Goal: Task Accomplishment & Management: Manage account settings

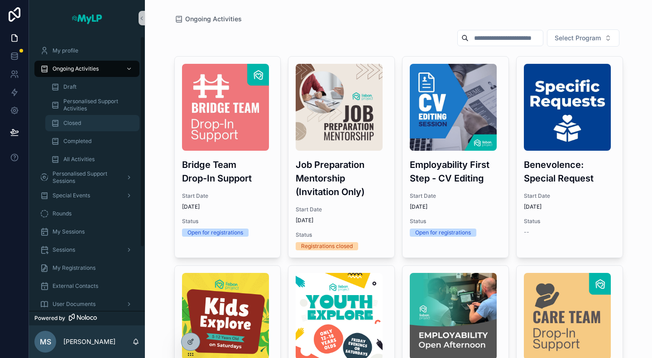
click at [94, 124] on div "Closed" at bounding box center [92, 123] width 83 height 14
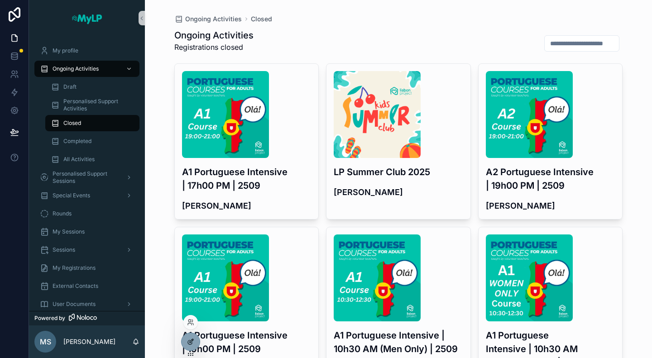
click at [187, 342] on icon at bounding box center [190, 341] width 7 height 7
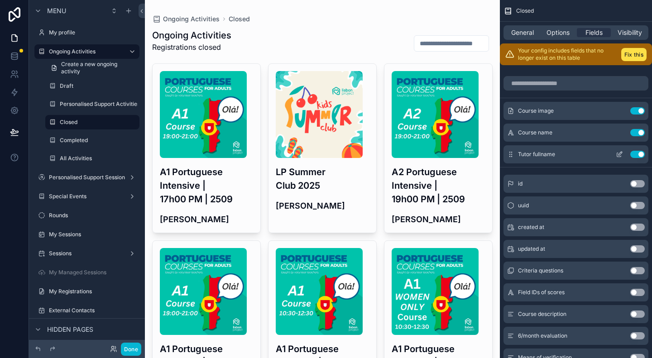
click at [642, 153] on button "Use setting" at bounding box center [637, 154] width 14 height 7
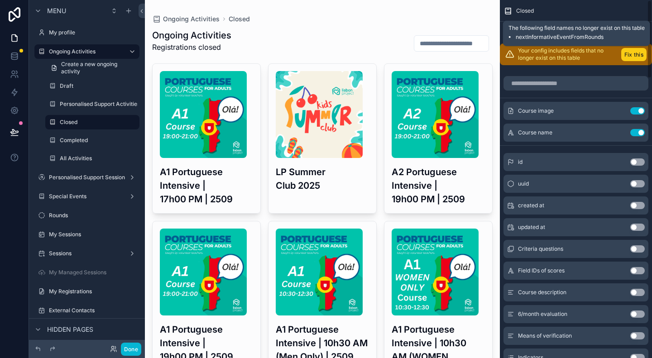
click at [640, 53] on button "Fix this" at bounding box center [633, 54] width 25 height 13
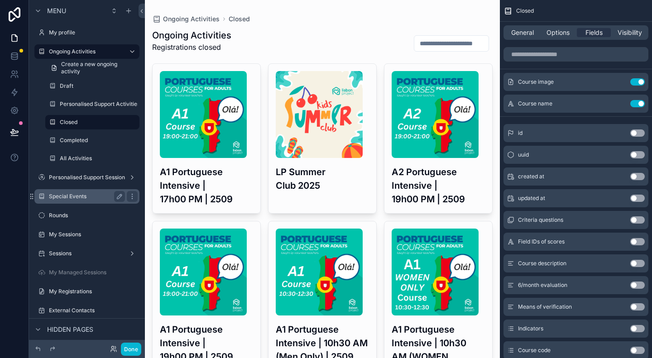
click at [74, 198] on label "Special Events" at bounding box center [85, 196] width 72 height 7
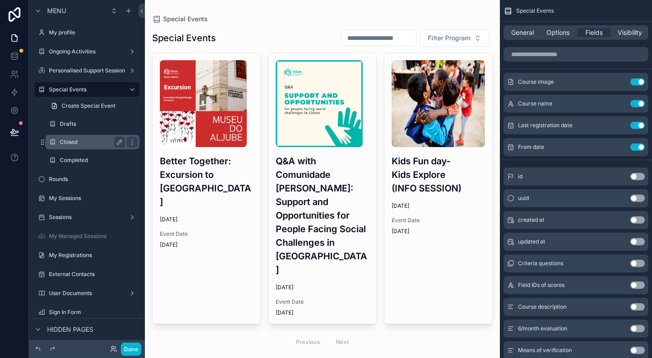
click at [81, 137] on div "Closed" at bounding box center [92, 142] width 65 height 11
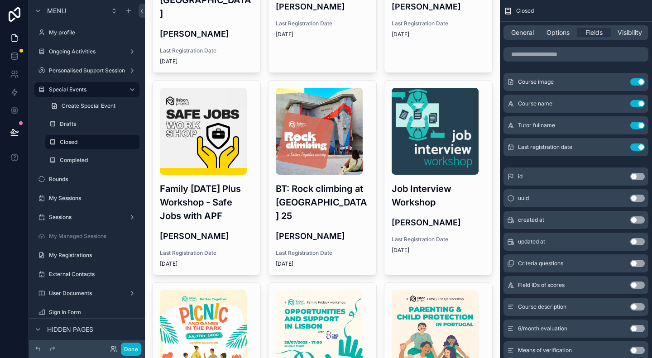
scroll to position [45, 0]
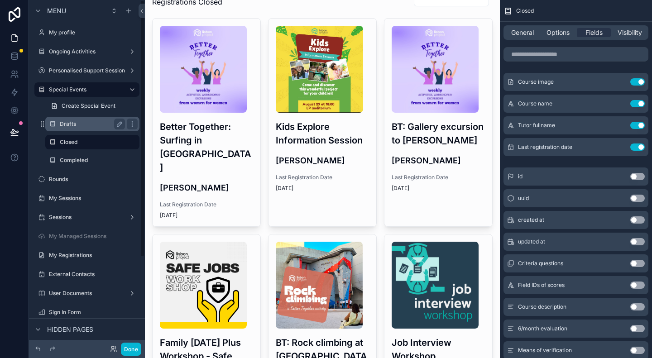
click at [79, 128] on div "Drafts" at bounding box center [92, 124] width 65 height 11
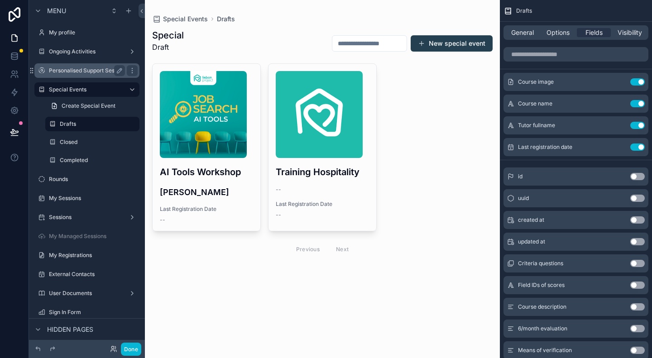
click at [76, 74] on label "Personalised Support Sessions" at bounding box center [88, 70] width 79 height 7
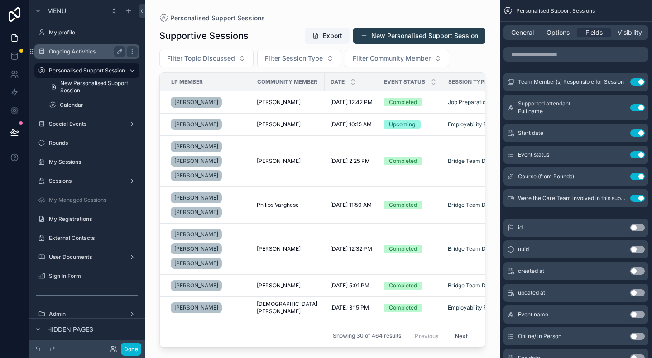
click at [87, 49] on label "Ongoing Activities" at bounding box center [85, 51] width 72 height 7
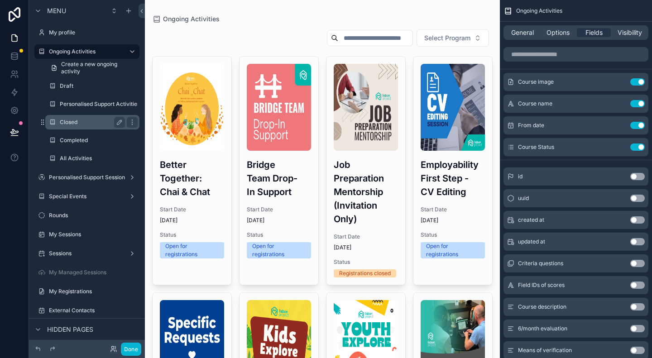
click at [89, 118] on div "Closed" at bounding box center [92, 122] width 65 height 11
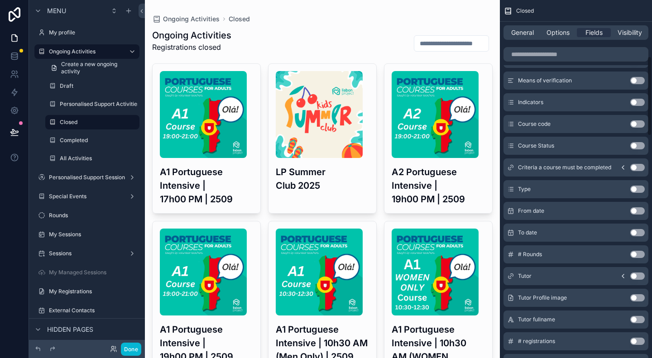
scroll to position [272, 0]
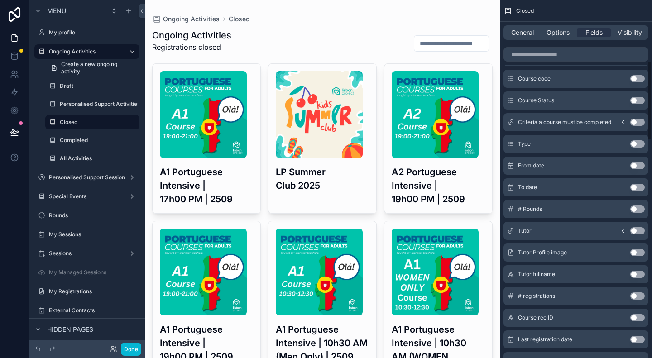
click at [635, 274] on button "Use setting" at bounding box center [637, 274] width 14 height 7
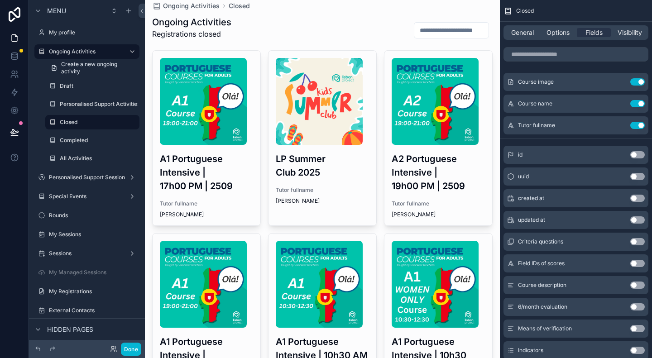
scroll to position [0, 0]
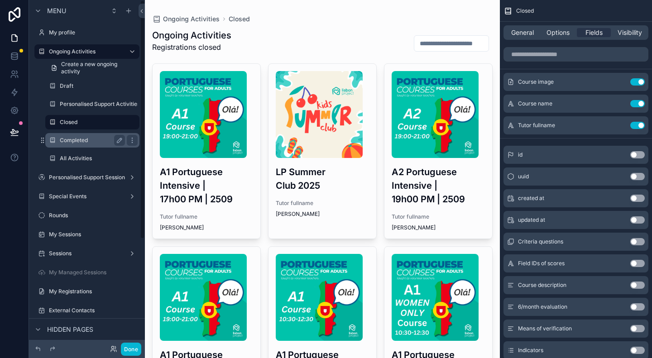
click at [88, 139] on label "Completed" at bounding box center [91, 140] width 62 height 7
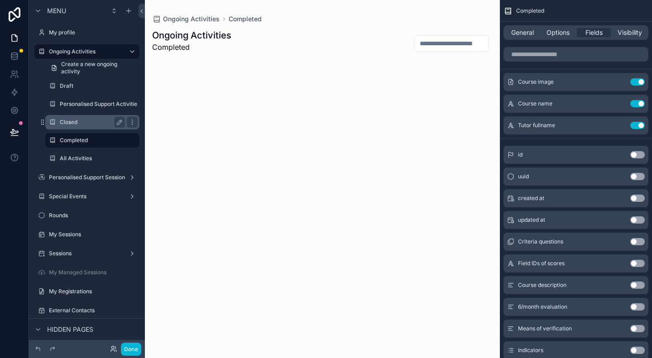
click at [79, 118] on div "Closed" at bounding box center [92, 122] width 65 height 11
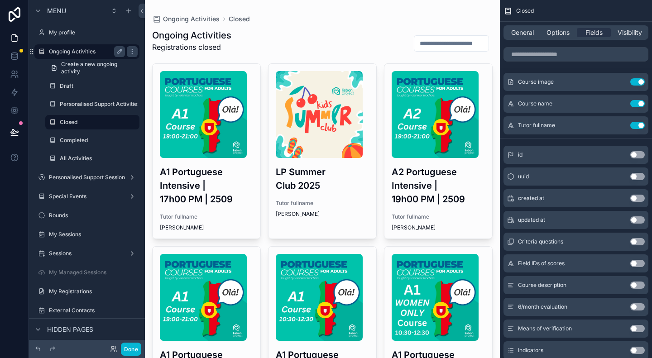
click at [79, 51] on label "Ongoing Activities" at bounding box center [85, 51] width 72 height 7
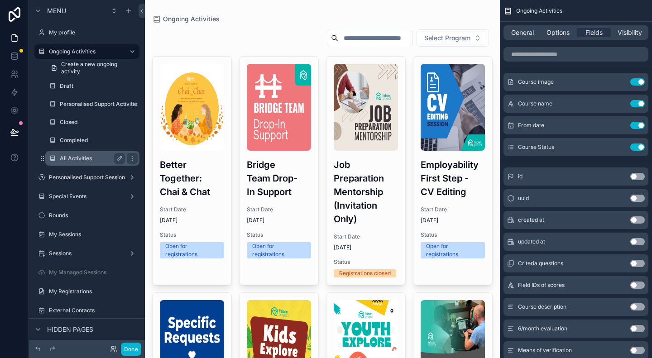
click at [84, 154] on div "All Activities" at bounding box center [92, 158] width 65 height 11
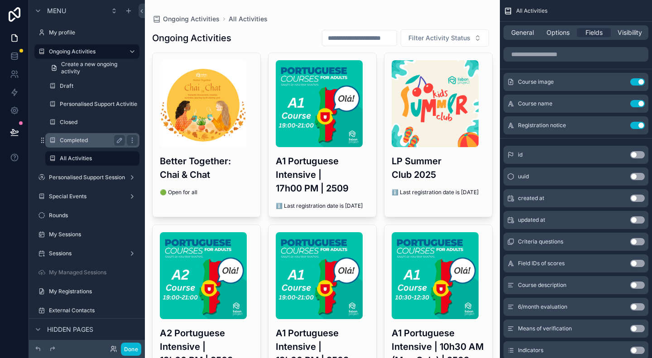
click at [84, 139] on label "Completed" at bounding box center [91, 140] width 62 height 7
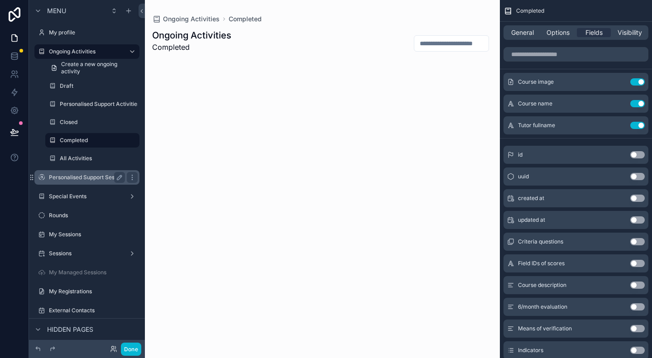
click at [85, 178] on label "Personalised Support Sessions" at bounding box center [88, 177] width 79 height 7
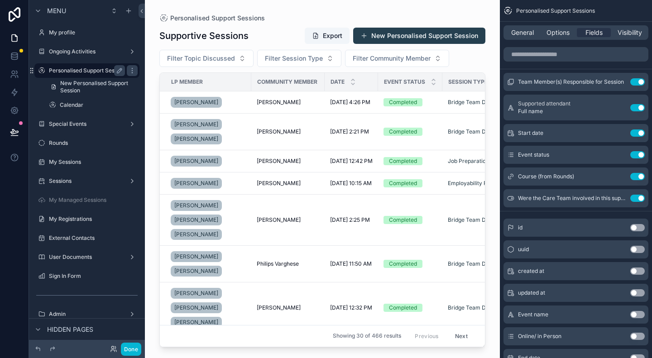
click at [79, 69] on label "Personalised Support Sessions" at bounding box center [88, 70] width 79 height 7
click at [75, 126] on label "Special Events" at bounding box center [85, 123] width 72 height 7
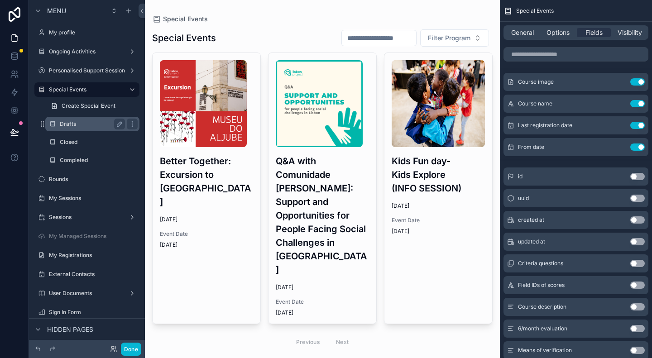
click at [75, 124] on label "Drafts" at bounding box center [91, 123] width 62 height 7
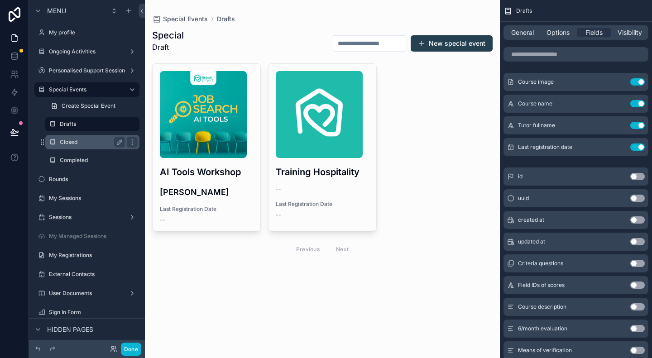
click at [75, 143] on label "Closed" at bounding box center [91, 142] width 62 height 7
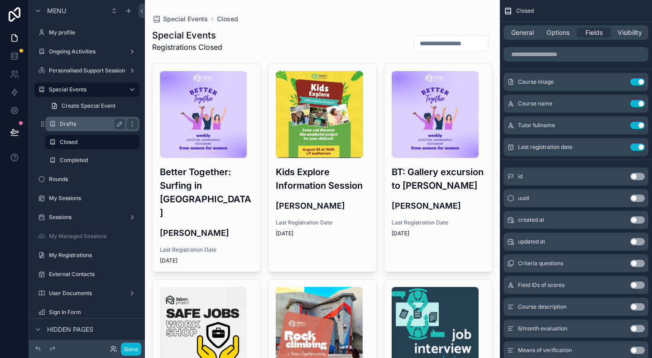
click at [76, 123] on label "Drafts" at bounding box center [91, 123] width 62 height 7
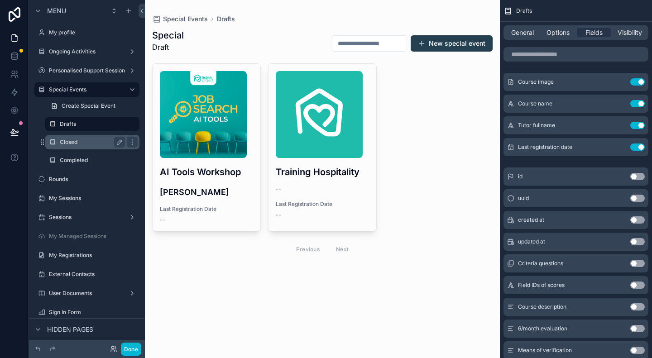
click at [78, 143] on label "Closed" at bounding box center [91, 142] width 62 height 7
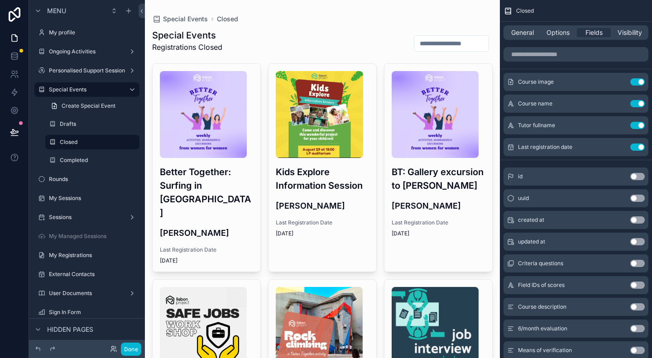
click at [71, 144] on label "Closed" at bounding box center [91, 142] width 62 height 7
click at [630, 34] on span "Visibility" at bounding box center [629, 32] width 24 height 9
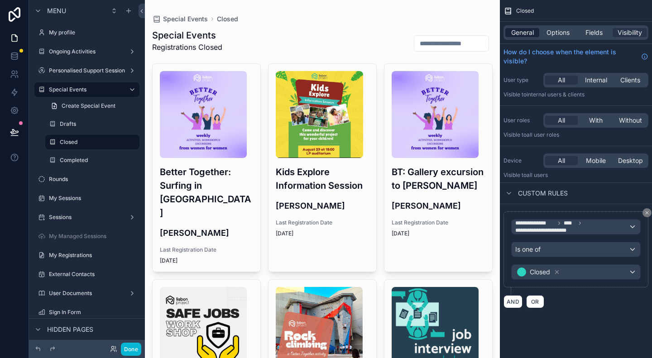
click at [526, 31] on span "General" at bounding box center [522, 32] width 23 height 9
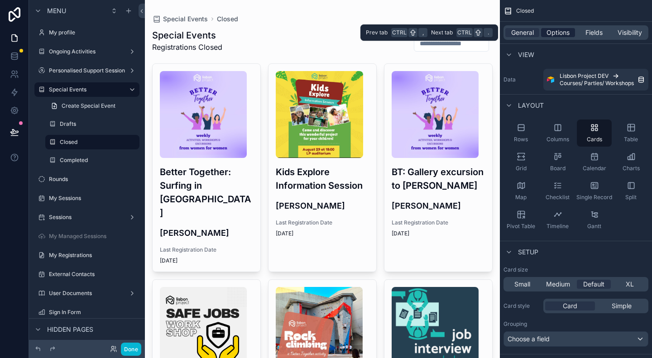
click at [568, 28] on span "Options" at bounding box center [557, 32] width 23 height 9
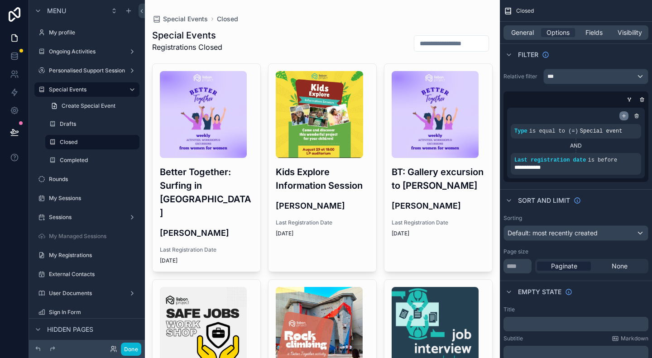
click at [626, 115] on icon "scrollable content" at bounding box center [623, 115] width 5 height 5
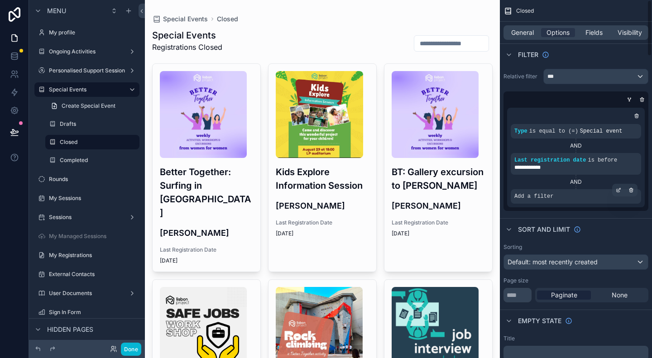
click at [560, 197] on div "Add a filter" at bounding box center [576, 196] width 130 height 14
click at [618, 190] on icon "scrollable content" at bounding box center [619, 189] width 3 height 3
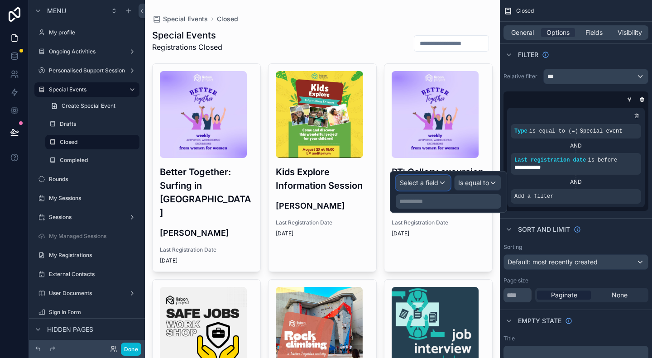
click at [420, 179] on span "Select a field" at bounding box center [419, 183] width 38 height 8
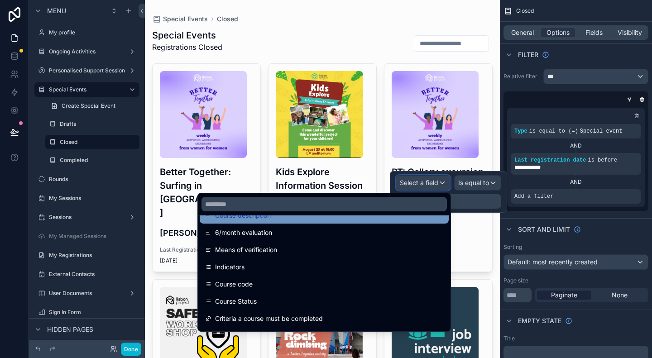
scroll to position [181, 0]
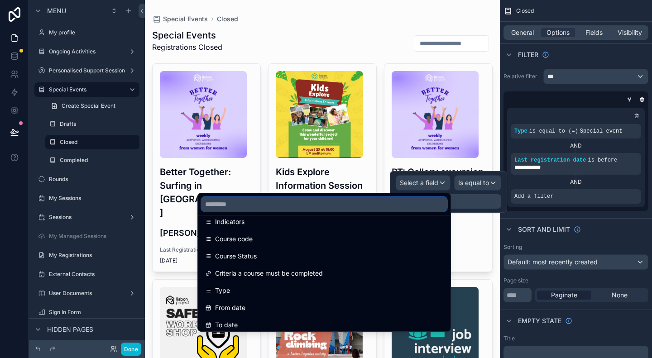
click at [318, 203] on input "text" at bounding box center [323, 204] width 245 height 14
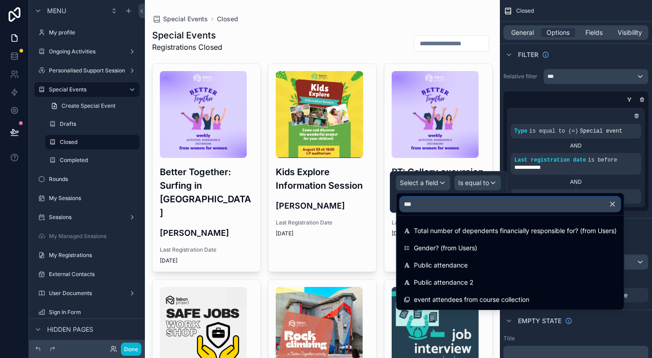
scroll to position [0, 0]
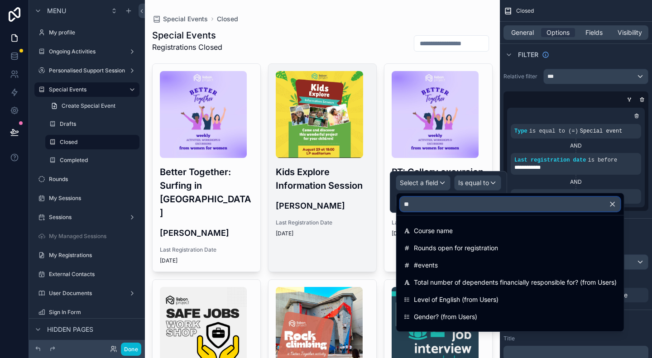
type input "*"
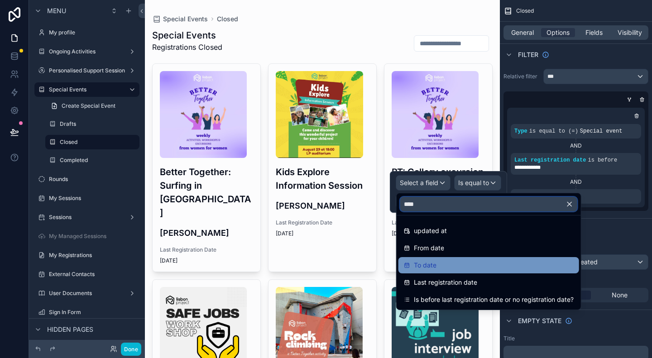
type input "****"
click at [438, 268] on div "To date" at bounding box center [489, 265] width 170 height 11
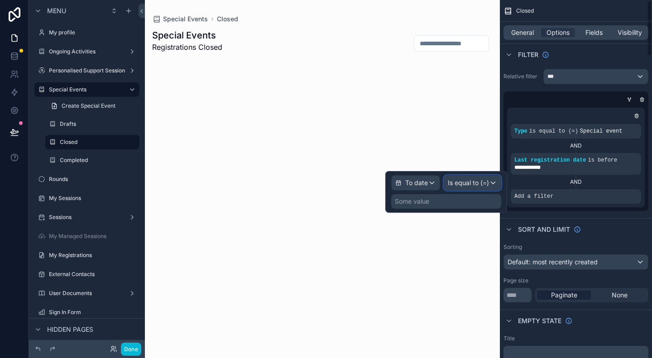
click at [480, 184] on span "Is equal to (=)" at bounding box center [468, 182] width 41 height 9
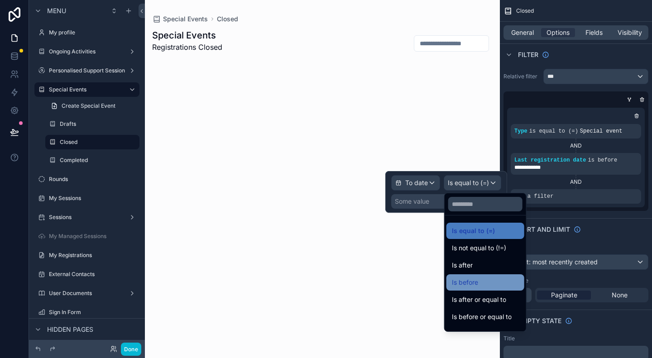
click at [487, 277] on div "Is before" at bounding box center [485, 282] width 67 height 11
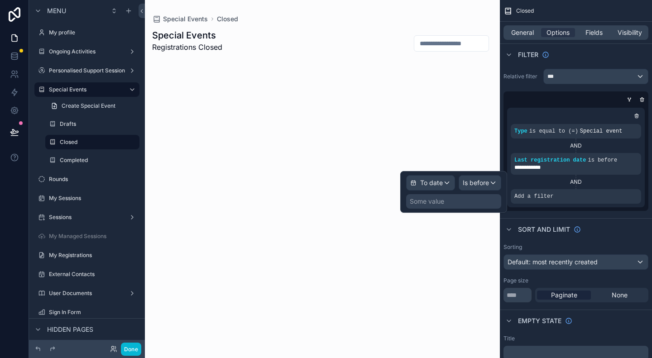
click at [465, 202] on div "Some value" at bounding box center [453, 201] width 95 height 14
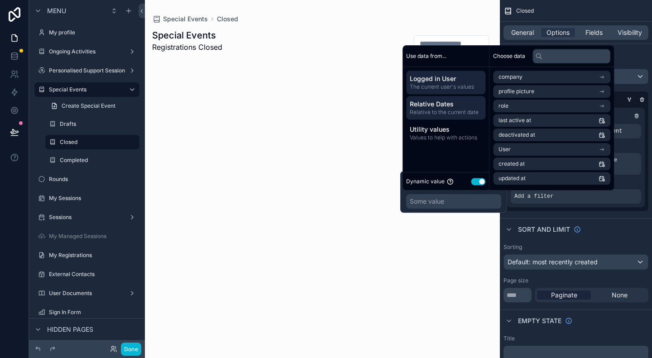
click at [448, 101] on span "Relative Dates" at bounding box center [446, 104] width 72 height 9
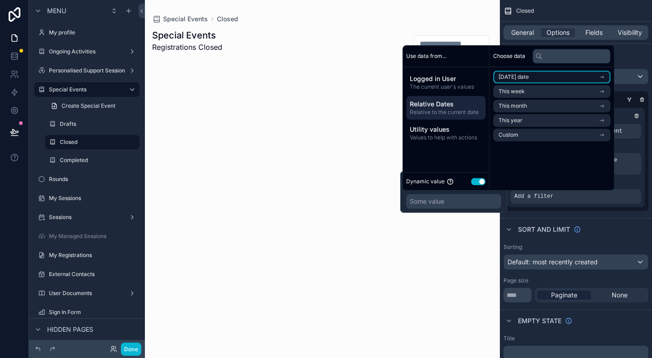
click at [518, 79] on span "[DATE] date" at bounding box center [513, 76] width 30 height 7
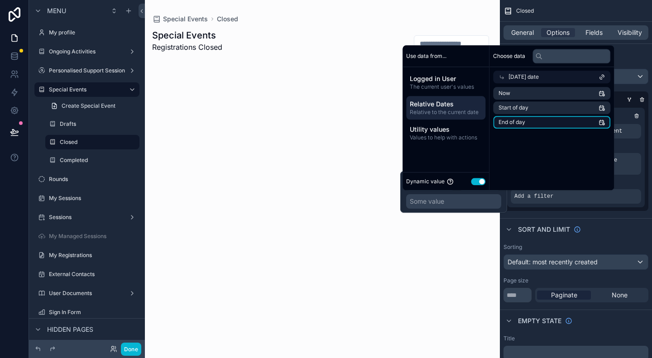
click at [523, 122] on span "End of day" at bounding box center [511, 122] width 27 height 7
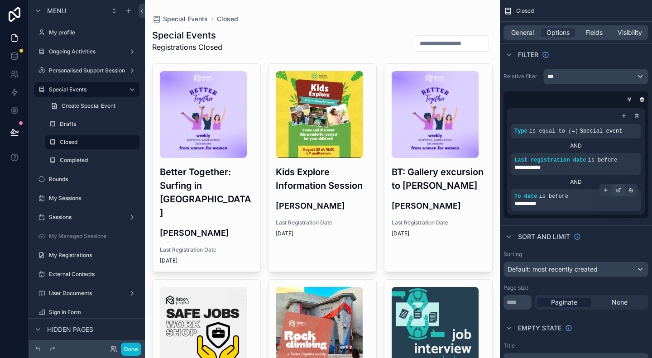
click at [618, 190] on icon "scrollable content" at bounding box center [619, 189] width 3 height 3
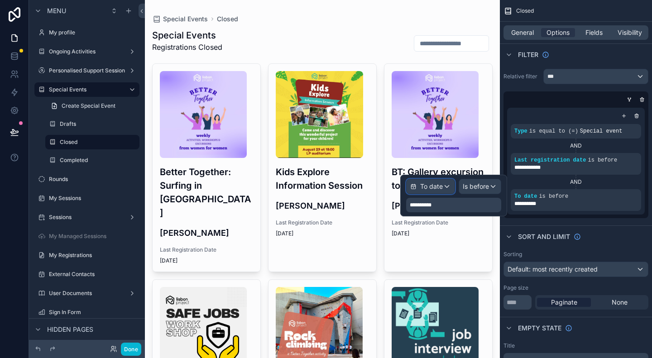
click at [436, 187] on span "To date" at bounding box center [431, 186] width 23 height 9
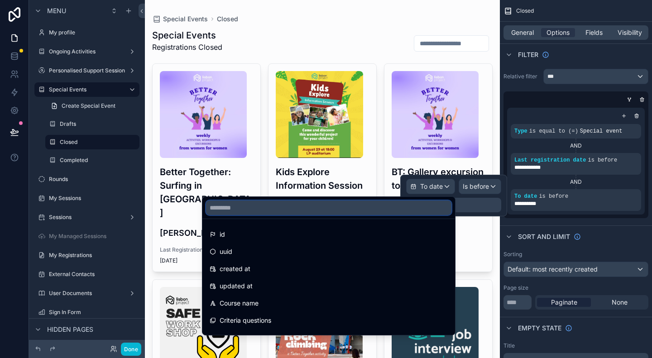
click at [338, 211] on input "text" at bounding box center [328, 208] width 245 height 14
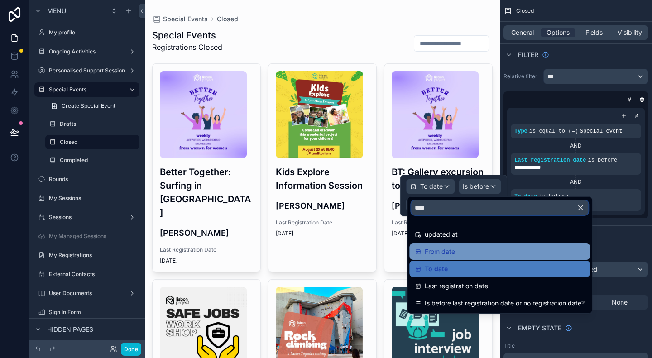
type input "****"
click at [430, 249] on span "From date" at bounding box center [440, 251] width 30 height 11
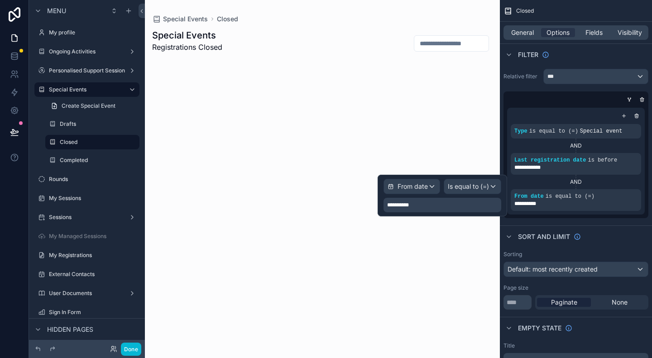
click at [598, 219] on div "**********" at bounding box center [576, 143] width 152 height 157
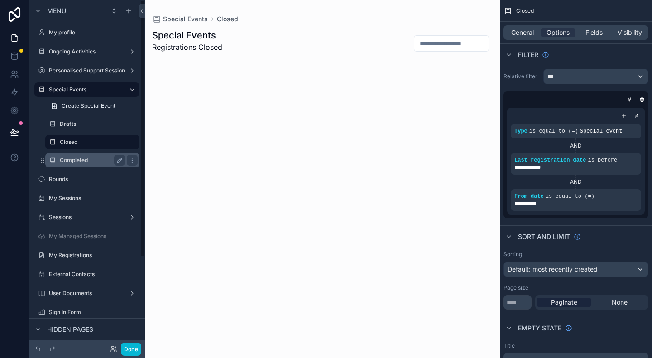
click at [74, 163] on label "Completed" at bounding box center [91, 160] width 62 height 7
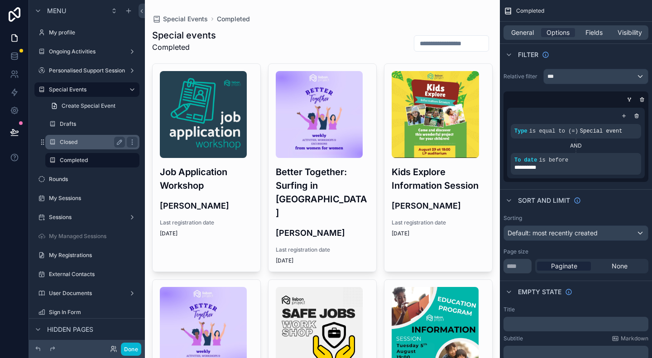
click at [69, 142] on label "Closed" at bounding box center [91, 142] width 62 height 7
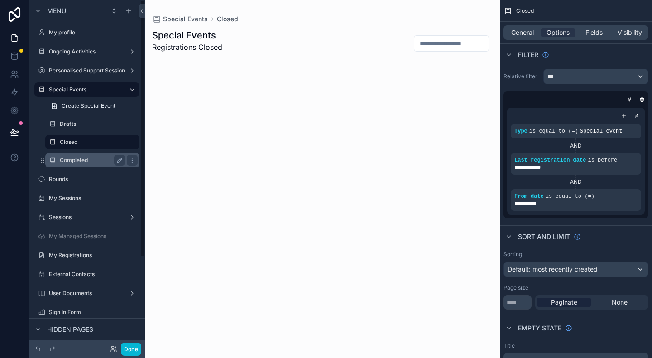
click at [71, 161] on label "Completed" at bounding box center [91, 160] width 62 height 7
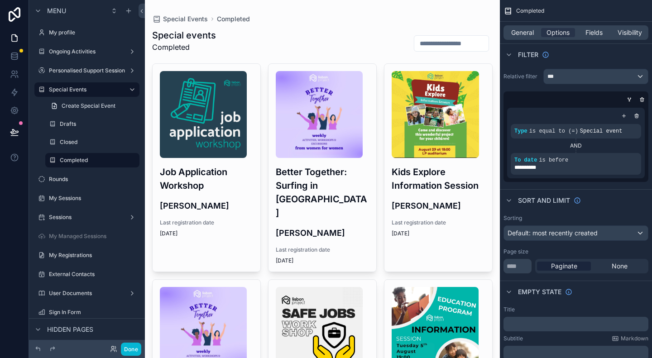
click at [204, 39] on h1 "Special events" at bounding box center [184, 35] width 64 height 13
click at [515, 33] on span "General" at bounding box center [522, 32] width 23 height 9
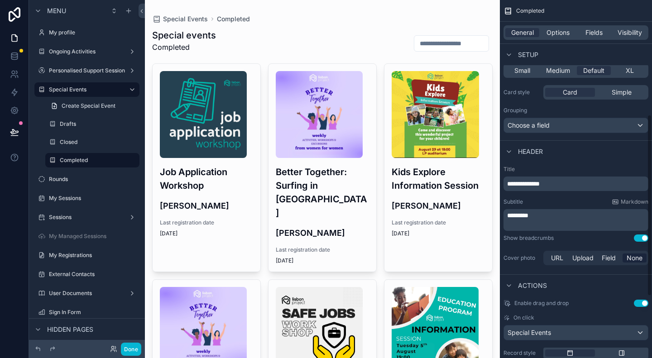
scroll to position [226, 0]
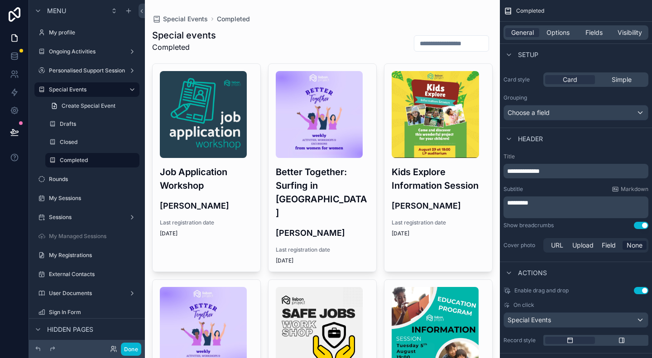
click at [536, 171] on span "**********" at bounding box center [523, 171] width 33 height 6
click at [580, 206] on p "*********" at bounding box center [576, 202] width 139 height 9
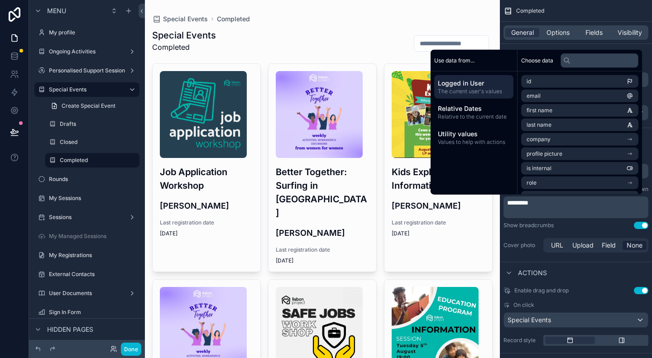
click at [578, 205] on p "*********" at bounding box center [576, 202] width 139 height 9
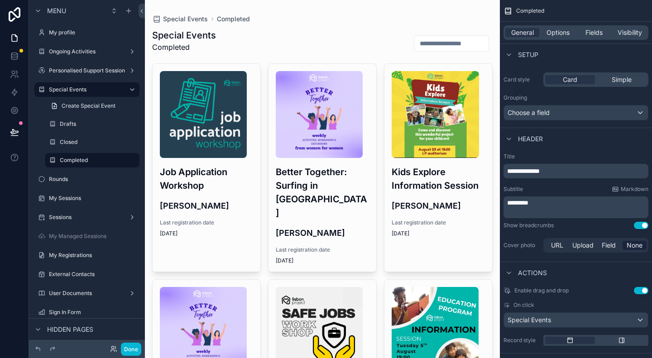
click at [507, 201] on div "********* ﻿" at bounding box center [575, 207] width 145 height 22
click at [508, 205] on span "*********" at bounding box center [517, 203] width 21 height 6
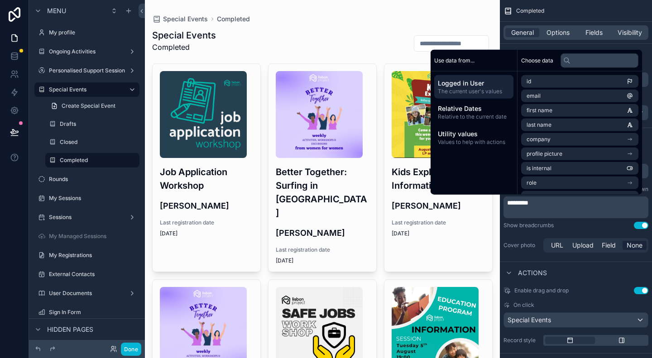
click at [566, 208] on p "﻿" at bounding box center [576, 211] width 139 height 9
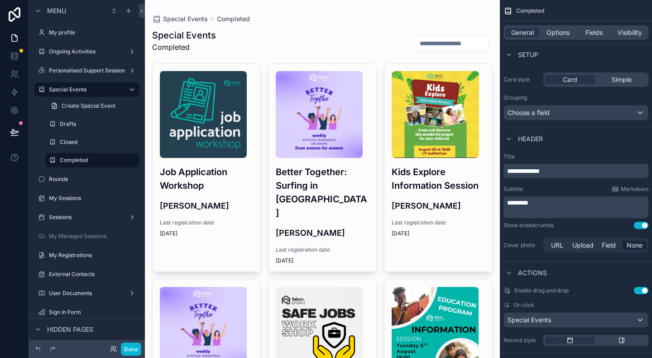
click at [570, 200] on p "*********" at bounding box center [576, 202] width 139 height 9
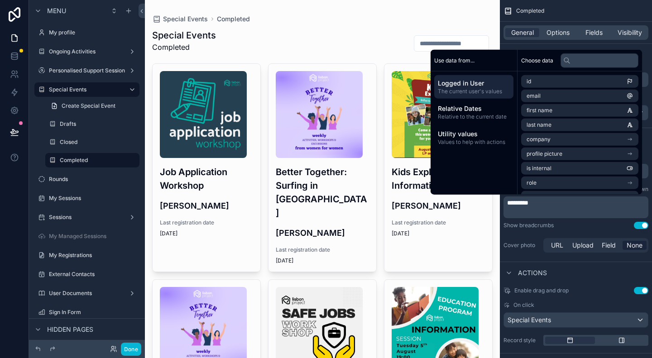
click at [509, 203] on span "*********" at bounding box center [517, 203] width 21 height 6
click at [553, 203] on p "*********" at bounding box center [576, 202] width 139 height 9
click at [553, 202] on p "*********" at bounding box center [576, 202] width 139 height 9
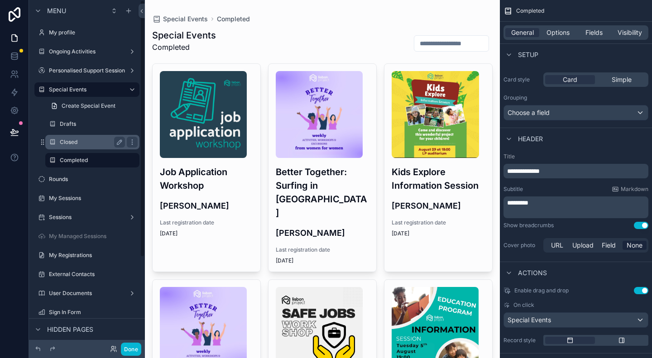
click at [74, 142] on label "Closed" at bounding box center [91, 142] width 62 height 7
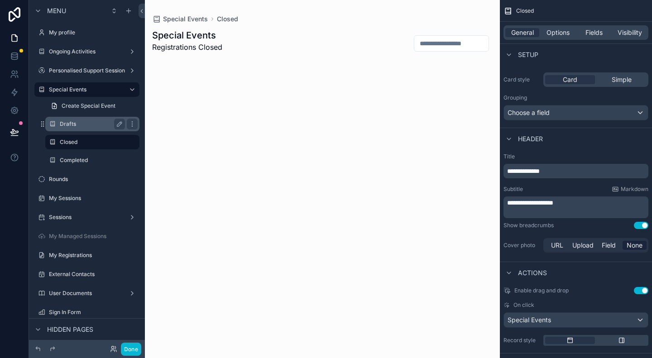
click at [79, 125] on label "Drafts" at bounding box center [91, 123] width 62 height 7
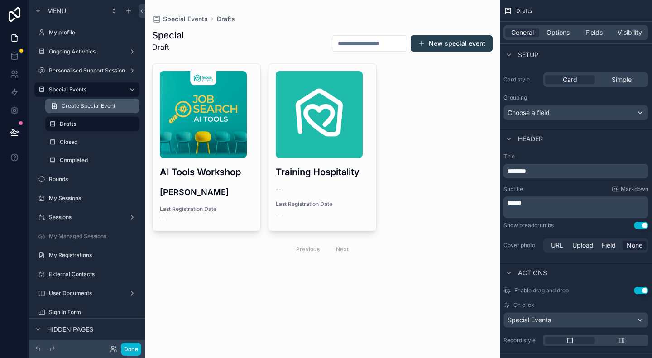
click at [85, 109] on span "Create Special Event" at bounding box center [89, 105] width 54 height 7
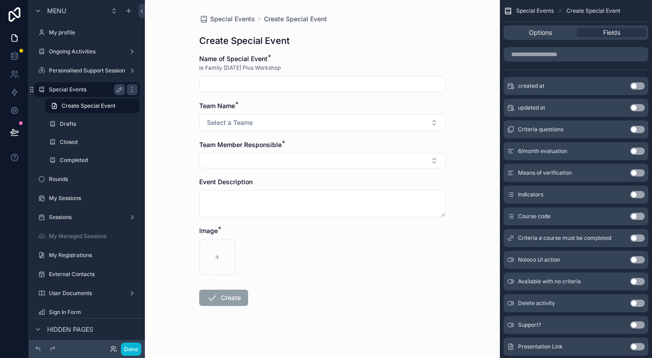
click at [79, 91] on label "Special Events" at bounding box center [85, 89] width 72 height 7
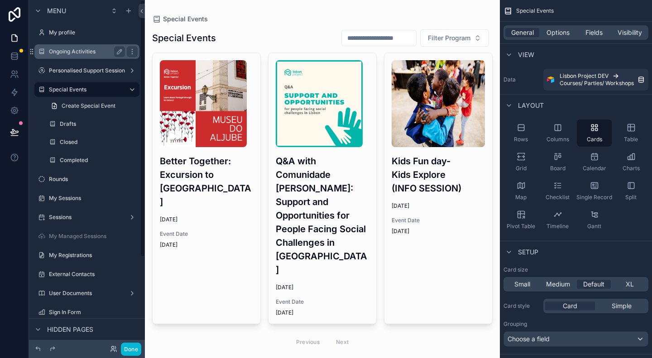
click at [72, 54] on label "Ongoing Activities" at bounding box center [85, 51] width 72 height 7
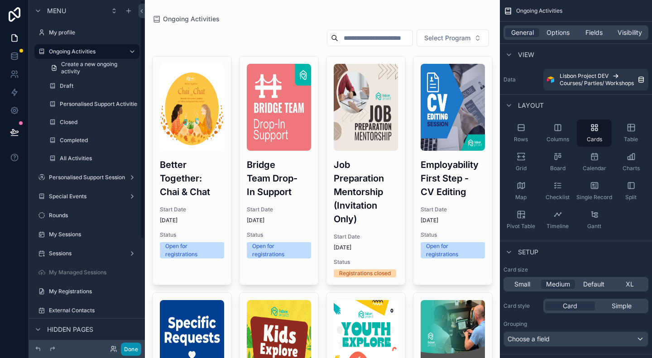
click at [133, 349] on button "Done" at bounding box center [131, 349] width 20 height 13
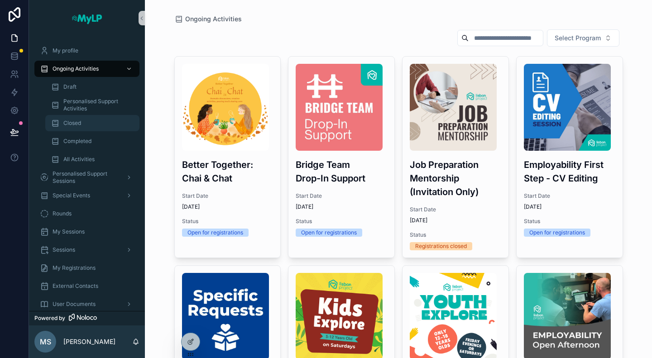
click at [88, 124] on div "Closed" at bounding box center [92, 123] width 83 height 14
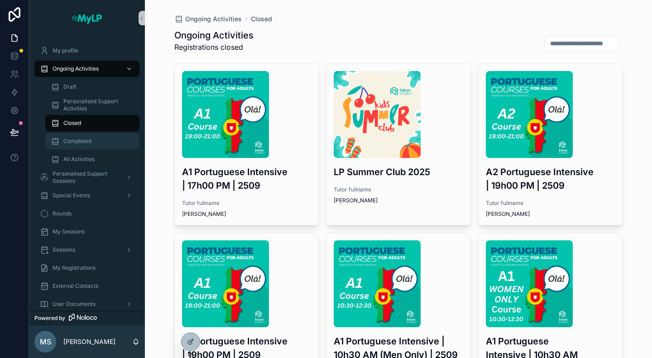
click at [89, 140] on span "Completed" at bounding box center [77, 141] width 28 height 7
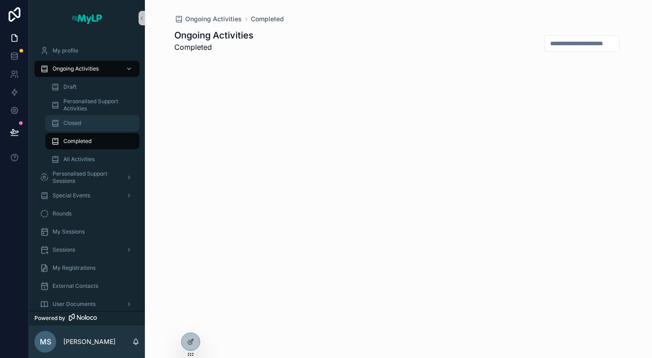
click at [90, 125] on div "Closed" at bounding box center [92, 123] width 83 height 14
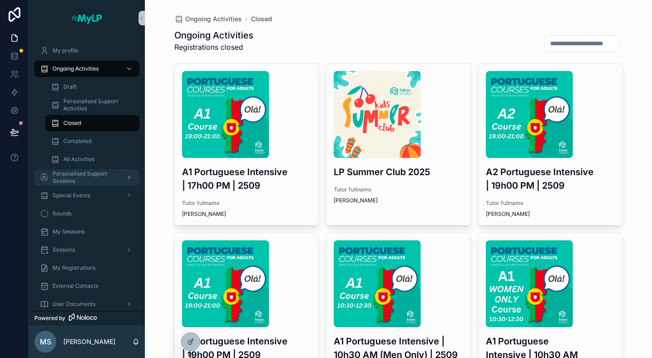
click at [84, 178] on span "Personalised Support Sessions" at bounding box center [86, 177] width 66 height 14
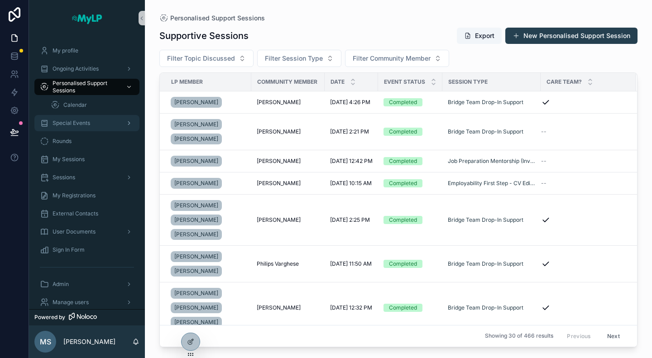
click at [82, 127] on div "Special Events" at bounding box center [87, 123] width 94 height 14
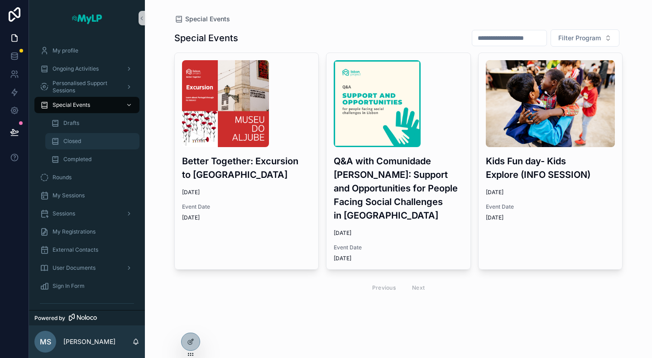
click at [82, 142] on div "Closed" at bounding box center [92, 141] width 83 height 14
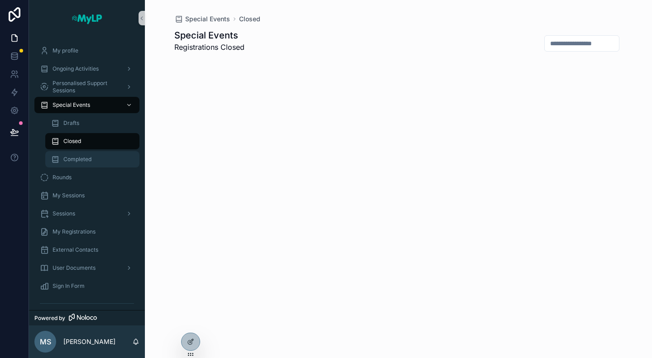
click at [83, 156] on span "Completed" at bounding box center [77, 159] width 28 height 7
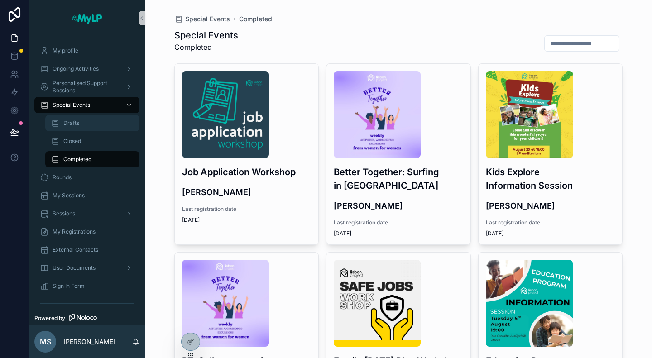
click at [85, 125] on div "Drafts" at bounding box center [92, 123] width 83 height 14
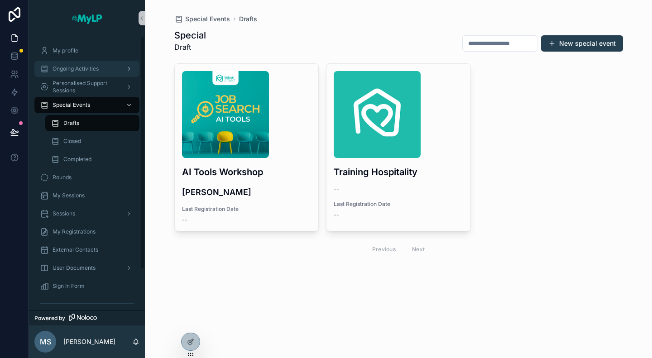
click at [92, 67] on span "Ongoing Activities" at bounding box center [76, 68] width 46 height 7
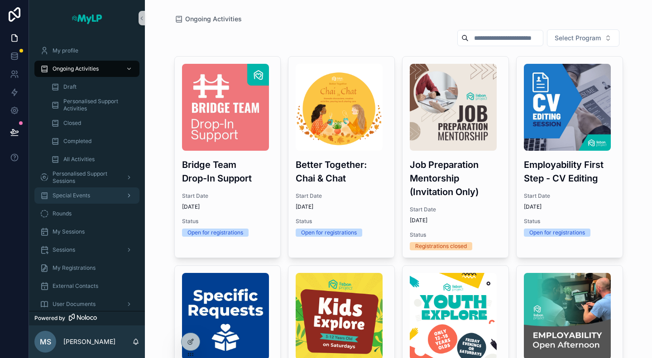
click at [79, 192] on span "Special Events" at bounding box center [72, 195] width 38 height 7
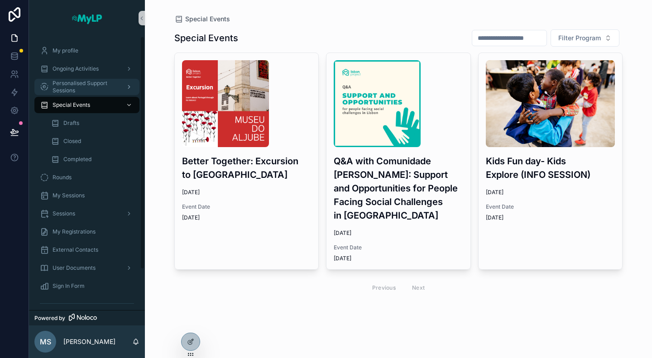
click at [84, 82] on span "Personalised Support Sessions" at bounding box center [86, 87] width 66 height 14
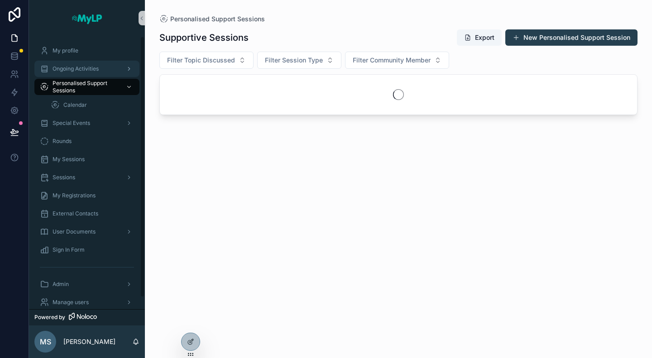
click at [94, 59] on div "My profile" at bounding box center [87, 51] width 116 height 18
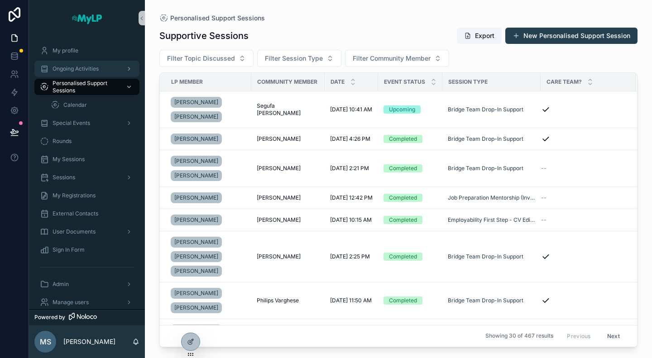
click at [92, 67] on span "Ongoing Activities" at bounding box center [76, 68] width 46 height 7
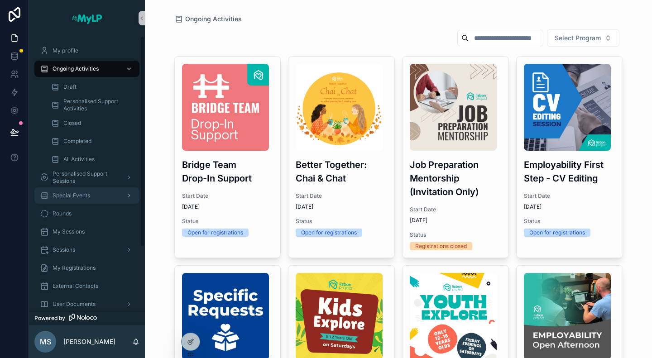
click at [86, 192] on span "Special Events" at bounding box center [72, 195] width 38 height 7
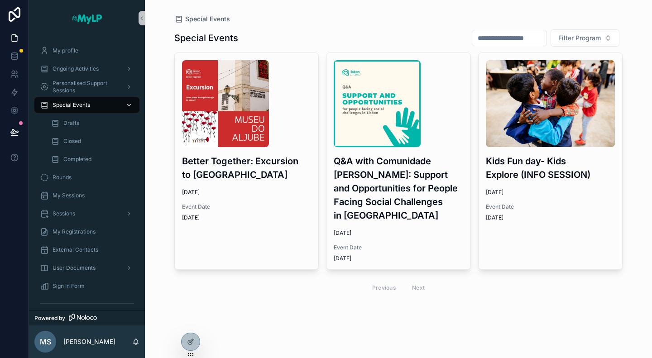
click at [91, 106] on div "Special Events" at bounding box center [87, 105] width 94 height 14
click at [86, 137] on div "Closed" at bounding box center [92, 141] width 83 height 14
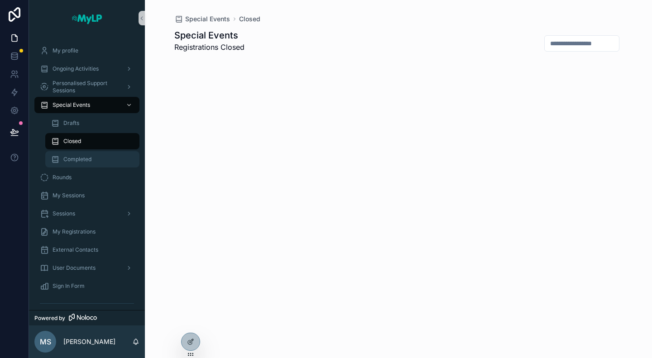
click at [88, 152] on div "Completed" at bounding box center [92, 159] width 83 height 14
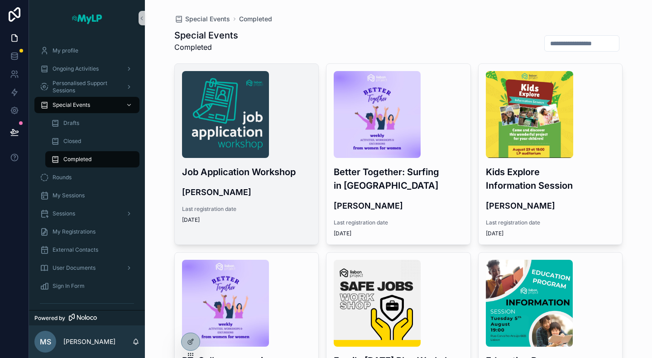
click at [263, 192] on h4 "[PERSON_NAME]" at bounding box center [246, 192] width 129 height 12
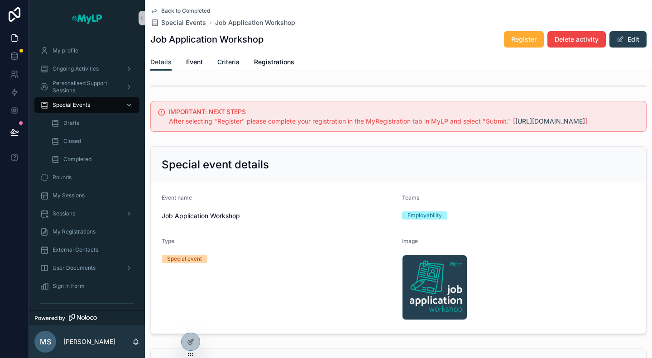
click at [228, 64] on span "Criteria" at bounding box center [228, 61] width 22 height 9
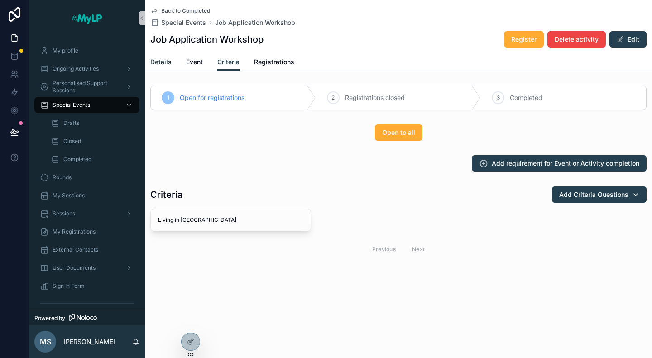
click at [168, 60] on span "Details" at bounding box center [160, 61] width 21 height 9
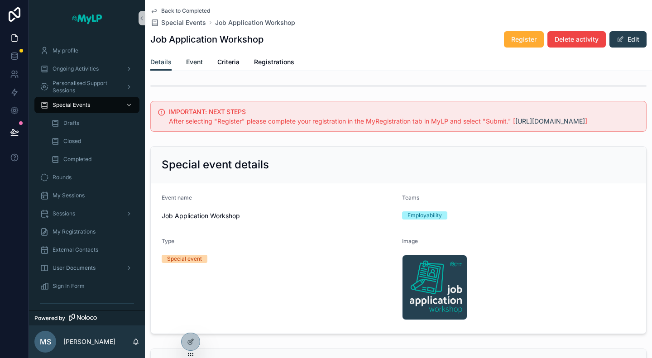
click at [194, 66] on span "Event" at bounding box center [194, 61] width 17 height 9
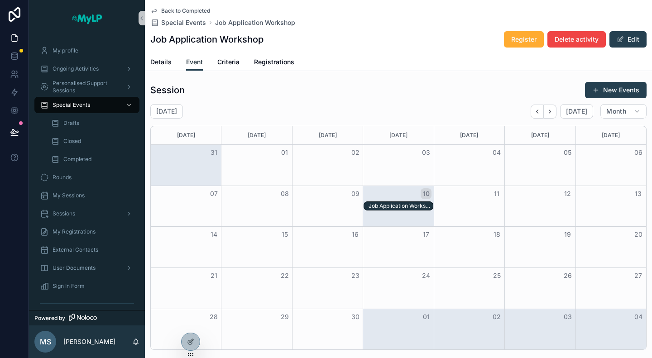
scroll to position [226, 0]
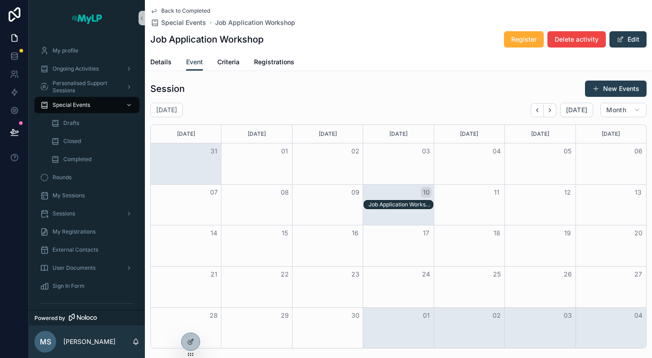
click at [399, 201] on div "Job Application Workshop - 10/09/25 04:30pm" at bounding box center [401, 204] width 64 height 7
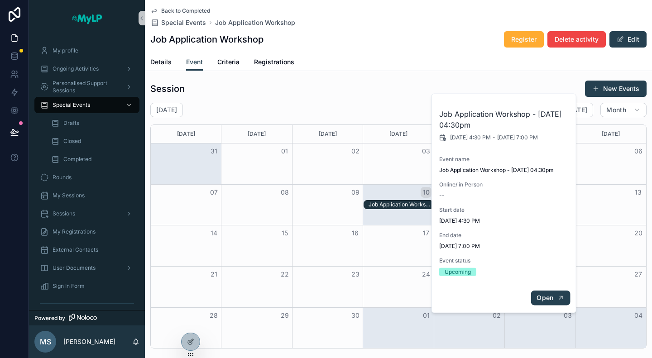
click at [478, 298] on button "Open" at bounding box center [550, 298] width 39 height 15
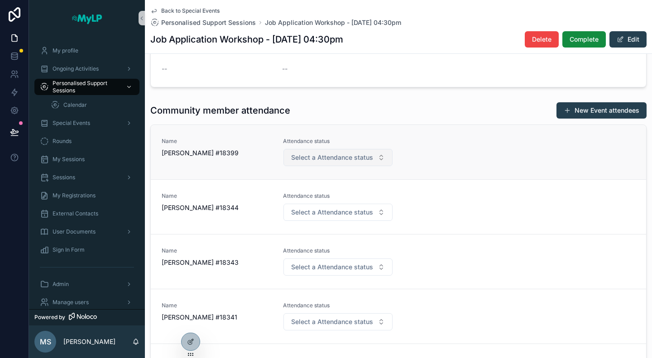
click at [377, 159] on button "Select a Attendance status" at bounding box center [338, 157] width 110 height 17
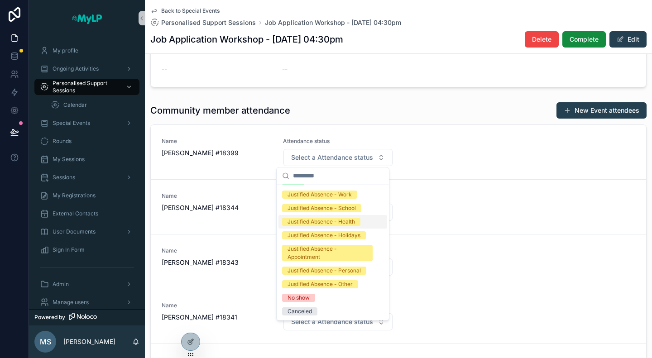
scroll to position [42, 0]
click at [423, 99] on div "Community member attendance New Event attendees Name Aisha Sher #18399 Attendan…" at bounding box center [398, 247] width 507 height 298
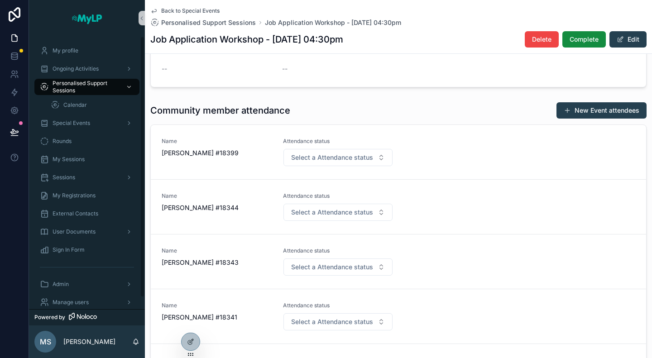
click at [79, 292] on div "Admin" at bounding box center [87, 284] width 116 height 18
click at [79, 301] on span "Manage users" at bounding box center [71, 302] width 36 height 7
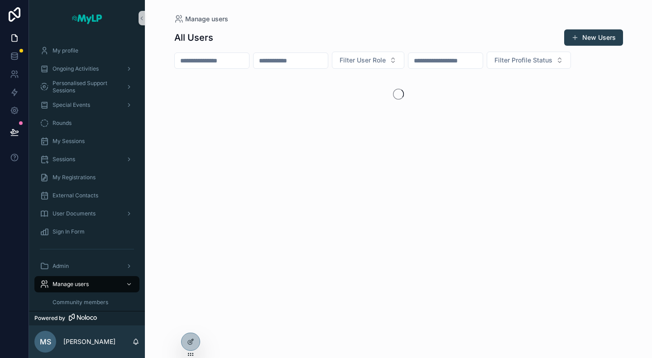
click at [221, 61] on input "scrollable content" at bounding box center [212, 60] width 74 height 13
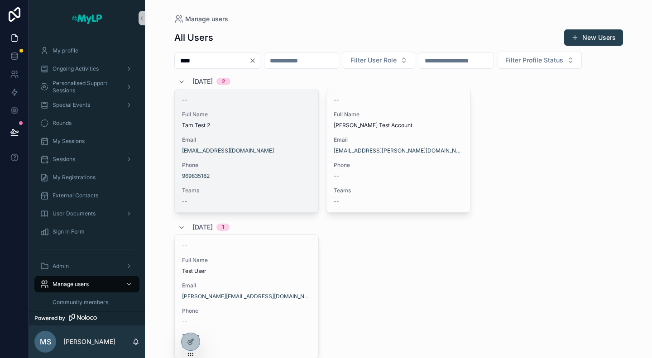
type input "****"
click at [259, 200] on div "-- Full Name Tam Test 2 Email tamaracurtisarcher@gmail.com Phone 969835182 Team…" at bounding box center [247, 150] width 144 height 123
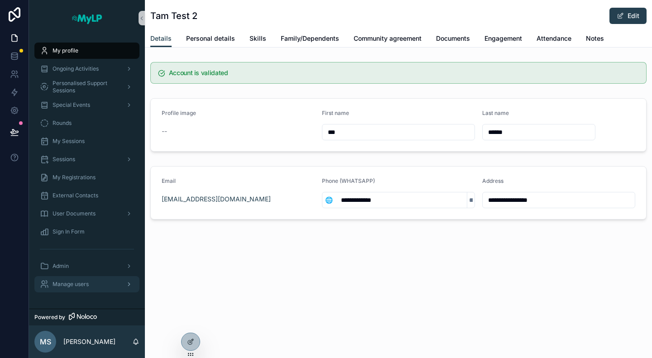
click at [83, 288] on div "Manage users" at bounding box center [87, 284] width 94 height 14
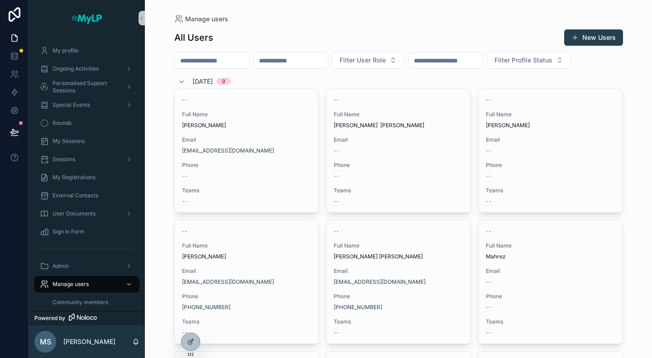
click at [417, 33] on div "All Users New Users" at bounding box center [398, 37] width 449 height 17
click at [214, 59] on input "scrollable content" at bounding box center [212, 60] width 74 height 13
click at [303, 60] on input "scrollable content" at bounding box center [291, 60] width 74 height 13
type input "**********"
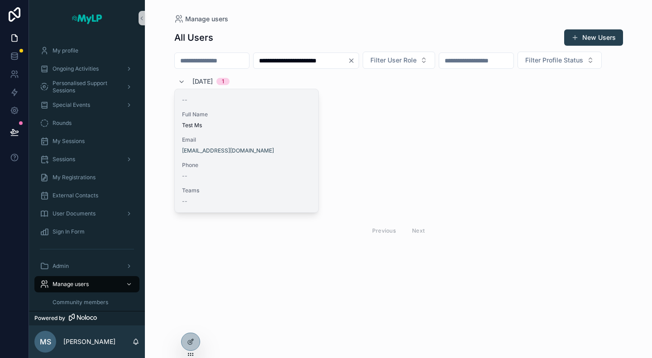
click at [262, 154] on div "-- Full Name Test Ms Email michelleksimons@gmail.com Phone -- Teams --" at bounding box center [247, 150] width 144 height 123
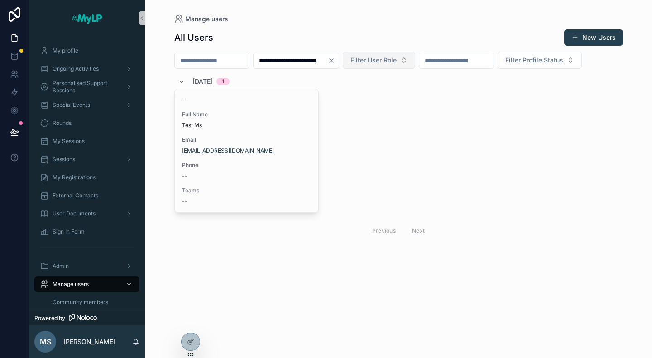
scroll to position [0, 3]
drag, startPoint x: 280, startPoint y: 59, endPoint x: 467, endPoint y: 59, distance: 187.4
click at [462, 59] on div "**********" at bounding box center [398, 60] width 449 height 17
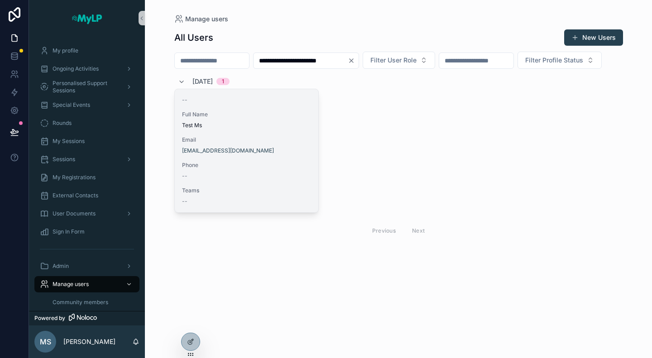
click at [225, 150] on div "-- Full Name Test Ms Email michelleksimons@gmail.com Phone -- Teams --" at bounding box center [247, 150] width 144 height 123
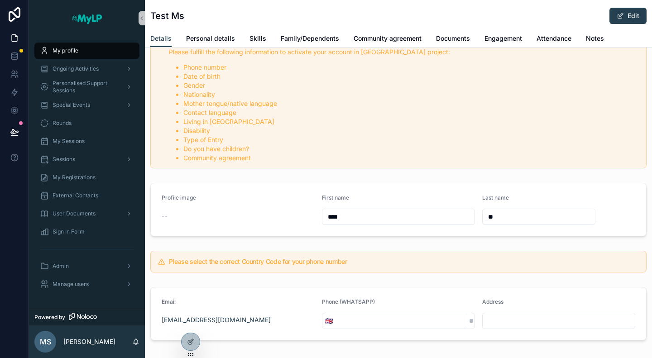
scroll to position [45, 0]
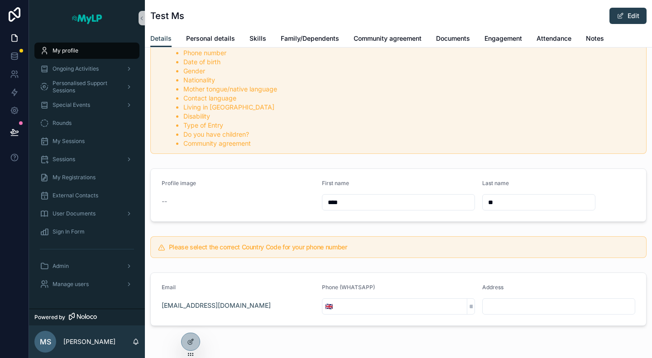
click at [225, 28] on div "Test Ms Edit" at bounding box center [398, 15] width 496 height 30
click at [222, 34] on span "Personal details" at bounding box center [210, 38] width 49 height 9
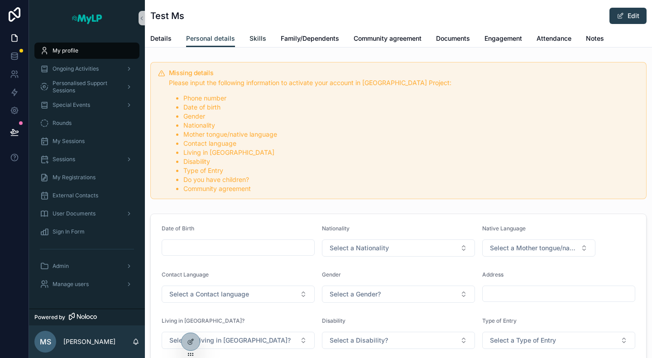
click at [258, 38] on span "Skills" at bounding box center [257, 38] width 17 height 9
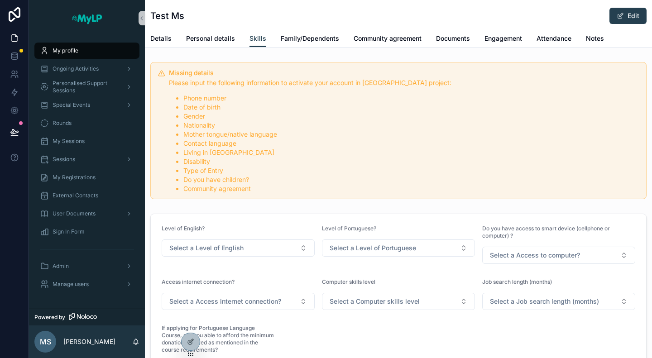
click at [321, 49] on div "Test Ms Edit Skills Details Personal details Skills Family/Dependents Community…" at bounding box center [398, 225] width 507 height 451
click at [321, 39] on span "Family/Dependents" at bounding box center [310, 38] width 58 height 9
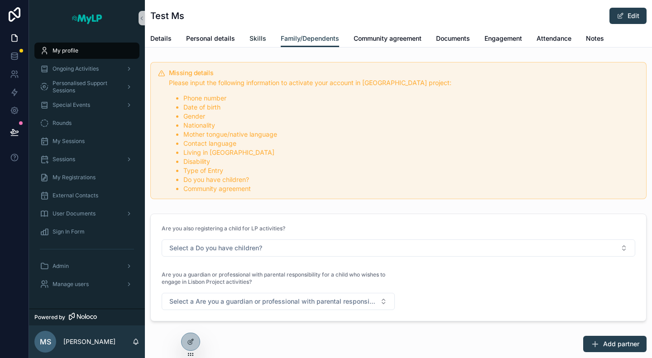
click at [250, 34] on span "Skills" at bounding box center [257, 38] width 17 height 9
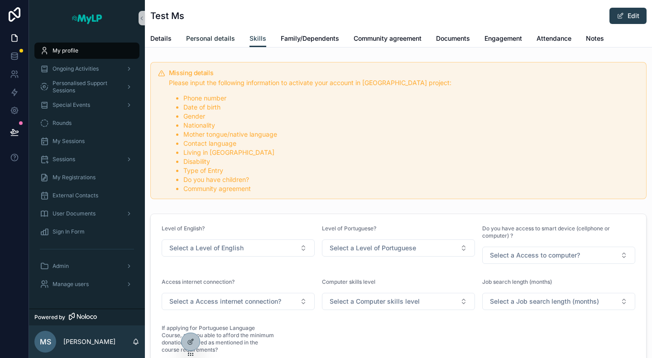
click at [225, 35] on span "Personal details" at bounding box center [210, 38] width 49 height 9
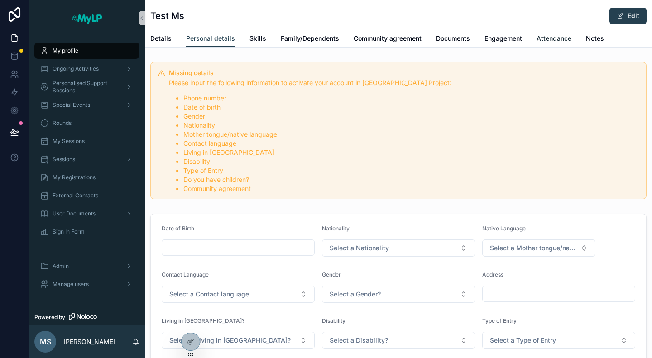
click at [478, 35] on span "Attendance" at bounding box center [553, 38] width 35 height 9
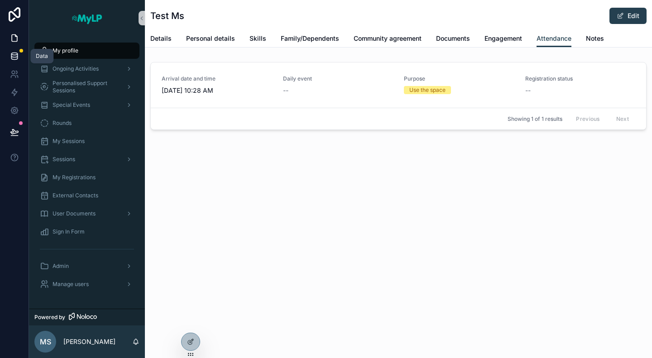
click at [12, 55] on icon at bounding box center [14, 54] width 6 height 2
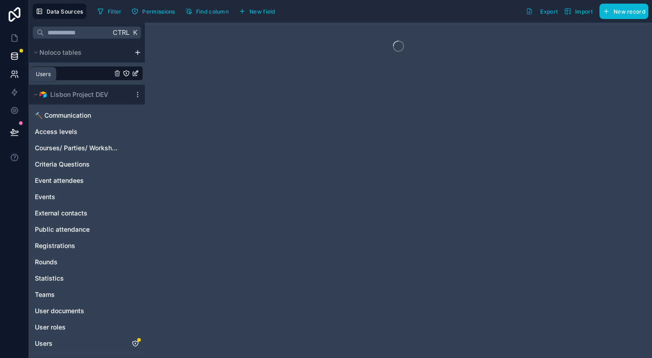
click at [16, 73] on icon at bounding box center [16, 72] width 1 height 3
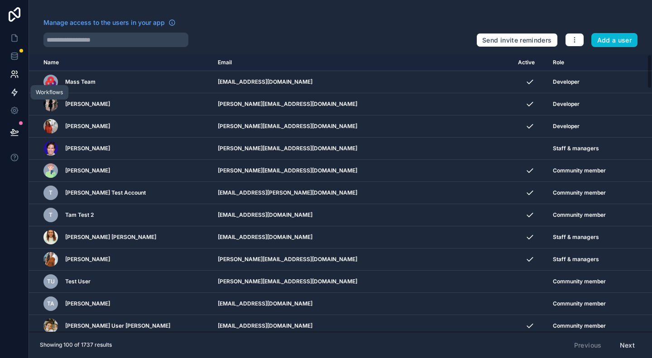
click at [14, 95] on icon at bounding box center [14, 92] width 5 height 7
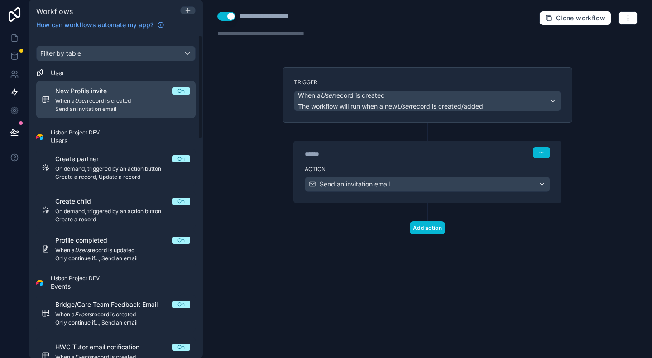
click at [126, 110] on span "Send an invitation email" at bounding box center [122, 108] width 135 height 7
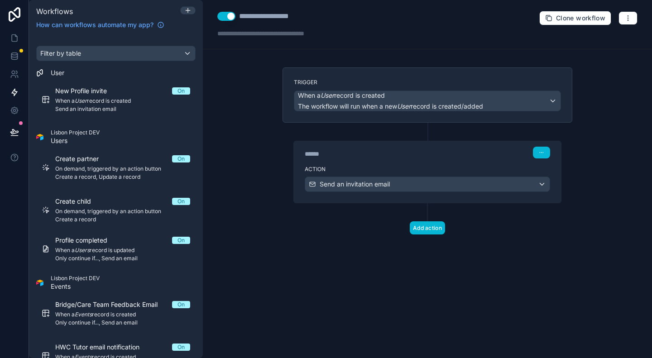
click at [478, 24] on div "Clone workflow" at bounding box center [588, 18] width 98 height 14
click at [478, 22] on button "button" at bounding box center [627, 18] width 19 height 14
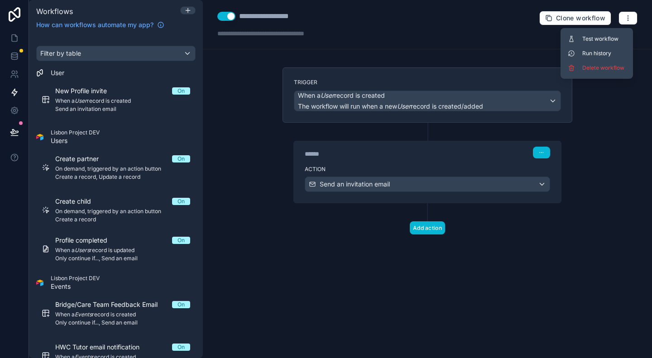
click at [478, 244] on div "**********" at bounding box center [427, 179] width 449 height 358
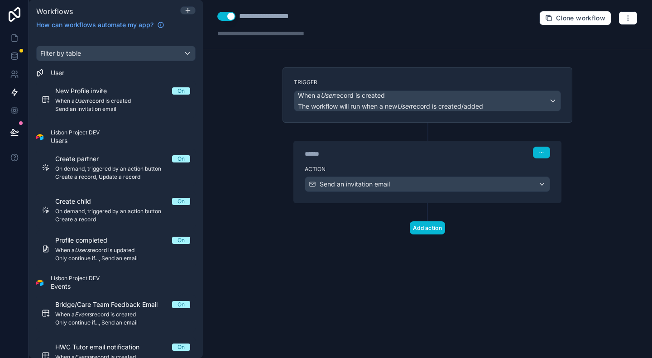
click at [252, 80] on div "**********" at bounding box center [427, 179] width 449 height 358
click at [478, 19] on icon "button" at bounding box center [627, 17] width 7 height 7
click at [237, 81] on div "**********" at bounding box center [427, 179] width 449 height 358
click at [188, 9] on icon at bounding box center [187, 10] width 7 height 7
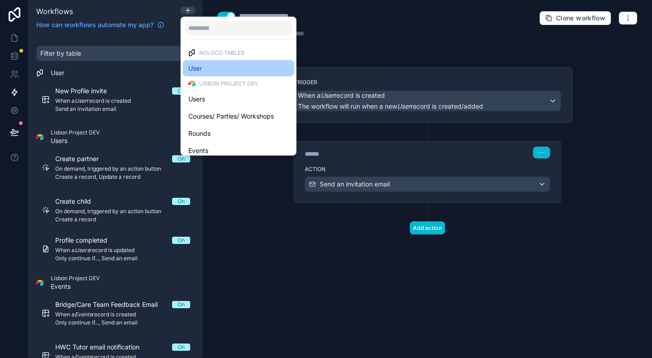
click at [202, 65] on div "User" at bounding box center [238, 68] width 101 height 11
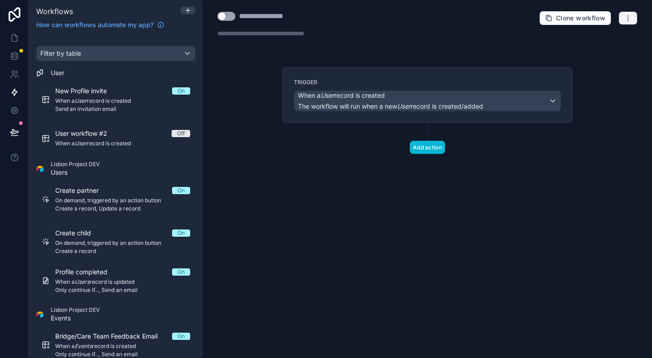
click at [478, 18] on icon "button" at bounding box center [627, 17] width 7 height 7
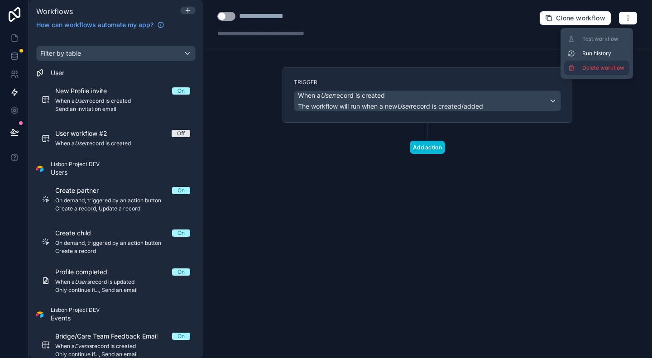
click at [478, 66] on span "Delete workflow" at bounding box center [603, 67] width 43 height 7
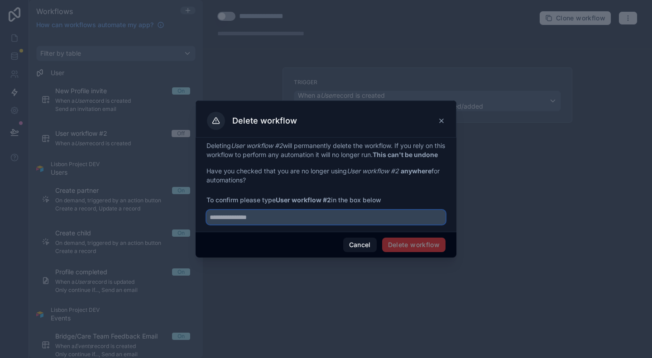
click at [298, 225] on input "text" at bounding box center [325, 217] width 239 height 14
type input "**********"
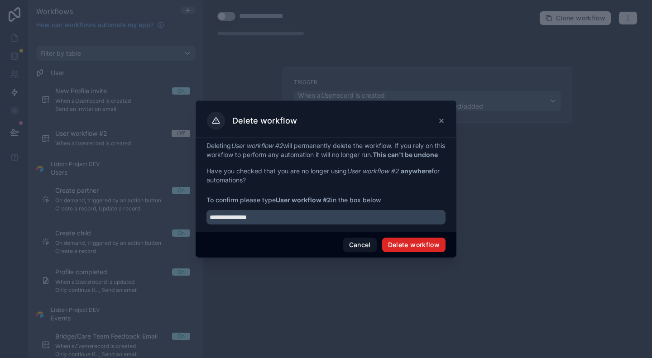
click at [432, 252] on button "Delete workflow" at bounding box center [413, 245] width 63 height 14
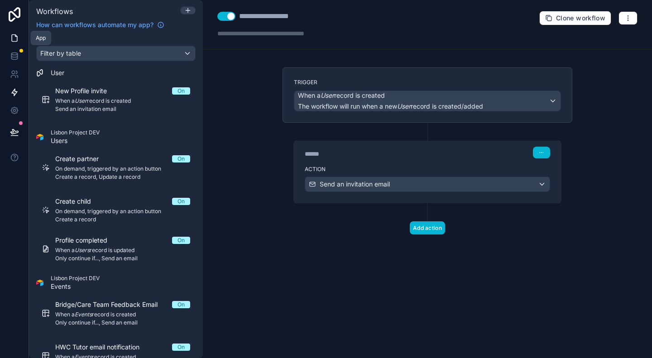
click at [11, 39] on icon at bounding box center [14, 38] width 9 height 9
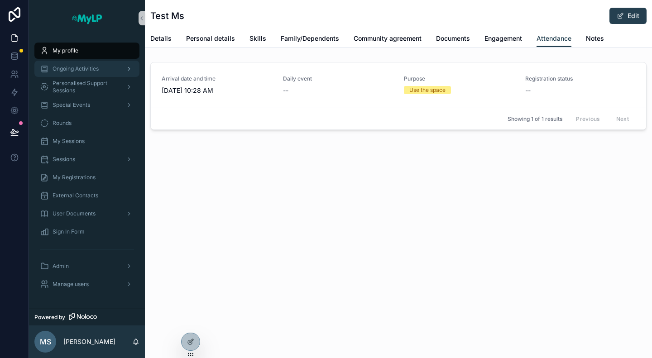
click at [89, 72] on div "Ongoing Activities" at bounding box center [87, 69] width 94 height 14
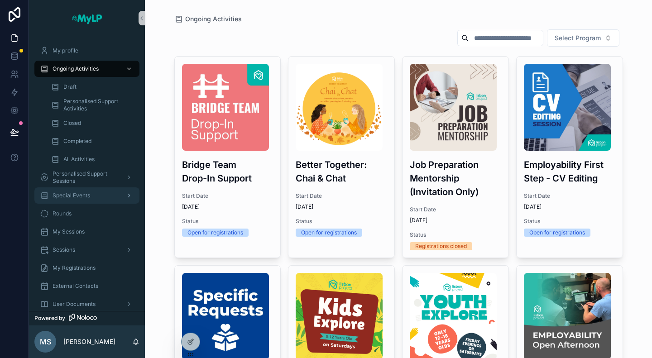
click at [84, 194] on span "Special Events" at bounding box center [72, 195] width 38 height 7
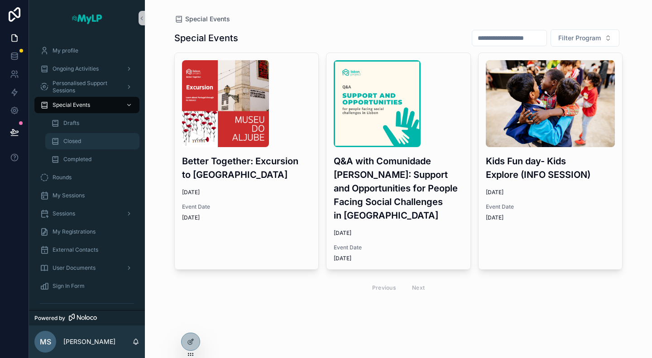
click at [81, 143] on span "Closed" at bounding box center [72, 141] width 18 height 7
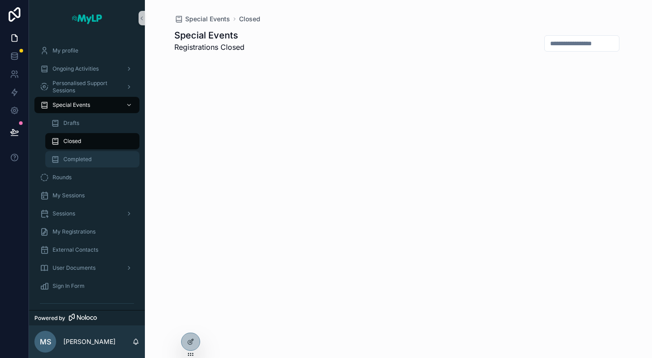
click at [81, 159] on span "Completed" at bounding box center [77, 159] width 28 height 7
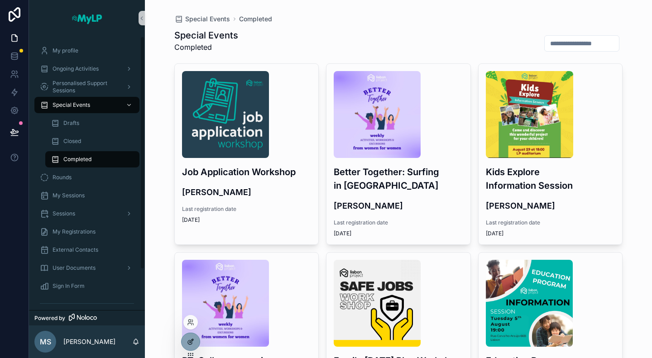
click at [193, 345] on icon at bounding box center [190, 341] width 7 height 7
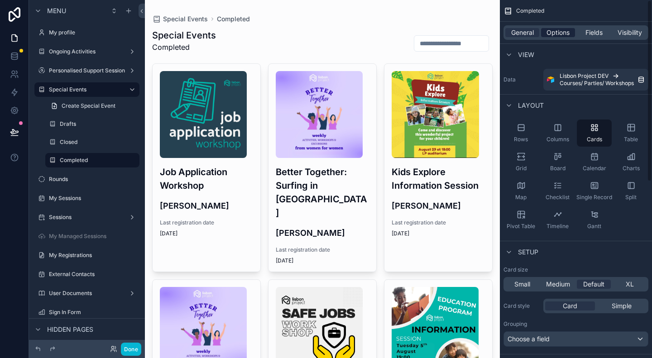
click at [478, 32] on div "Options" at bounding box center [558, 32] width 34 height 9
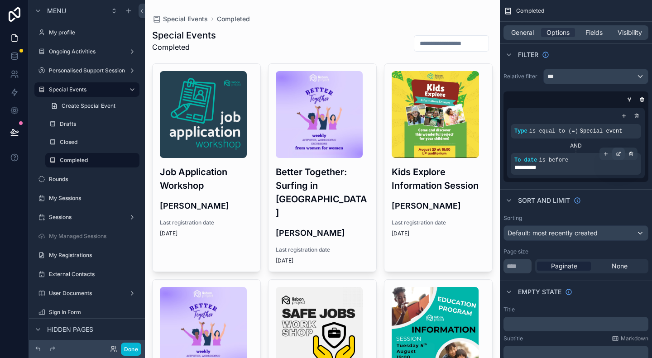
click at [478, 153] on icon "scrollable content" at bounding box center [618, 153] width 5 height 5
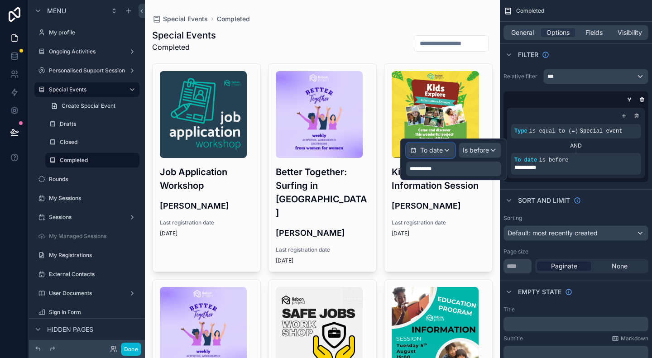
click at [445, 149] on div "To date" at bounding box center [431, 150] width 48 height 14
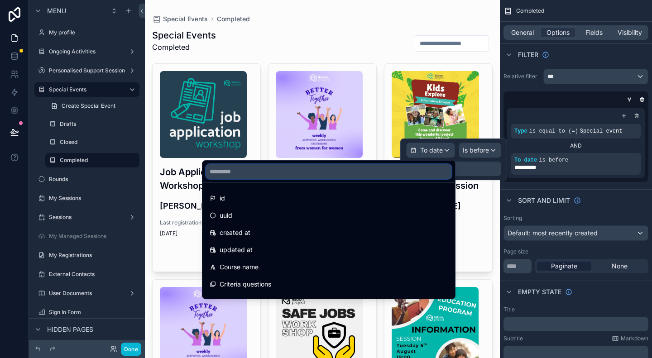
click at [415, 173] on input "text" at bounding box center [328, 171] width 245 height 14
click at [478, 150] on div at bounding box center [453, 160] width 107 height 42
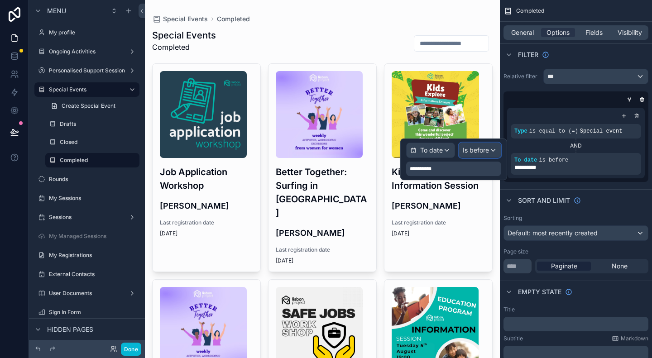
click at [478, 148] on span "Is before" at bounding box center [476, 150] width 26 height 9
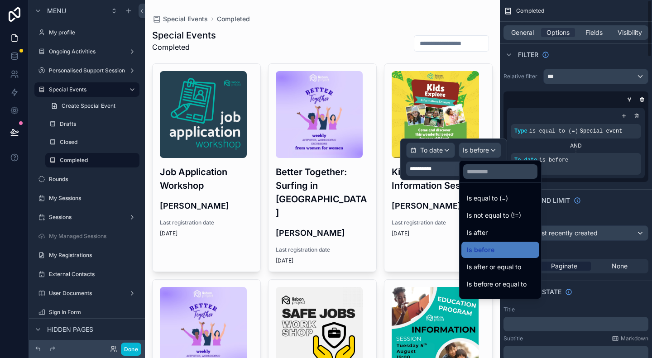
click at [478, 197] on div "Sort And Limit" at bounding box center [576, 200] width 152 height 22
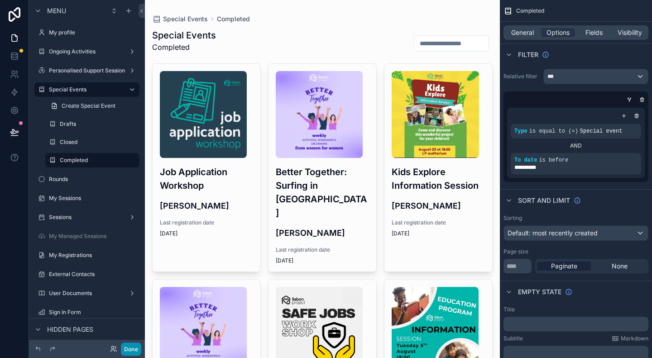
click at [136, 350] on button "Done" at bounding box center [131, 349] width 20 height 13
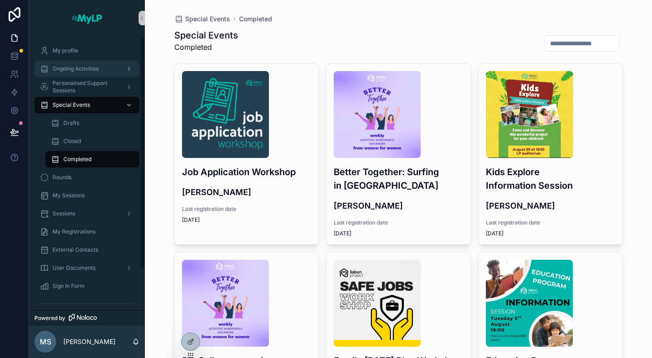
click at [86, 71] on span "Ongoing Activities" at bounding box center [76, 68] width 46 height 7
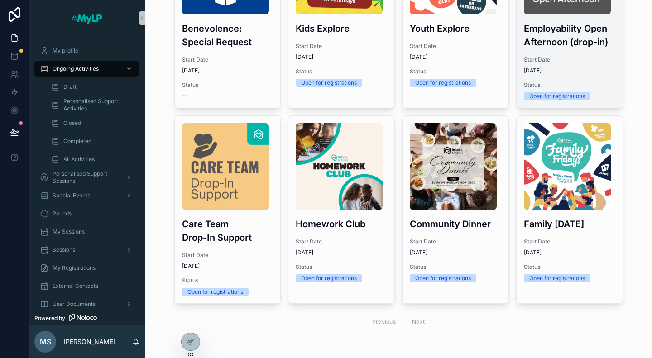
scroll to position [347, 0]
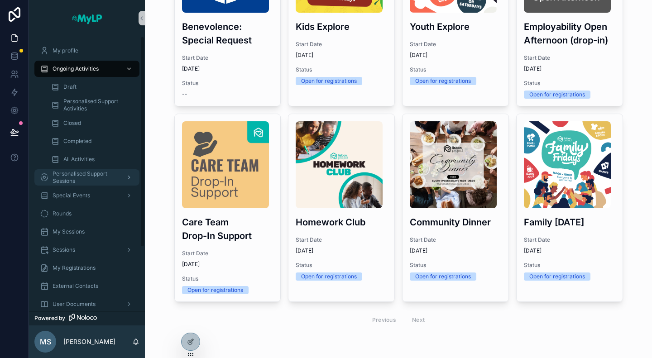
click at [61, 178] on span "Personalised Support Sessions" at bounding box center [86, 177] width 66 height 14
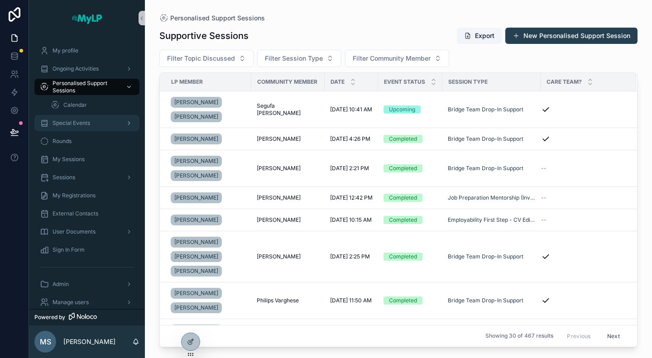
click at [67, 121] on span "Special Events" at bounding box center [72, 123] width 38 height 7
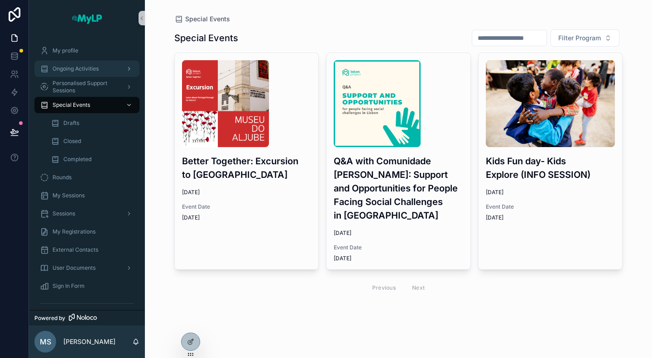
click at [74, 72] on span "Ongoing Activities" at bounding box center [76, 68] width 46 height 7
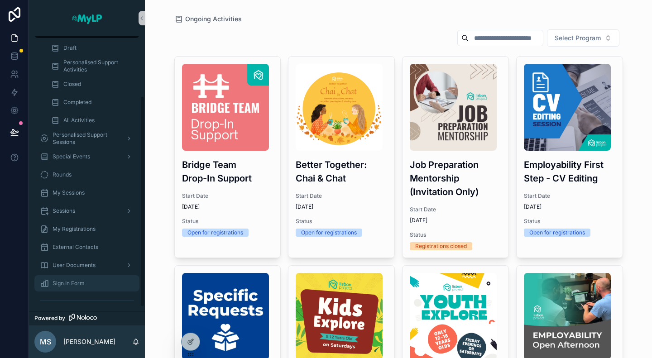
scroll to position [83, 0]
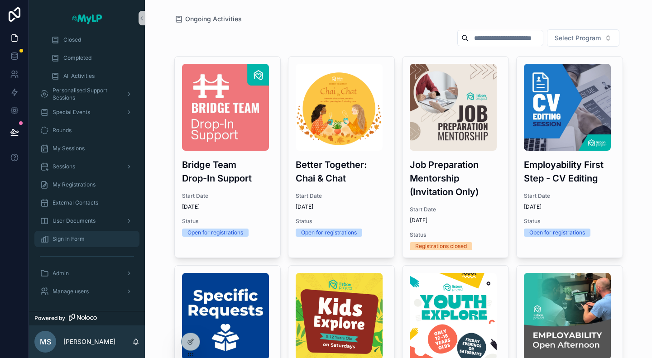
click at [78, 242] on span "Sign In Form" at bounding box center [69, 238] width 32 height 7
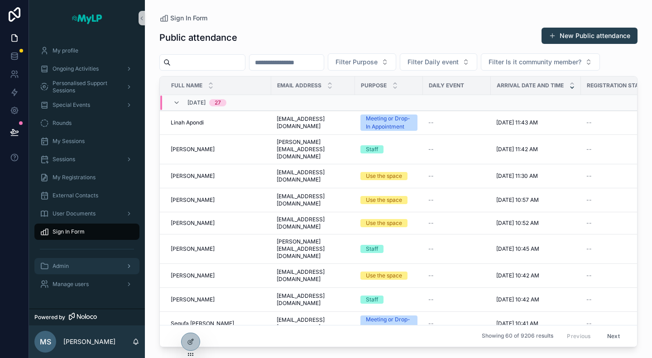
click at [91, 264] on div "Admin" at bounding box center [87, 266] width 94 height 14
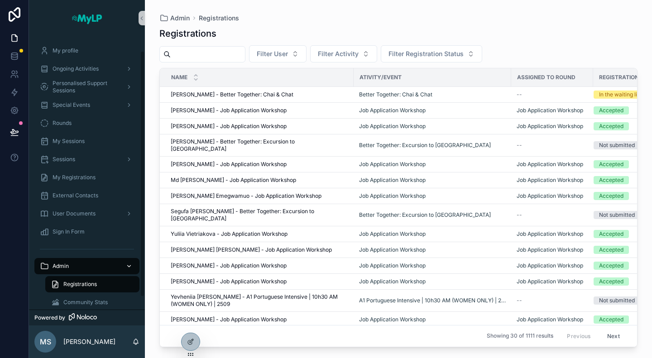
scroll to position [30, 0]
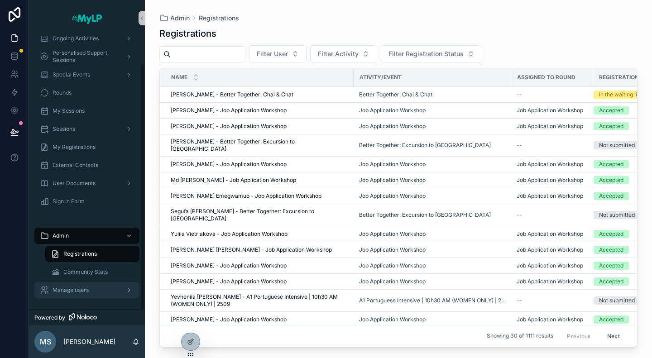
click at [81, 294] on div "Manage users" at bounding box center [87, 290] width 94 height 14
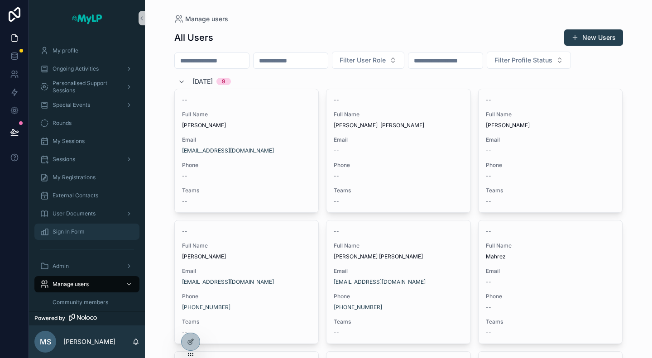
click at [78, 232] on span "Sign In Form" at bounding box center [69, 231] width 32 height 7
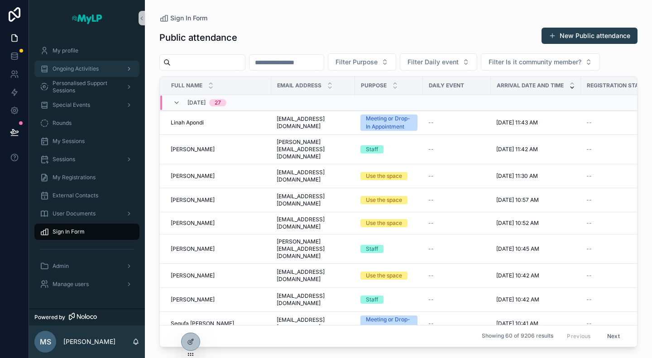
click at [70, 69] on span "Ongoing Activities" at bounding box center [76, 68] width 46 height 7
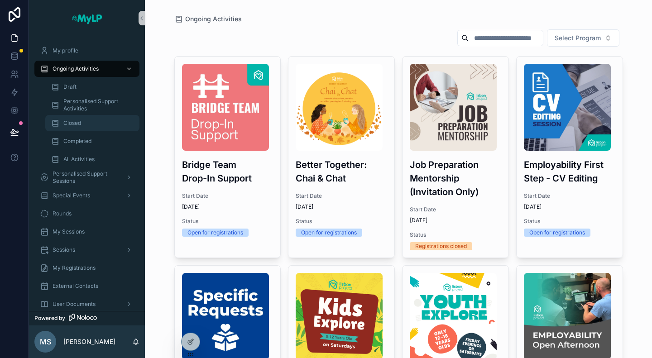
click at [85, 125] on div "Closed" at bounding box center [92, 123] width 83 height 14
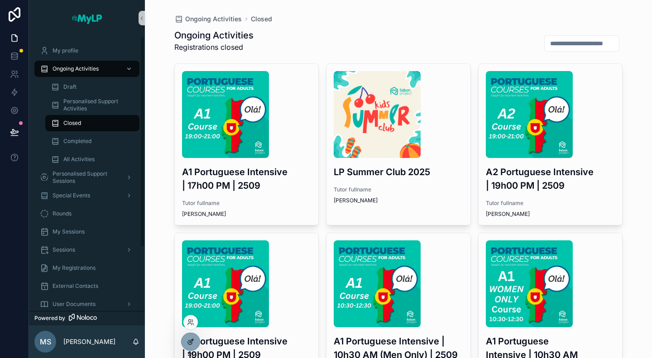
click at [190, 342] on icon at bounding box center [192, 341] width 4 height 4
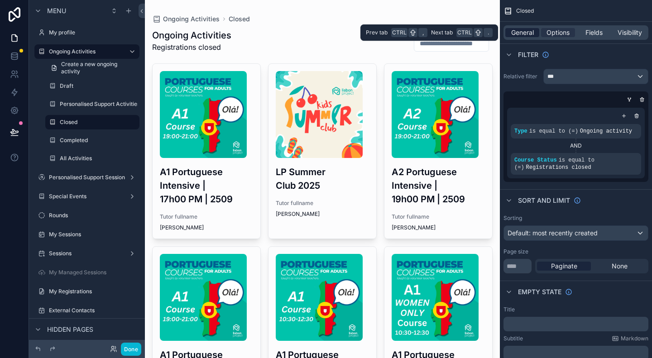
click at [478, 31] on span "General" at bounding box center [522, 32] width 23 height 9
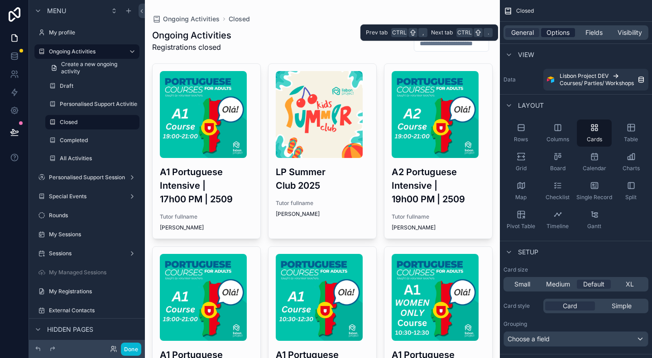
click at [478, 30] on span "Options" at bounding box center [557, 32] width 23 height 9
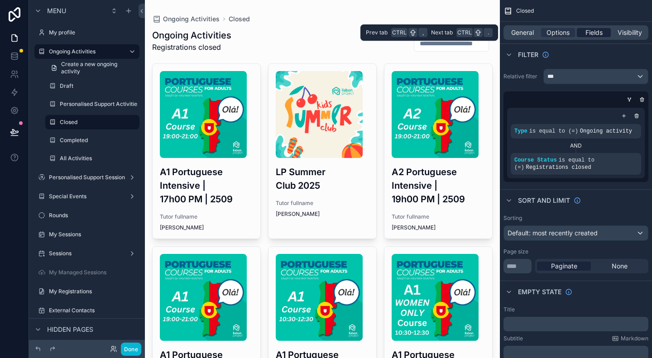
click at [478, 34] on span "Fields" at bounding box center [593, 32] width 17 height 9
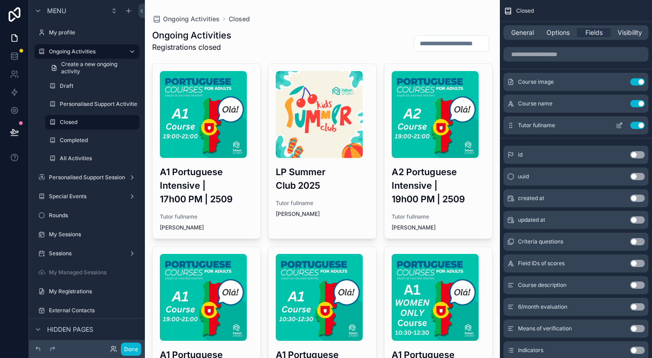
click at [478, 123] on icon "scrollable content" at bounding box center [619, 125] width 7 height 7
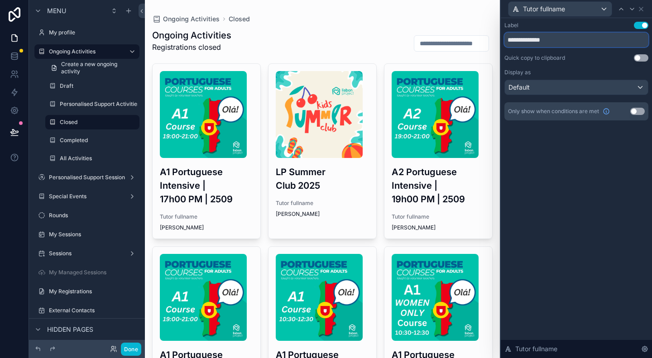
drag, startPoint x: 561, startPoint y: 40, endPoint x: 497, endPoint y: 38, distance: 64.3
click at [478, 38] on div "**********" at bounding box center [326, 179] width 652 height 358
type input "*********"
click at [478, 10] on icon at bounding box center [640, 8] width 7 height 7
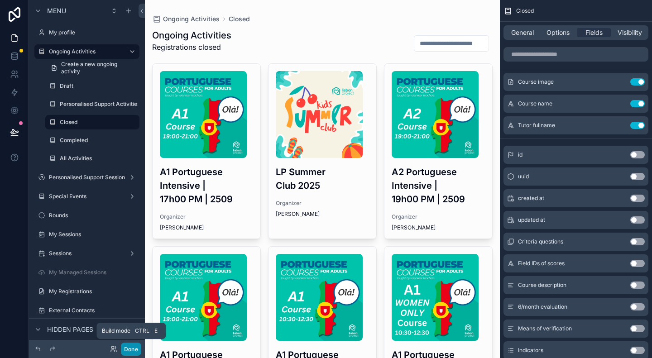
click at [135, 350] on button "Done" at bounding box center [131, 349] width 20 height 13
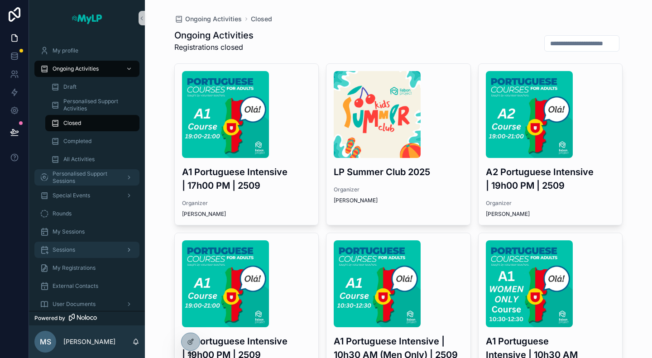
click at [81, 173] on span "Personalised Support Sessions" at bounding box center [86, 177] width 66 height 14
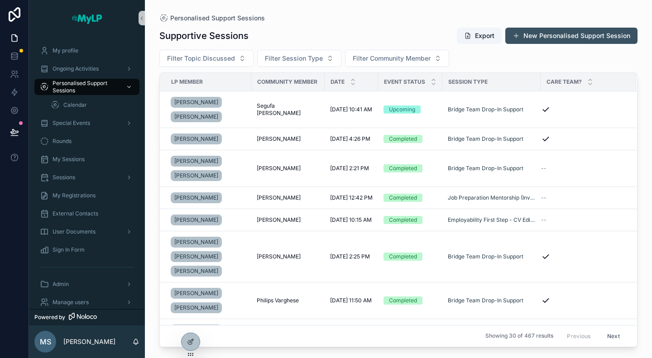
click at [478, 42] on button "New Personalised Support Session" at bounding box center [571, 36] width 132 height 16
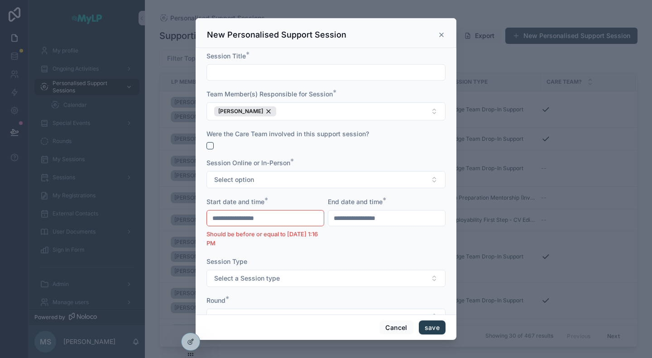
scroll to position [45, 0]
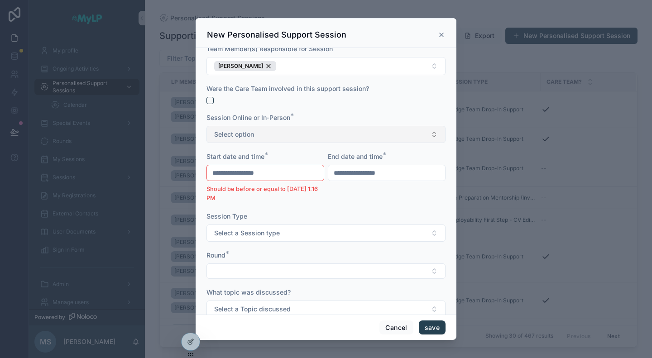
click at [358, 134] on button "Select option" at bounding box center [325, 134] width 239 height 17
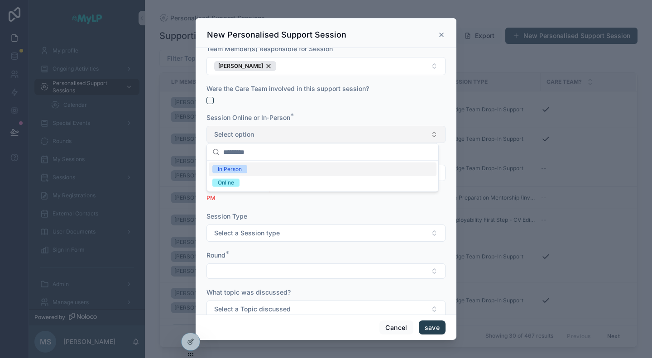
click at [358, 134] on button "Select option" at bounding box center [325, 134] width 239 height 17
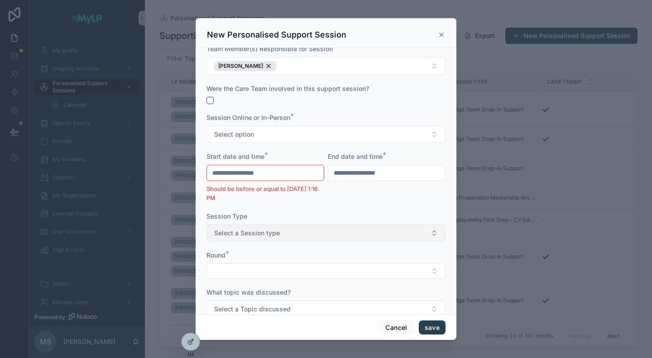
click at [353, 227] on button "Select a Session type" at bounding box center [325, 233] width 239 height 17
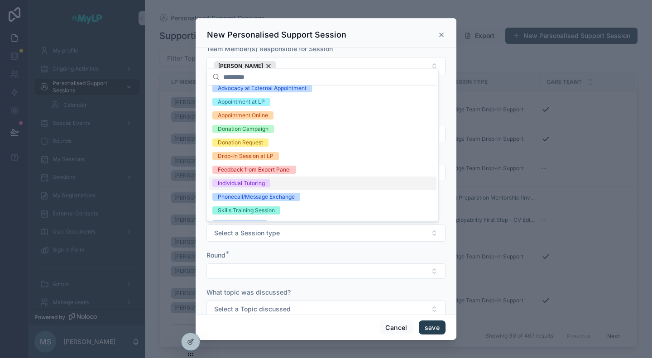
scroll to position [0, 0]
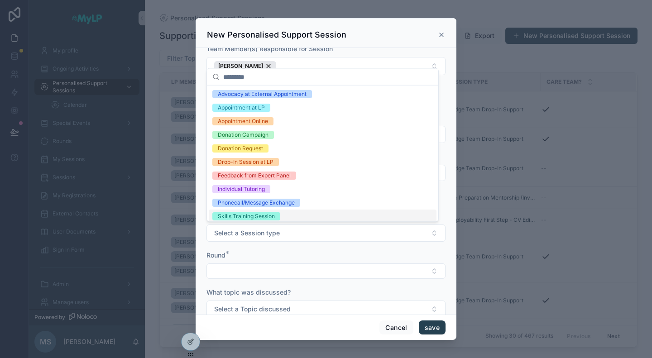
click at [361, 243] on form "**********" at bounding box center [325, 232] width 239 height 452
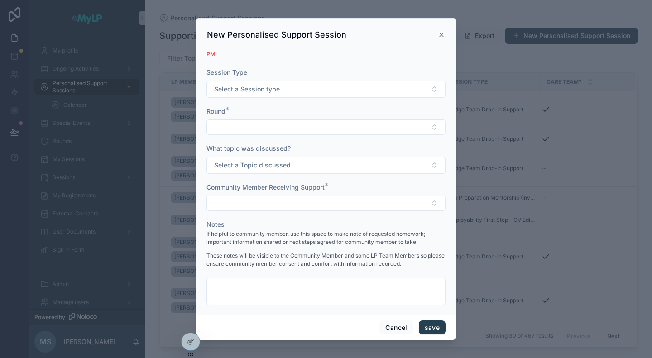
scroll to position [193, 0]
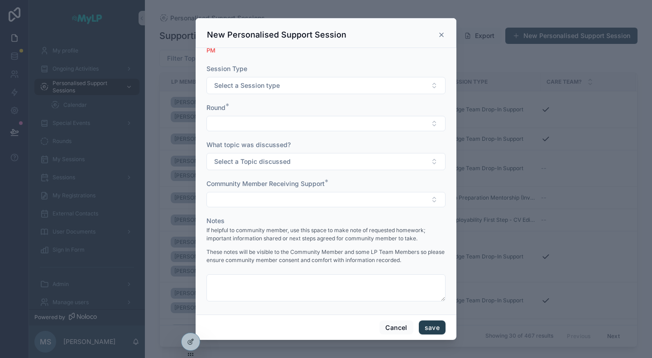
click at [445, 33] on icon "scrollable content" at bounding box center [441, 34] width 7 height 7
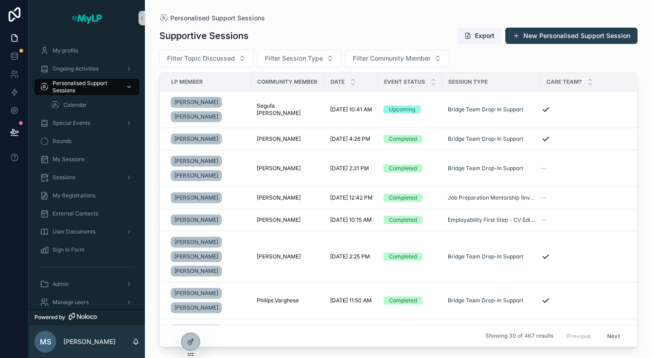
click at [444, 33] on div "Supportive Sessions Export New Personalised Support Session" at bounding box center [398, 35] width 478 height 17
click at [80, 46] on div "My profile" at bounding box center [87, 50] width 94 height 14
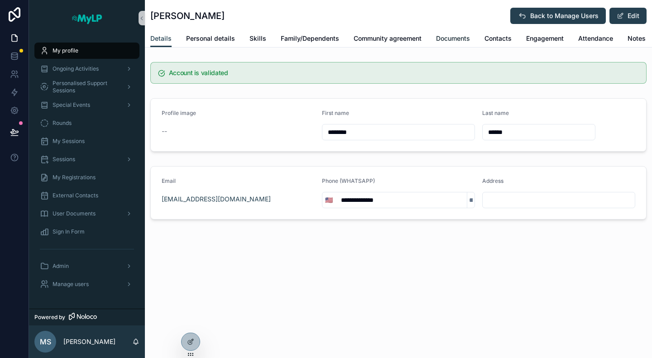
click at [455, 40] on span "Documents" at bounding box center [453, 38] width 34 height 9
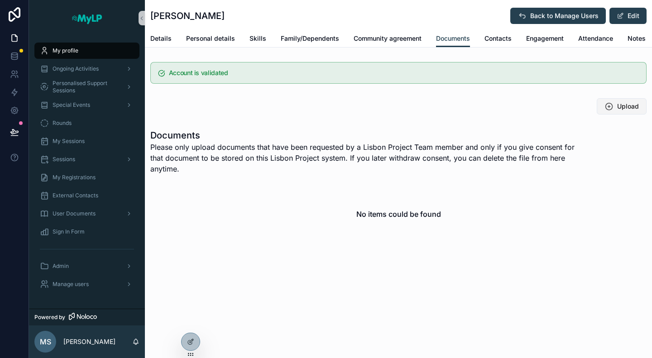
click at [478, 107] on span "Upload" at bounding box center [628, 106] width 22 height 9
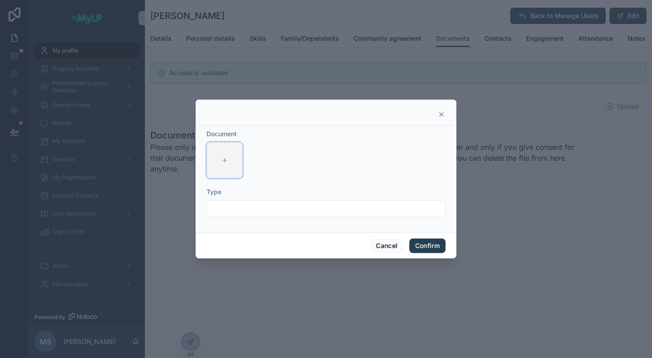
click at [230, 161] on div at bounding box center [224, 160] width 36 height 36
click at [443, 116] on icon at bounding box center [441, 114] width 7 height 7
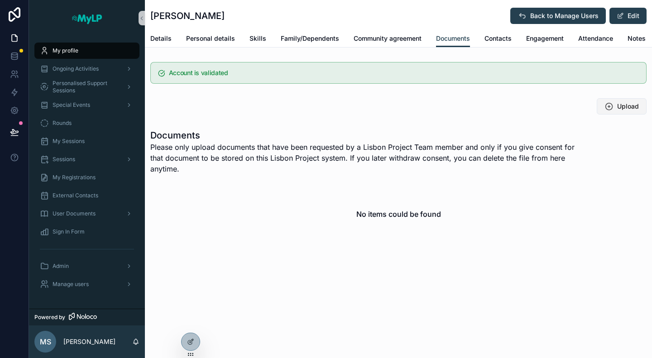
click at [478, 109] on span "Upload" at bounding box center [628, 106] width 22 height 9
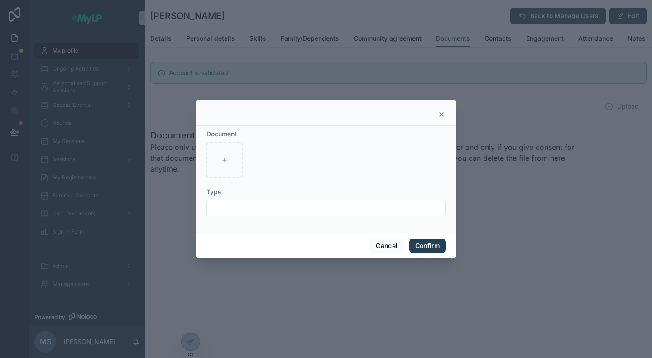
click at [284, 208] on input "text" at bounding box center [326, 208] width 238 height 13
click at [232, 146] on div at bounding box center [224, 160] width 36 height 36
type input "**********"
click at [425, 246] on button "Confirm" at bounding box center [427, 246] width 36 height 14
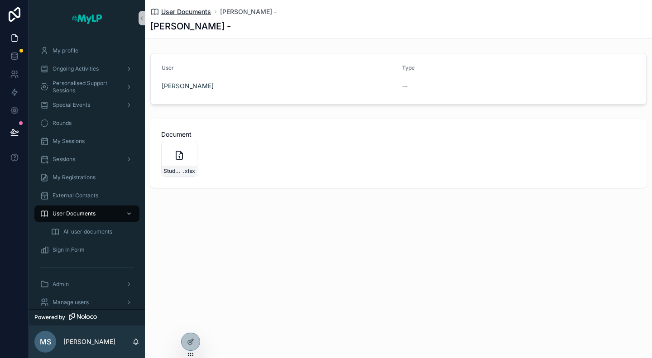
click at [186, 12] on span "User Documents" at bounding box center [186, 11] width 50 height 9
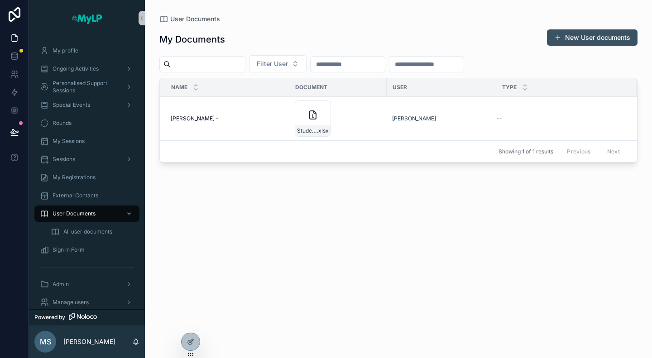
click at [478, 41] on button "New User documents" at bounding box center [592, 37] width 91 height 16
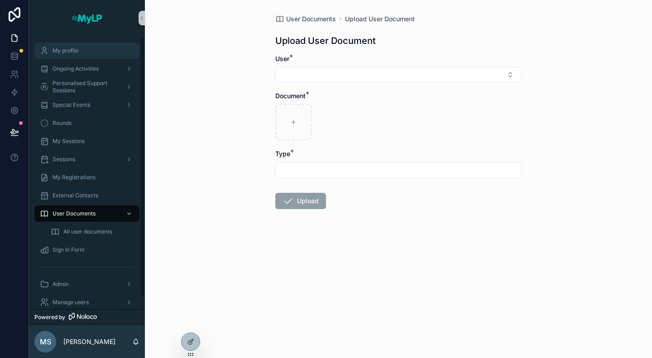
click at [70, 51] on span "My profile" at bounding box center [66, 50] width 26 height 7
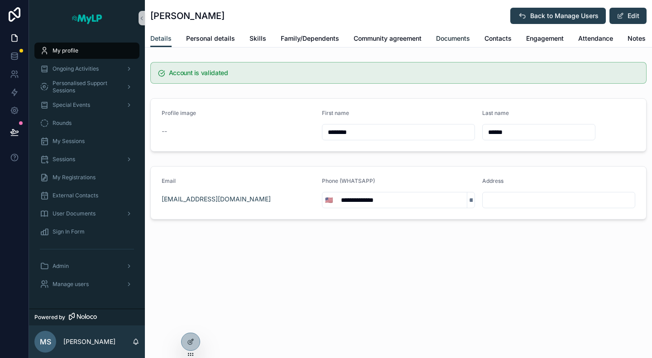
click at [457, 38] on span "Documents" at bounding box center [453, 38] width 34 height 9
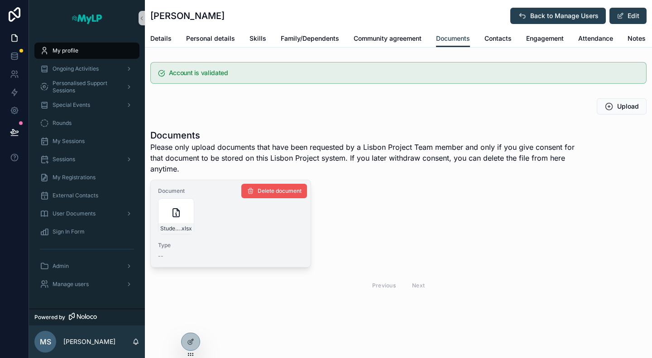
click at [278, 194] on span "Delete document" at bounding box center [280, 190] width 44 height 7
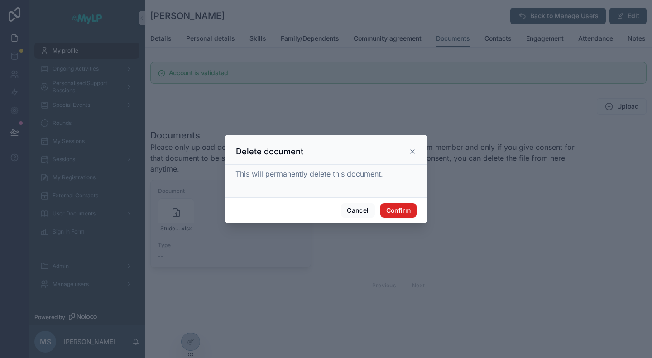
click at [408, 210] on button "Confirm" at bounding box center [398, 210] width 36 height 14
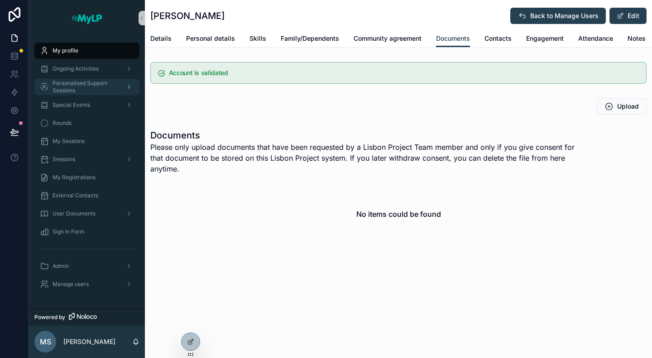
click at [95, 90] on span "Personalised Support Sessions" at bounding box center [86, 87] width 66 height 14
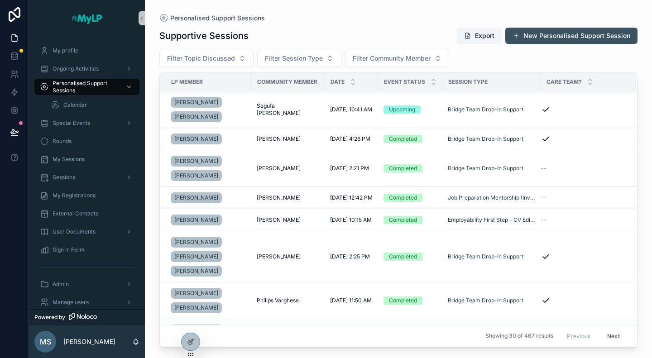
click at [478, 43] on button "New Personalised Support Session" at bounding box center [571, 36] width 132 height 16
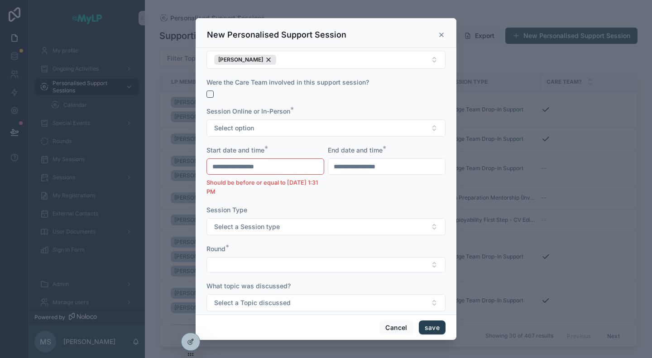
scroll to position [136, 0]
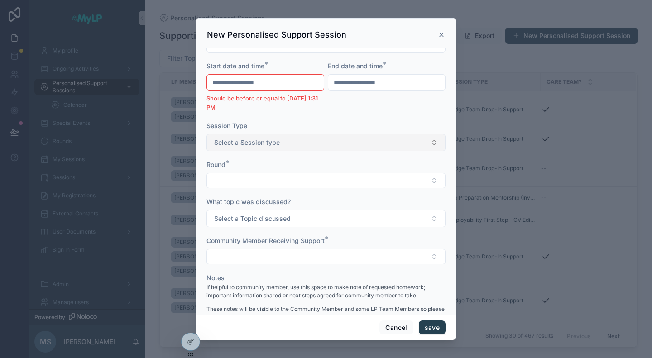
click at [310, 145] on button "Select a Session type" at bounding box center [325, 142] width 239 height 17
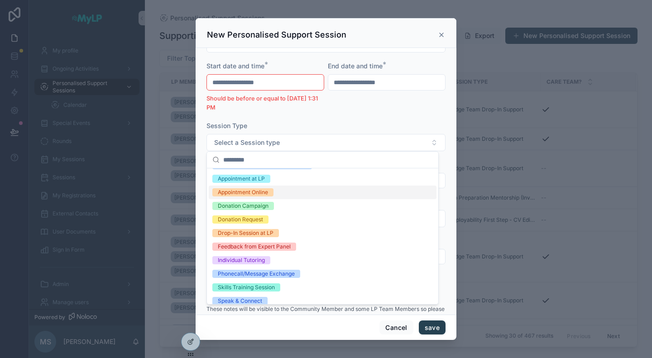
scroll to position [17, 0]
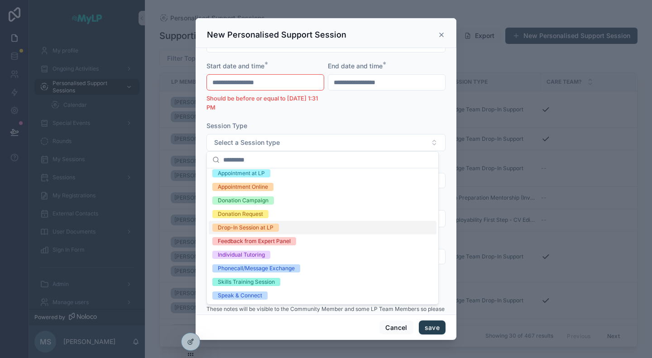
click at [318, 124] on div "Session Type" at bounding box center [325, 125] width 239 height 9
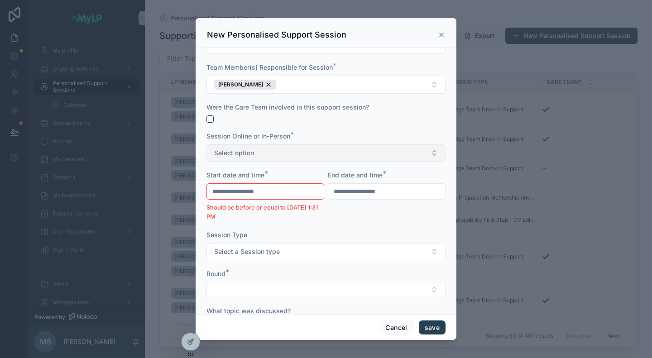
scroll to position [45, 0]
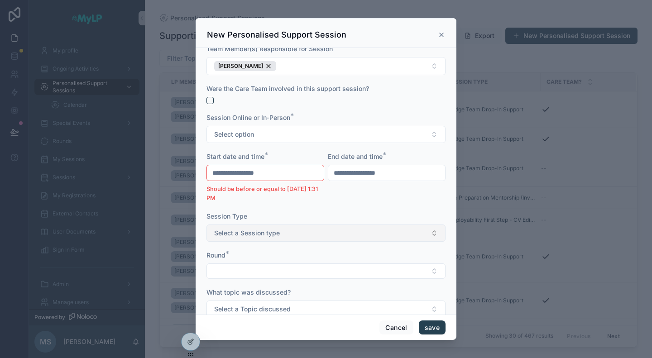
click at [253, 234] on span "Select a Session type" at bounding box center [247, 233] width 66 height 9
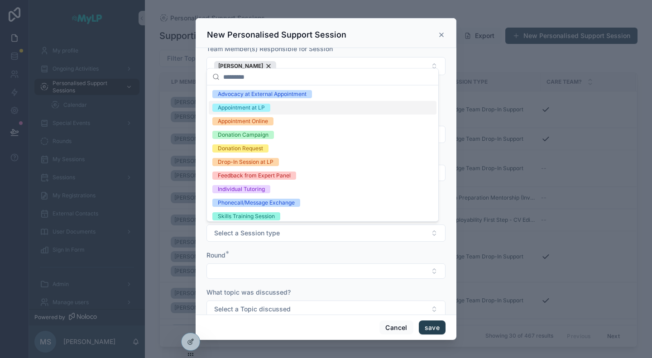
click at [261, 107] on div "Appointment at LP" at bounding box center [241, 108] width 47 height 8
type input "**********"
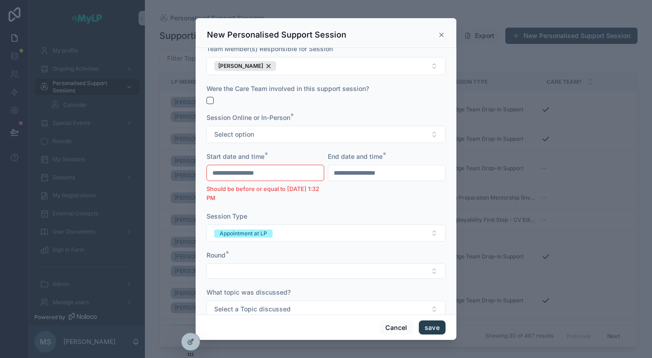
scroll to position [136, 0]
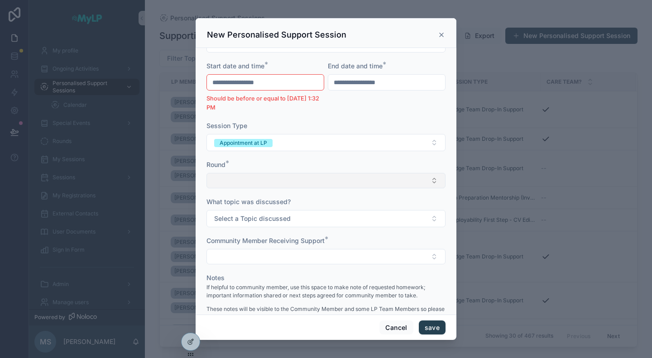
click at [306, 183] on button "Select Button" at bounding box center [325, 180] width 239 height 15
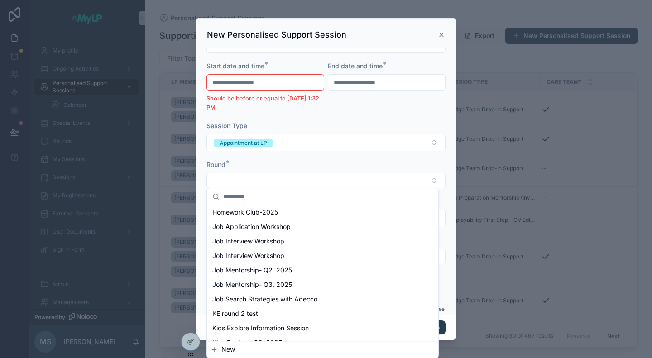
scroll to position [768, 0]
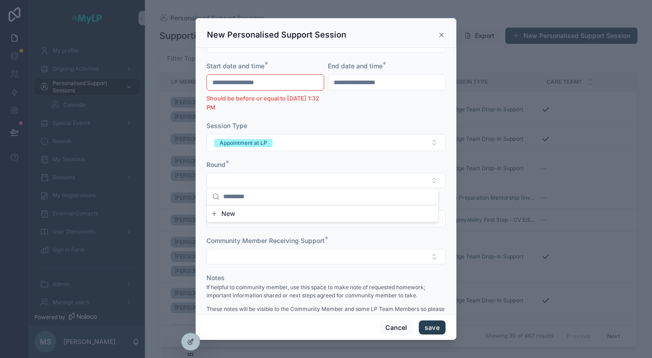
click at [317, 160] on div "Round *" at bounding box center [325, 164] width 239 height 9
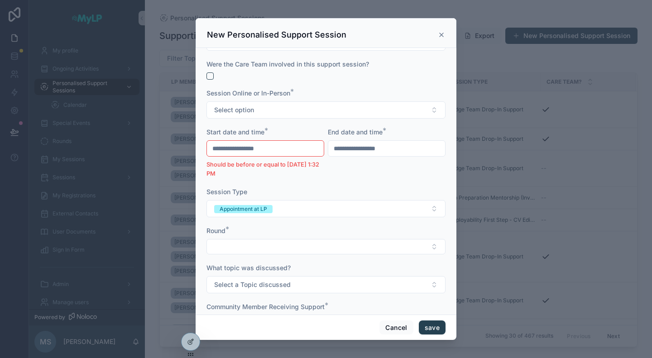
scroll to position [102, 0]
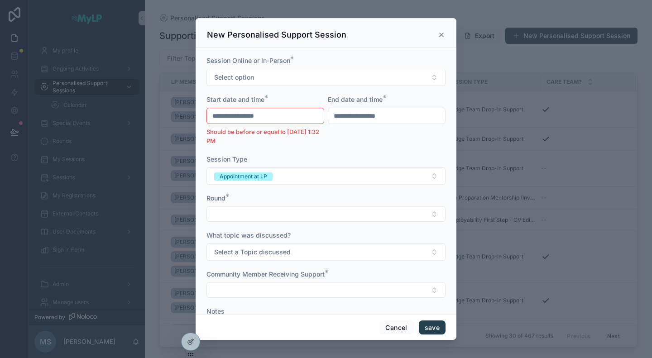
click at [445, 36] on icon "scrollable content" at bounding box center [441, 34] width 7 height 7
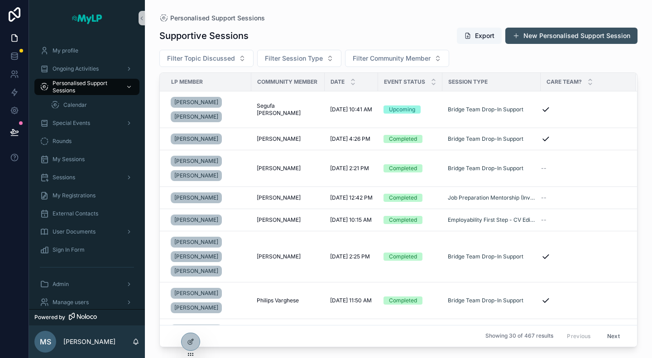
click at [478, 37] on button "New Personalised Support Session" at bounding box center [571, 36] width 132 height 16
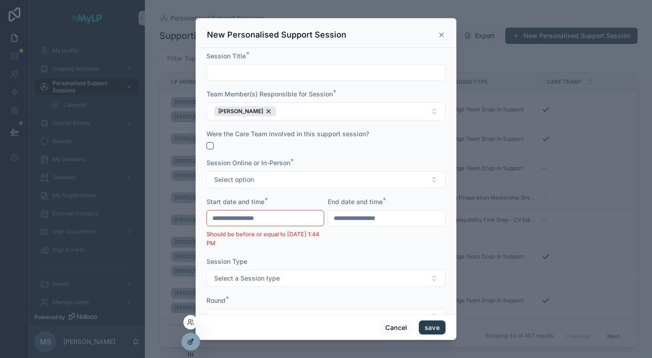
click at [187, 342] on icon at bounding box center [190, 341] width 7 height 7
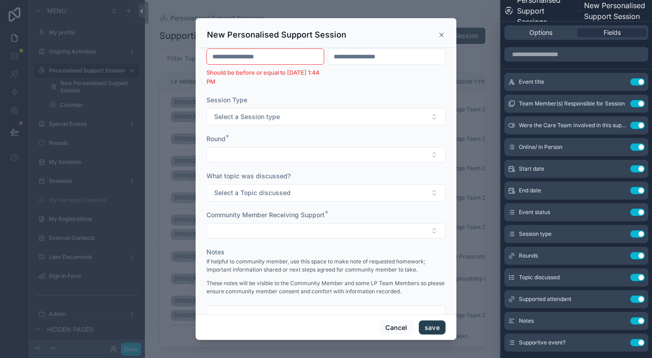
scroll to position [181, 0]
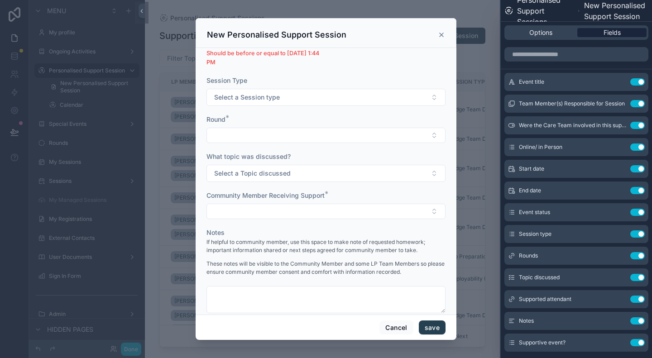
click at [478, 34] on span "Fields" at bounding box center [611, 32] width 17 height 9
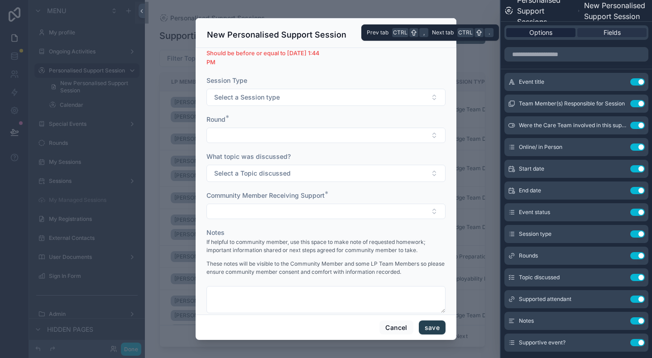
click at [478, 34] on span "Options" at bounding box center [540, 32] width 23 height 9
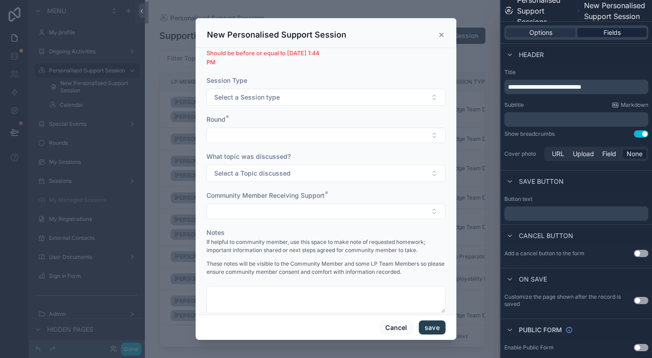
click at [478, 30] on span "Fields" at bounding box center [611, 32] width 17 height 9
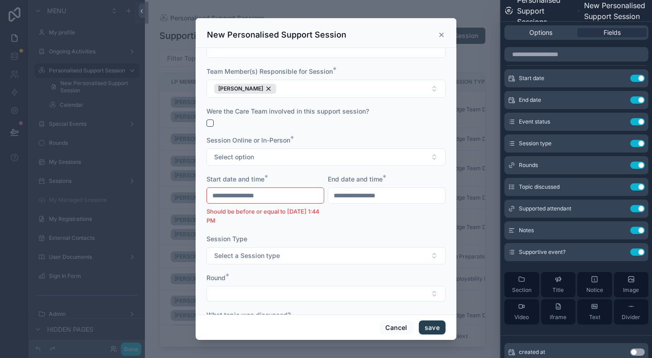
scroll to position [0, 0]
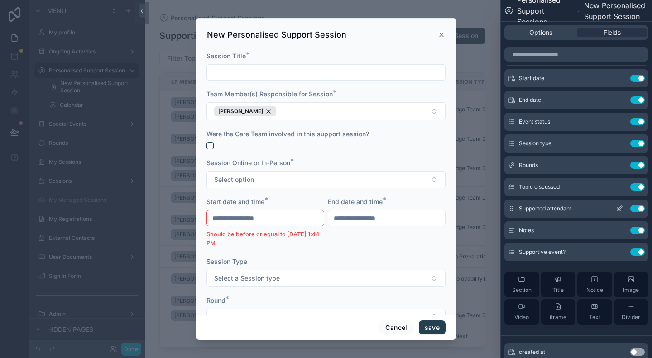
click at [478, 207] on icon at bounding box center [619, 208] width 7 height 7
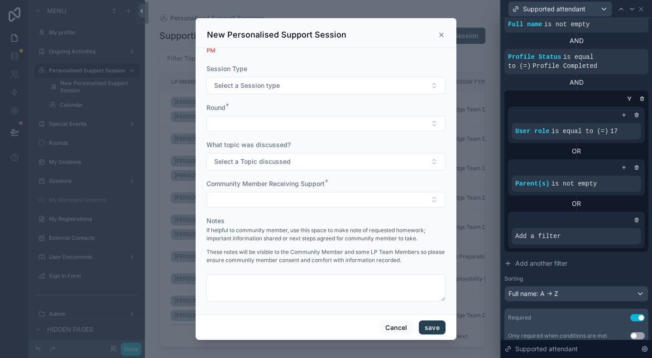
scroll to position [226, 0]
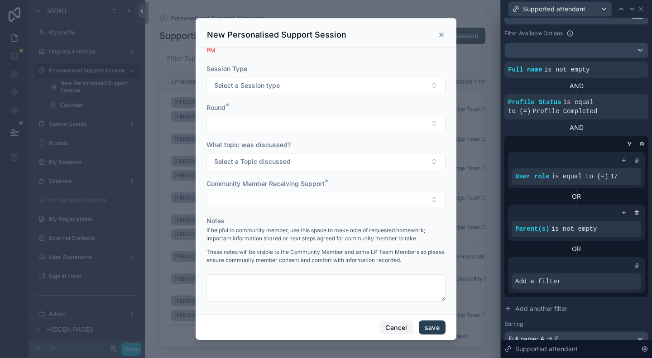
click at [396, 330] on button "Cancel" at bounding box center [396, 328] width 34 height 14
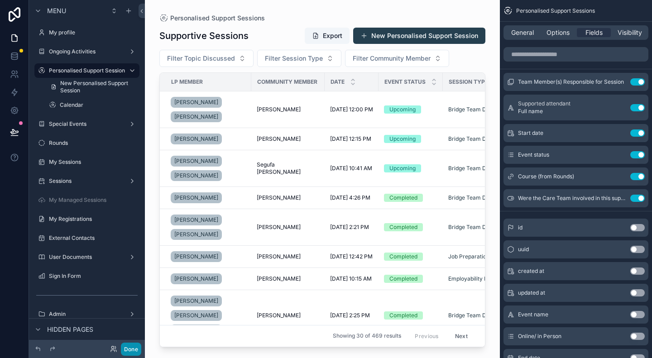
click at [132, 348] on button "Done" at bounding box center [131, 349] width 20 height 13
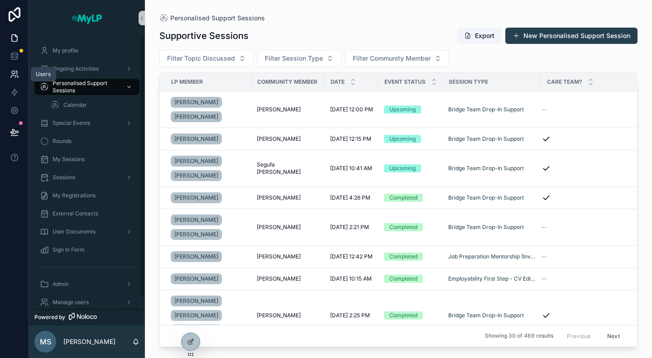
click at [15, 72] on icon at bounding box center [14, 74] width 9 height 9
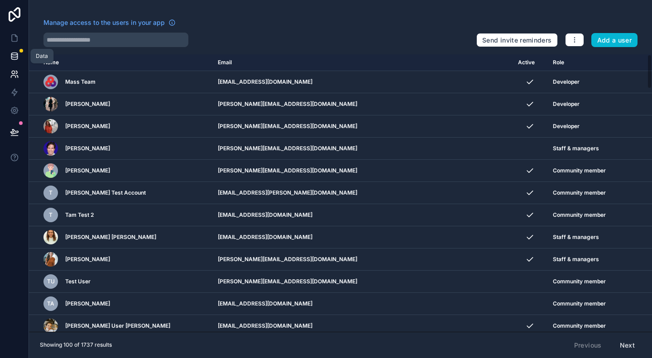
click at [12, 57] on icon at bounding box center [14, 56] width 9 height 9
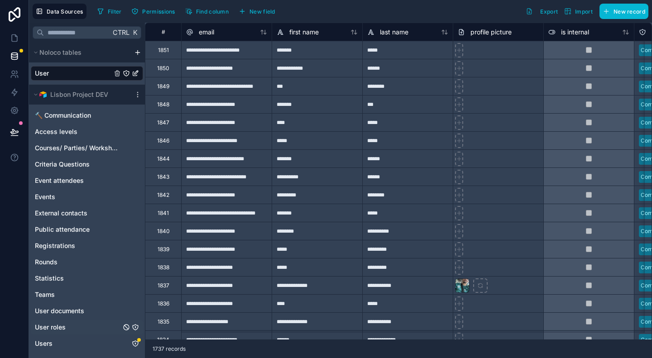
click at [69, 326] on link "User roles" at bounding box center [78, 327] width 86 height 9
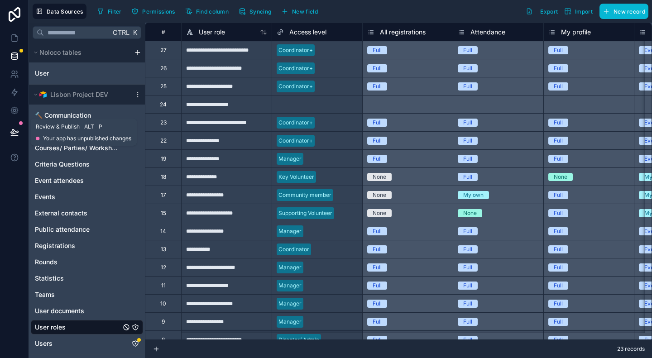
click at [18, 132] on icon at bounding box center [14, 131] width 8 height 5
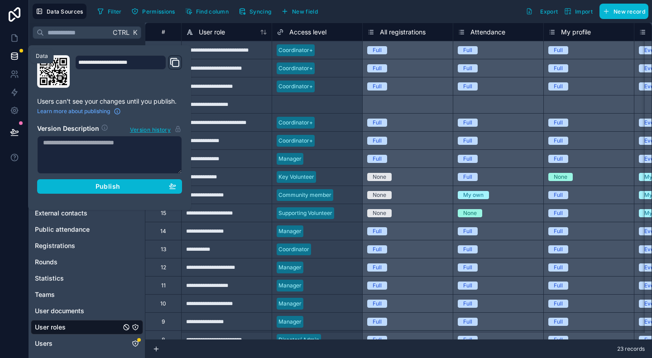
click at [12, 59] on icon at bounding box center [14, 58] width 6 height 4
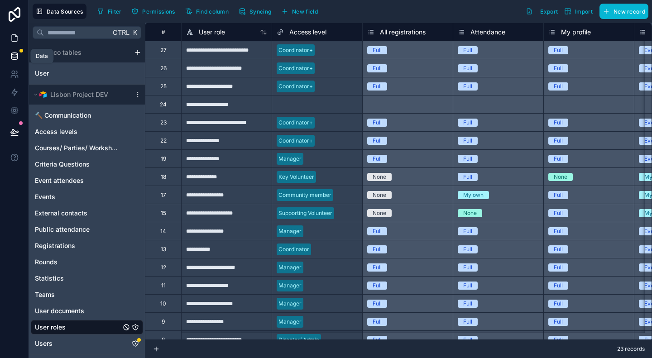
click at [13, 38] on icon at bounding box center [14, 38] width 9 height 9
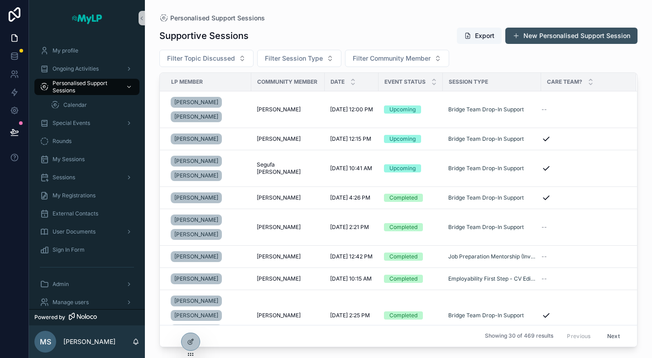
click at [478, 36] on button "New Personalised Support Session" at bounding box center [571, 36] width 132 height 16
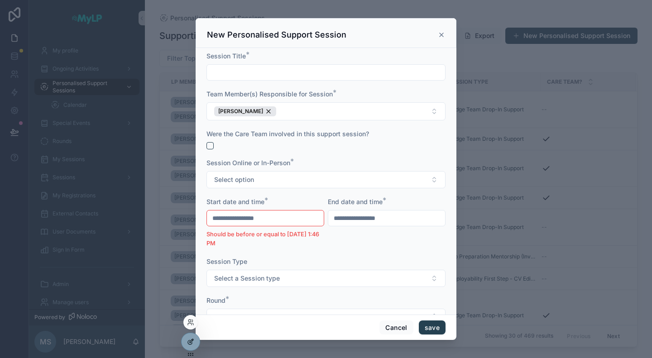
click at [184, 336] on div at bounding box center [191, 341] width 18 height 17
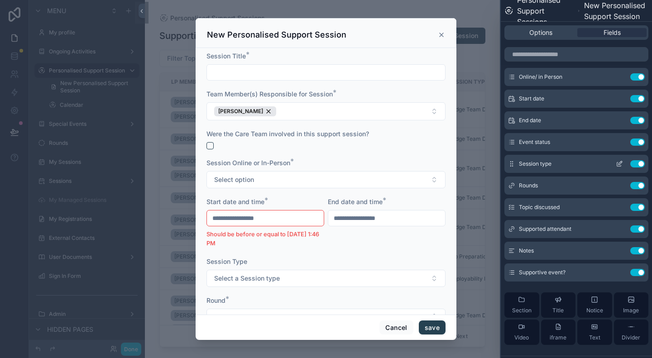
scroll to position [91, 0]
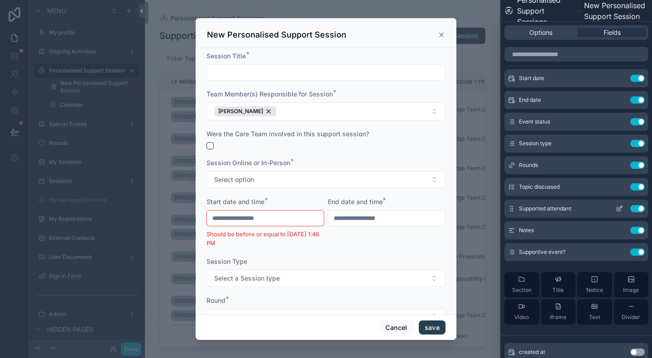
click at [478, 206] on icon at bounding box center [619, 208] width 7 height 7
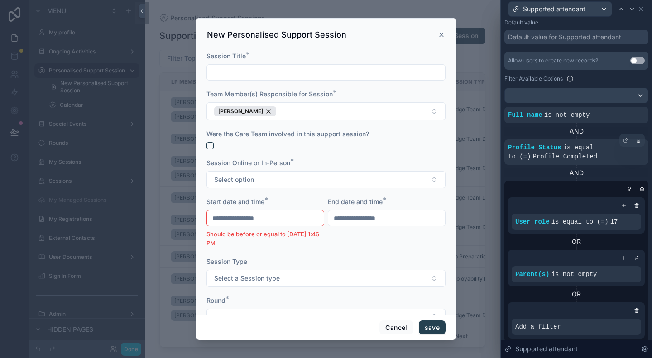
scroll to position [226, 0]
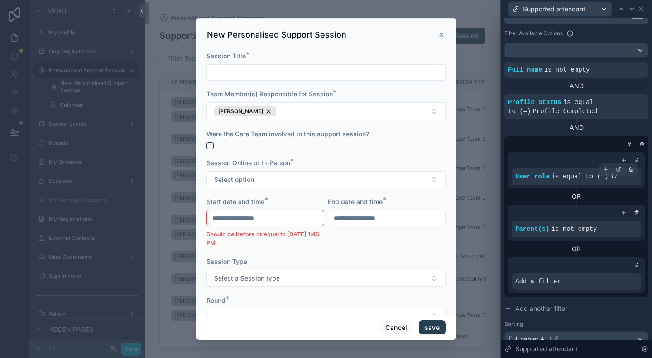
click at [478, 175] on span "is equal to (=)" at bounding box center [579, 176] width 57 height 7
click at [478, 179] on span "is equal to (=)" at bounding box center [579, 176] width 57 height 7
click at [478, 171] on icon at bounding box center [618, 169] width 5 height 5
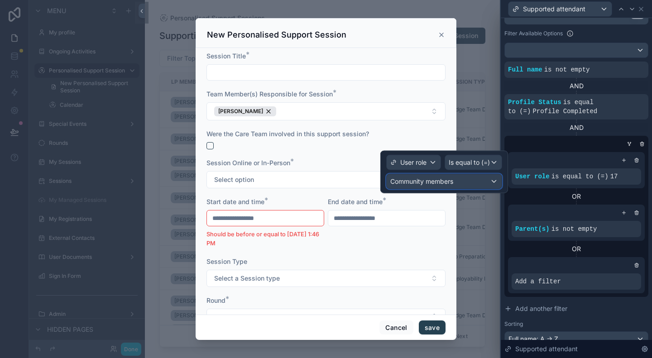
click at [468, 178] on div "Community members" at bounding box center [444, 181] width 115 height 14
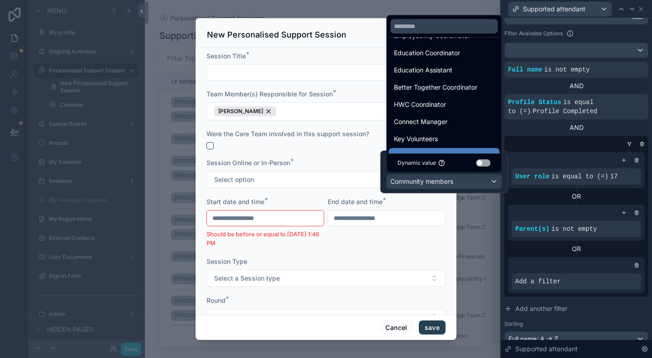
scroll to position [0, 0]
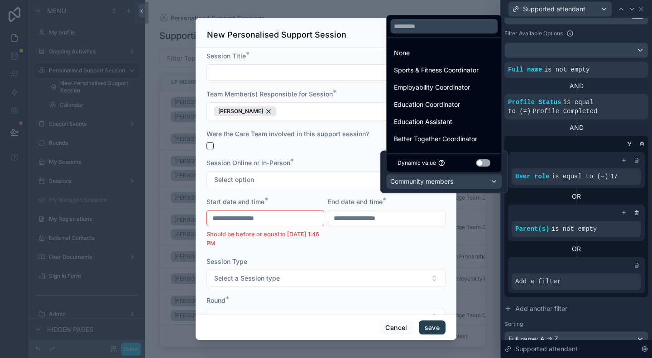
click at [478, 144] on div at bounding box center [575, 143] width 144 height 9
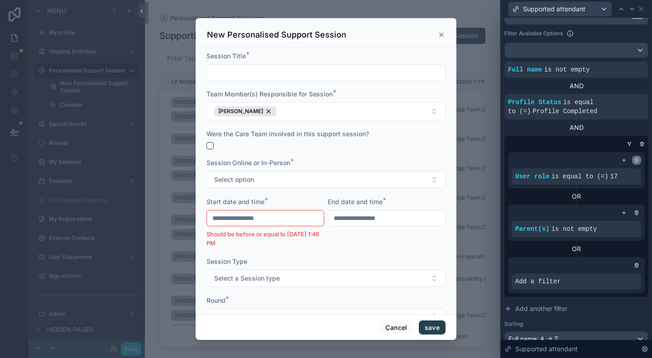
click at [478, 160] on div at bounding box center [636, 160] width 9 height 9
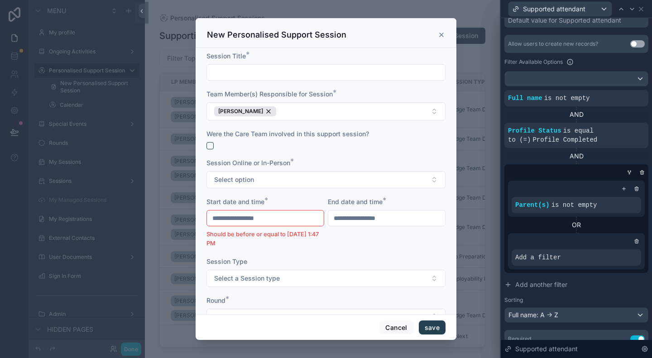
scroll to position [25, 0]
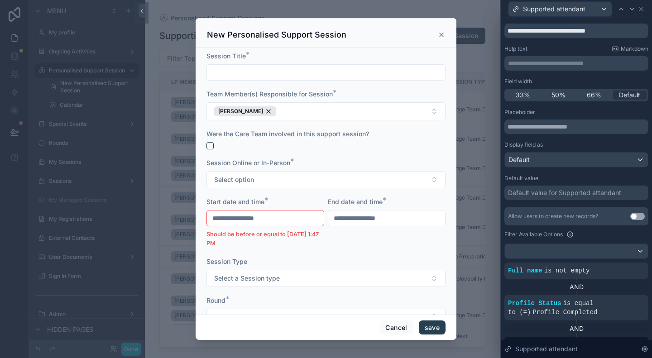
click at [442, 35] on icon "scrollable content" at bounding box center [442, 35] width 4 height 4
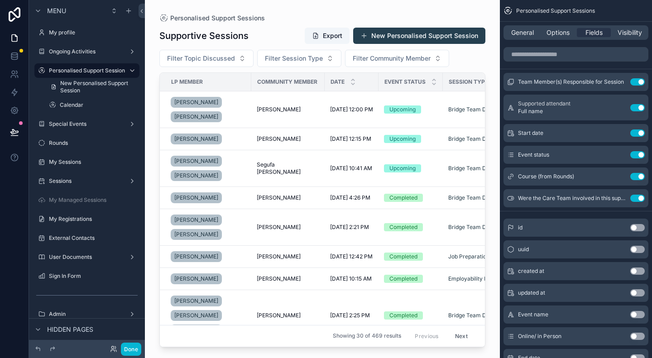
drag, startPoint x: 367, startPoint y: 345, endPoint x: 419, endPoint y: 345, distance: 52.5
click at [419, 345] on div "scrollable content" at bounding box center [322, 173] width 355 height 347
click at [84, 123] on label "Special Events" at bounding box center [85, 123] width 72 height 7
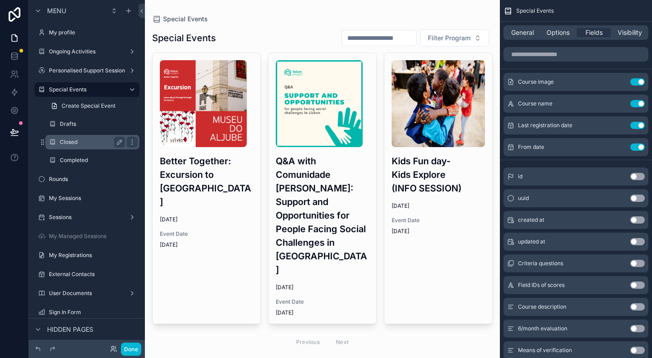
click at [78, 144] on label "Closed" at bounding box center [91, 142] width 62 height 7
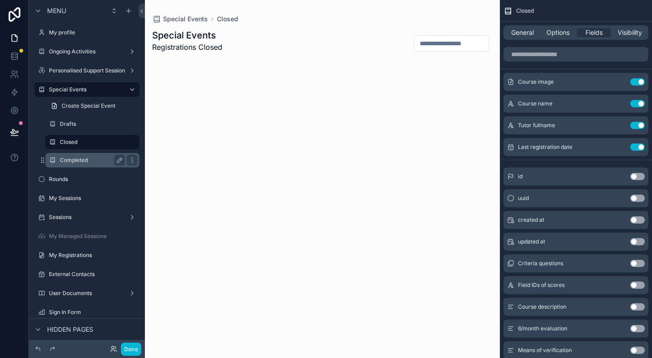
click at [82, 156] on div "Completed" at bounding box center [92, 160] width 65 height 11
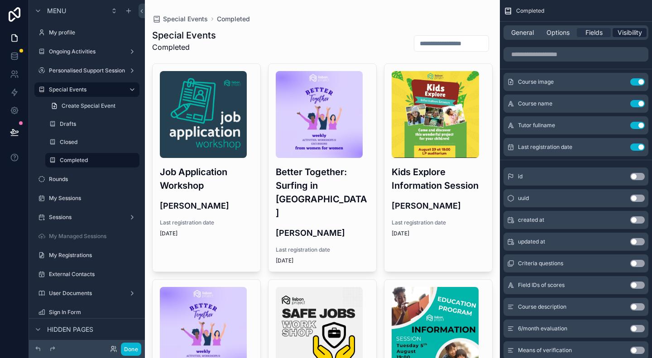
click at [478, 30] on span "Visibility" at bounding box center [629, 32] width 24 height 9
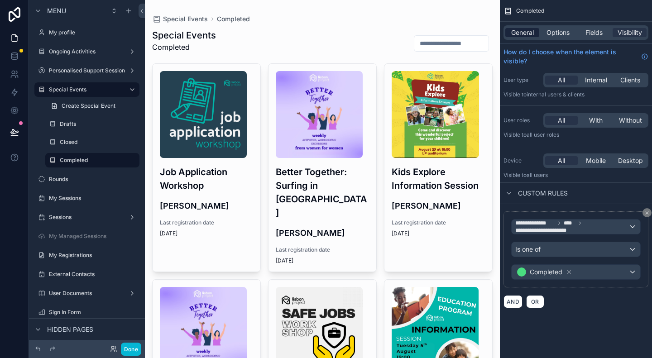
click at [478, 32] on span "General" at bounding box center [522, 32] width 23 height 9
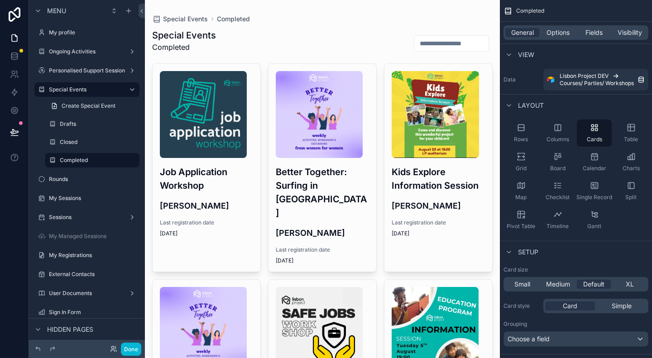
click at [478, 32] on span "Options" at bounding box center [557, 32] width 23 height 9
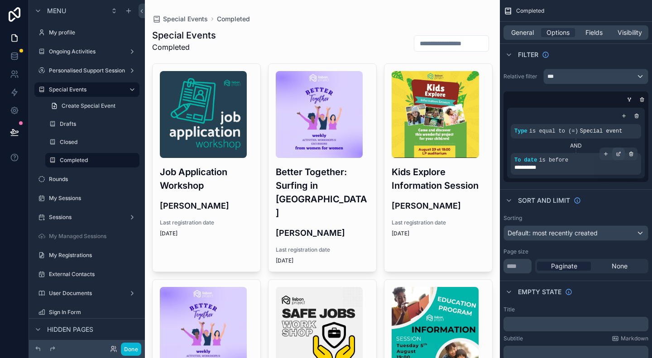
click at [478, 153] on icon "scrollable content" at bounding box center [618, 153] width 5 height 5
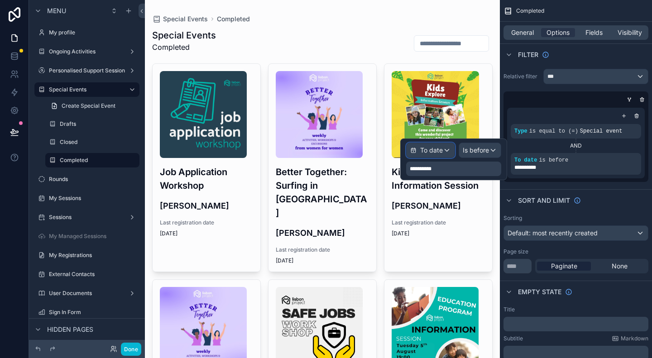
click at [448, 152] on div "To date" at bounding box center [431, 150] width 48 height 14
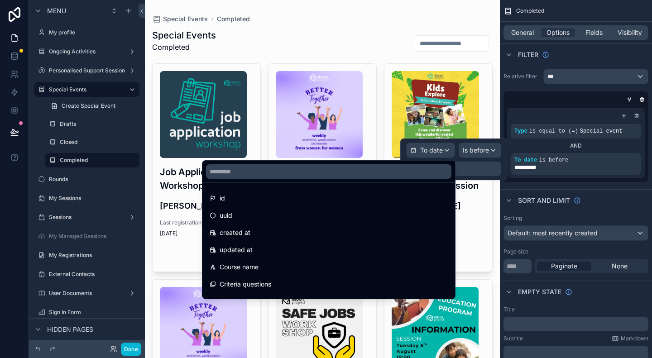
click at [478, 149] on div at bounding box center [453, 160] width 107 height 42
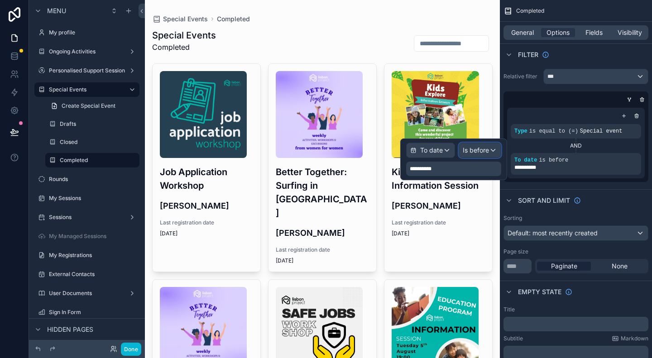
click at [478, 150] on span "Is before" at bounding box center [476, 150] width 26 height 9
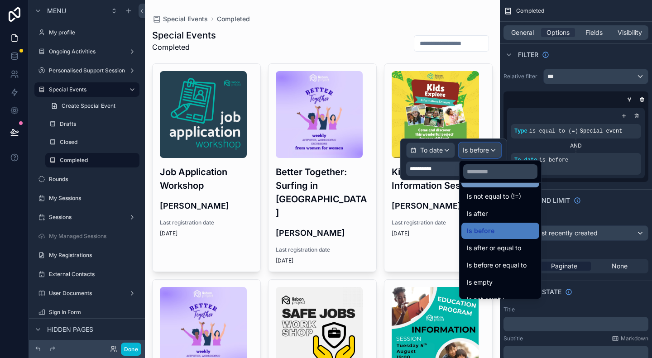
scroll to position [30, 0]
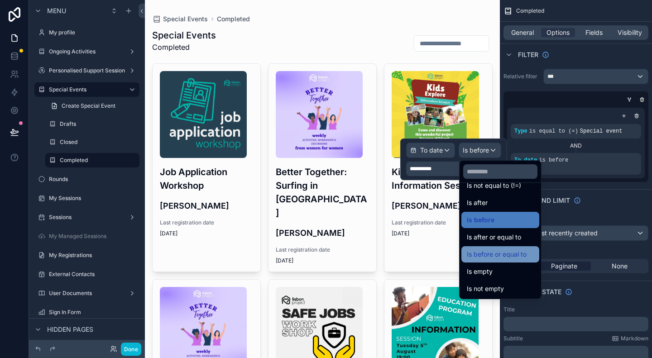
click at [478, 253] on span "Is before or equal to" at bounding box center [497, 254] width 60 height 11
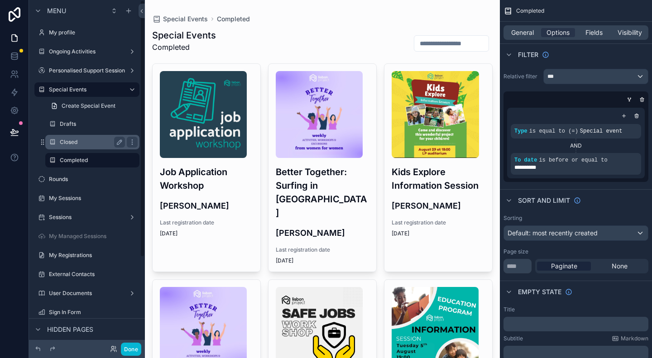
click at [62, 140] on label "Closed" at bounding box center [91, 142] width 62 height 7
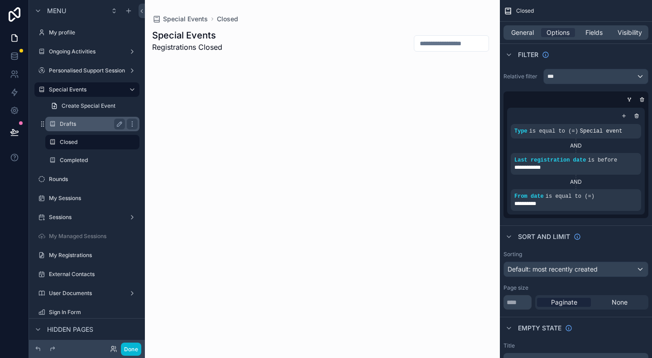
click at [67, 117] on div "Drafts" at bounding box center [92, 124] width 91 height 14
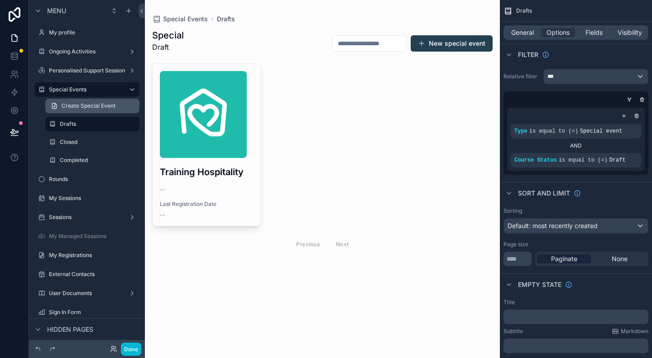
click at [74, 106] on span "Create Special Event" at bounding box center [89, 105] width 54 height 7
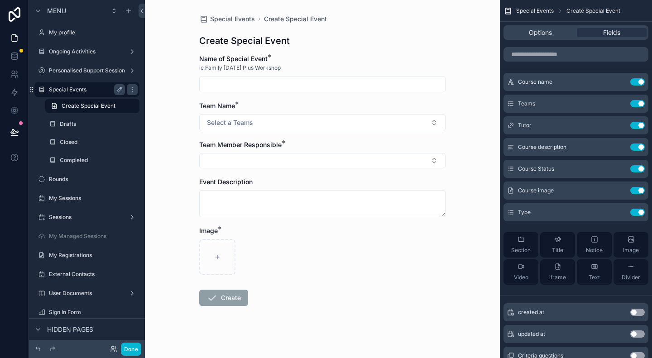
click at [75, 91] on label "Special Events" at bounding box center [85, 89] width 72 height 7
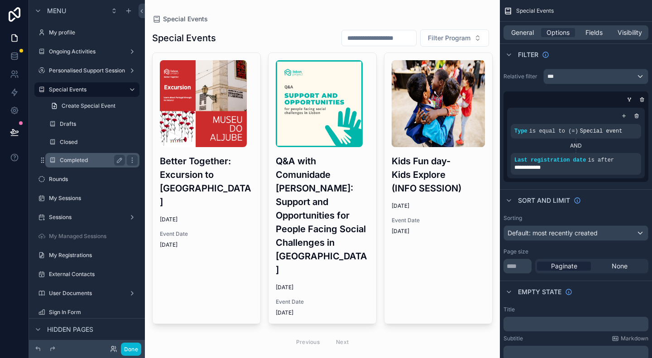
click at [81, 157] on label "Completed" at bounding box center [91, 160] width 62 height 7
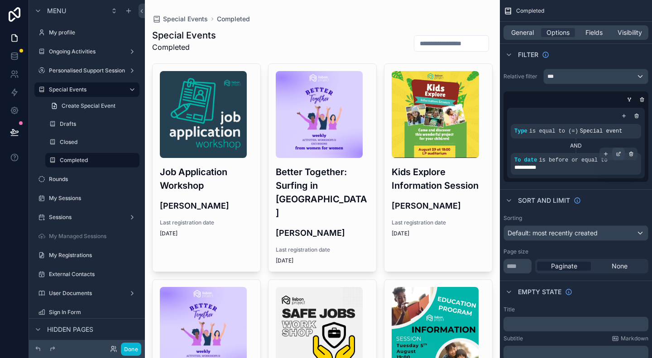
click at [478, 153] on icon "scrollable content" at bounding box center [618, 153] width 5 height 5
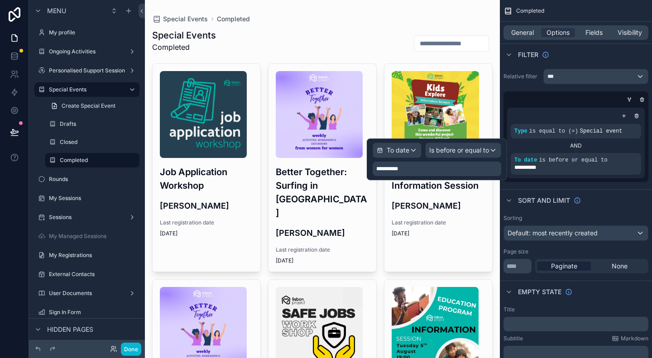
click at [428, 169] on div "**********" at bounding box center [437, 169] width 129 height 14
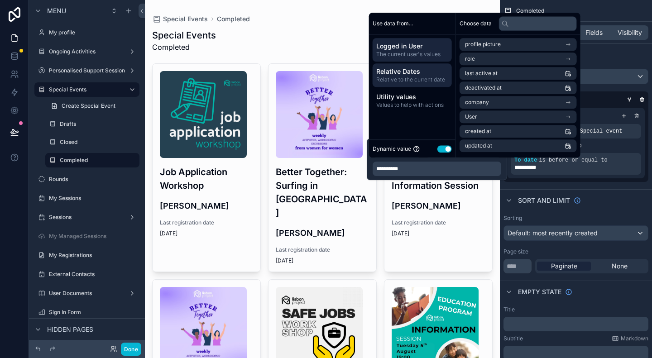
click at [416, 77] on span "Relative to the current date" at bounding box center [412, 79] width 72 height 7
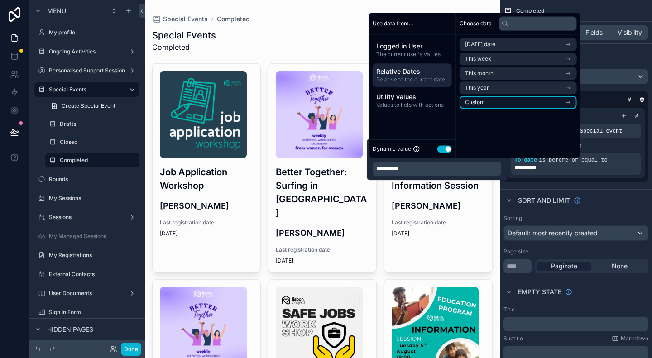
click at [478, 103] on li "Custom" at bounding box center [517, 102] width 117 height 13
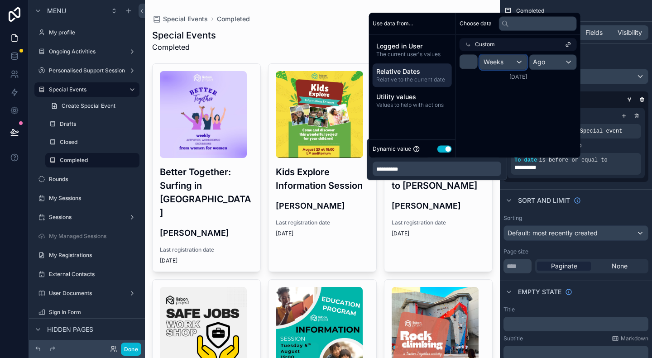
click at [478, 61] on div "Weeks" at bounding box center [503, 62] width 47 height 14
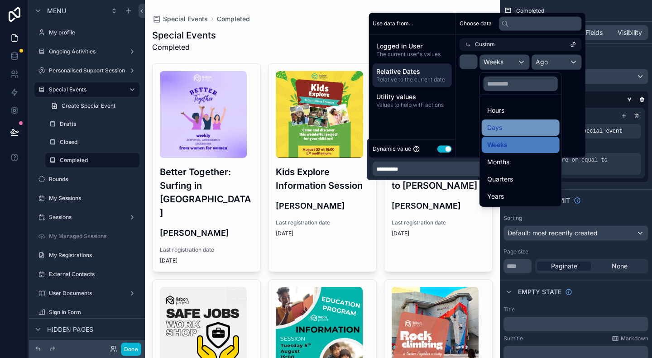
click at [478, 122] on span "Days" at bounding box center [494, 127] width 15 height 11
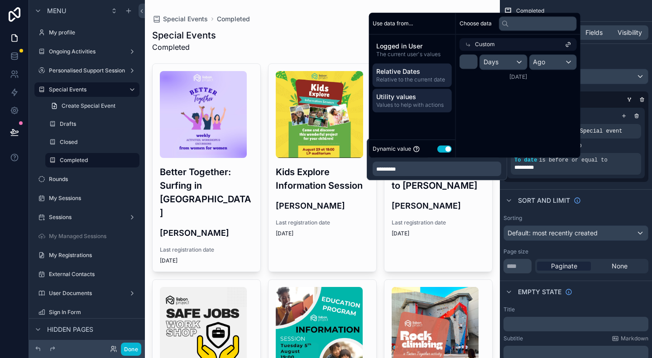
click at [401, 98] on span "Utility values" at bounding box center [412, 96] width 72 height 9
click at [403, 75] on span "Relative Dates" at bounding box center [412, 71] width 72 height 9
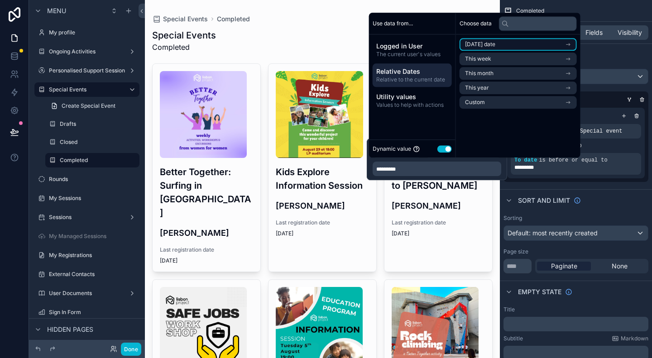
click at [478, 49] on li "[DATE] date" at bounding box center [517, 44] width 117 height 13
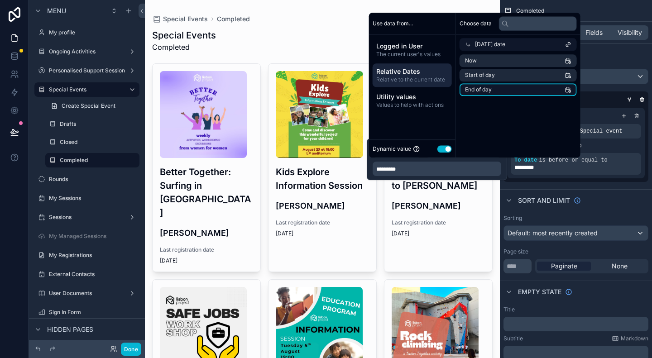
click at [478, 90] on li "End of day" at bounding box center [517, 89] width 117 height 13
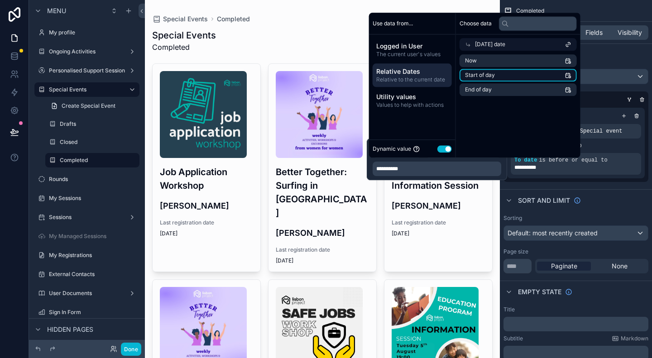
click at [478, 77] on span "Start of day" at bounding box center [480, 75] width 30 height 7
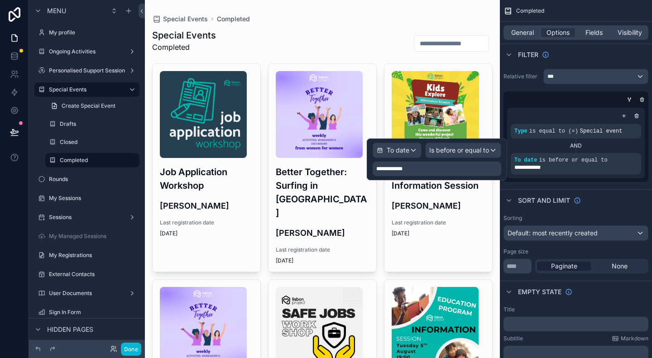
click at [406, 169] on span "**********" at bounding box center [391, 168] width 30 height 7
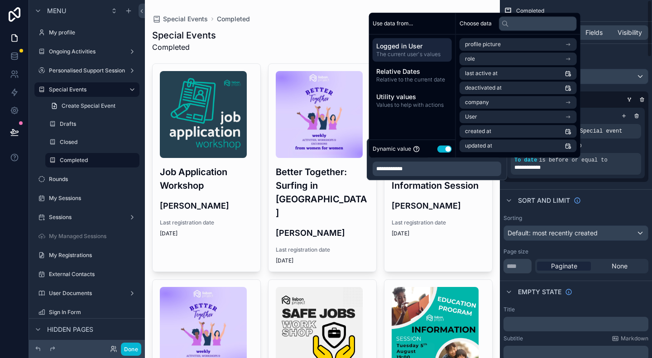
click at [478, 179] on div "**********" at bounding box center [575, 143] width 145 height 78
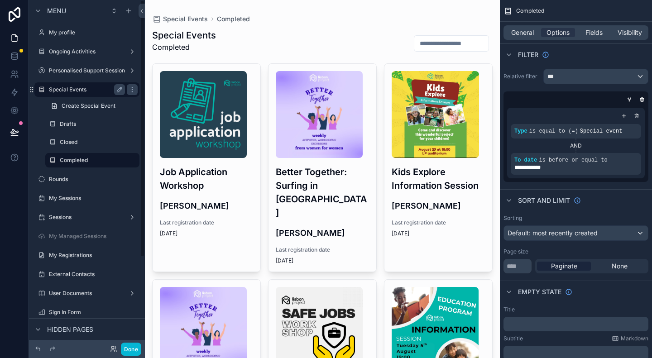
click at [74, 95] on div "Special Events" at bounding box center [87, 89] width 76 height 11
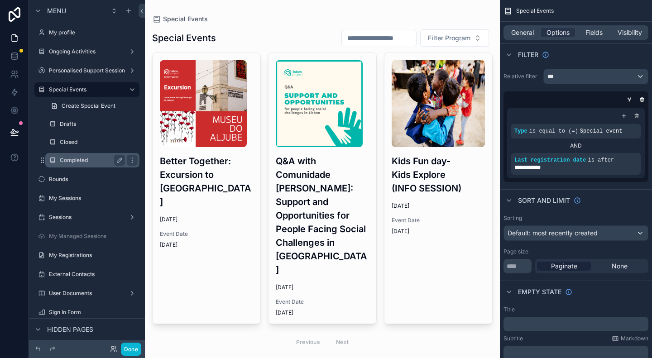
click at [72, 159] on label "Completed" at bounding box center [91, 160] width 62 height 7
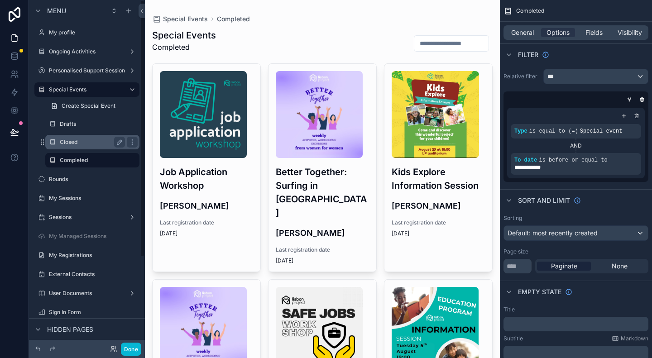
click at [69, 139] on label "Closed" at bounding box center [91, 142] width 62 height 7
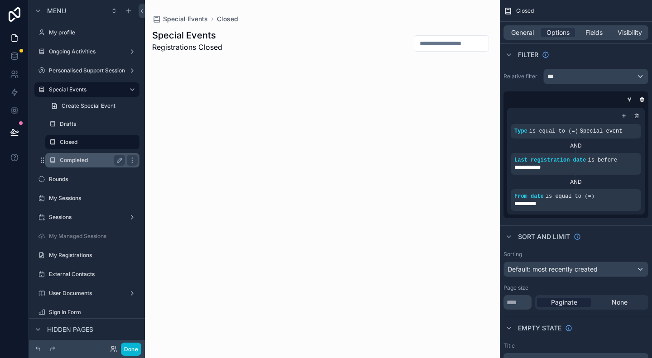
click at [74, 158] on label "Completed" at bounding box center [91, 160] width 62 height 7
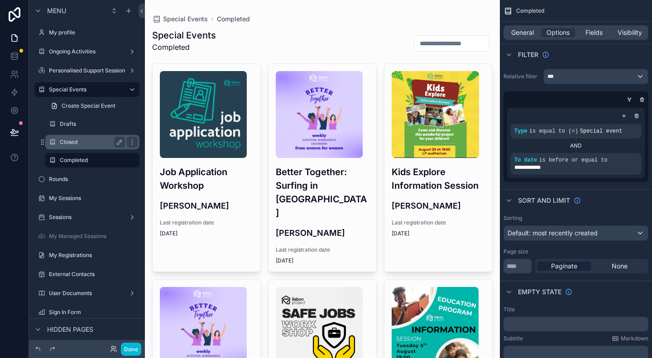
click at [76, 145] on label "Closed" at bounding box center [91, 142] width 62 height 7
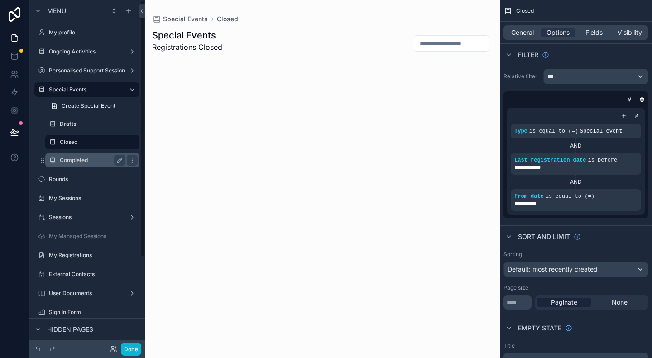
click at [87, 155] on div "Completed" at bounding box center [92, 160] width 65 height 11
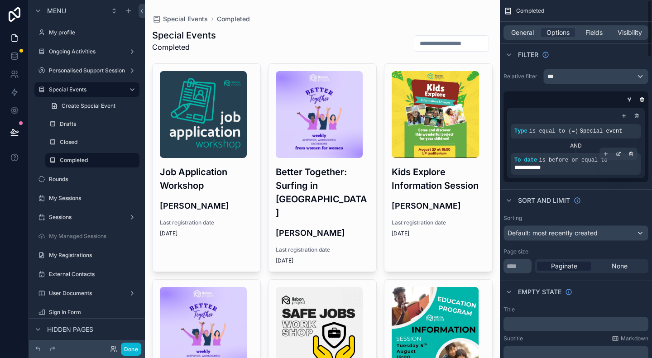
click at [478, 171] on div "**********" at bounding box center [576, 164] width 130 height 22
click at [478, 157] on div "scrollable content" at bounding box center [618, 154] width 13 height 13
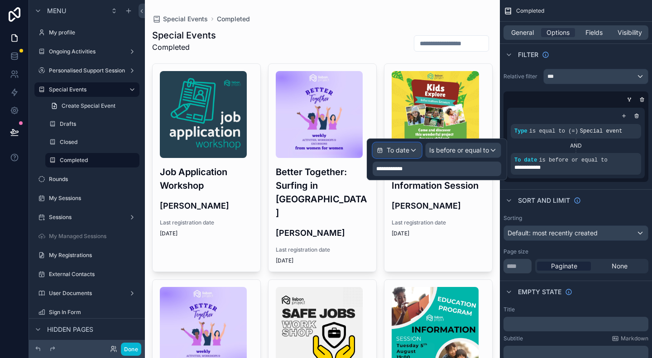
click at [404, 152] on span "To date" at bounding box center [398, 150] width 23 height 9
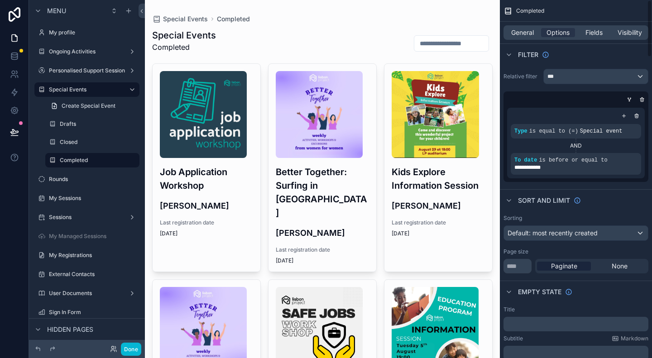
click at [478, 103] on div "scrollable content" at bounding box center [574, 99] width 145 height 9
click at [478, 154] on icon "scrollable content" at bounding box center [618, 153] width 5 height 5
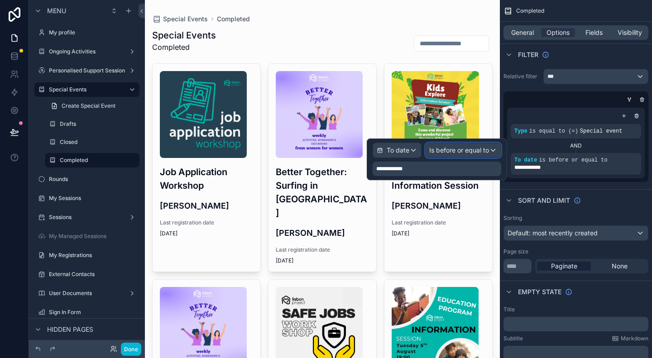
click at [445, 150] on span "Is before or equal to" at bounding box center [459, 150] width 60 height 9
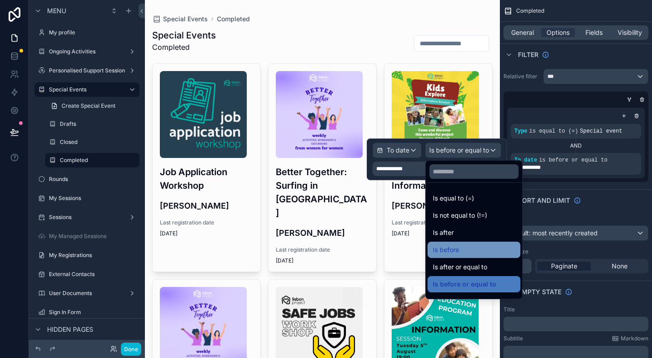
click at [459, 247] on div "Is before" at bounding box center [474, 249] width 82 height 11
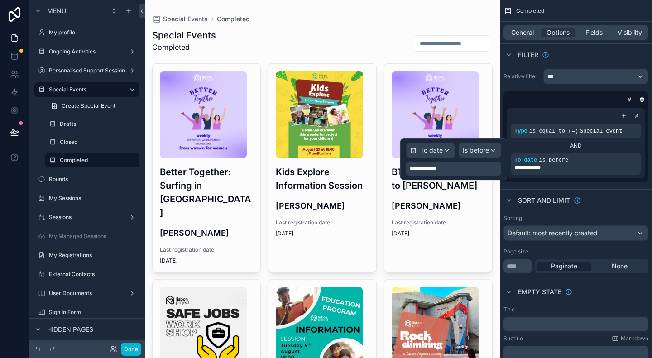
click at [448, 172] on div "**********" at bounding box center [453, 169] width 95 height 14
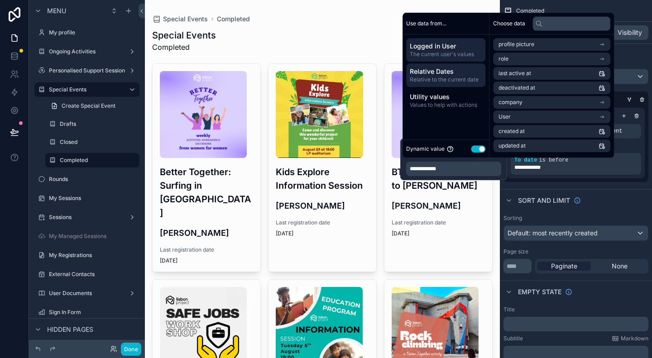
click at [455, 69] on span "Relative Dates" at bounding box center [446, 71] width 72 height 9
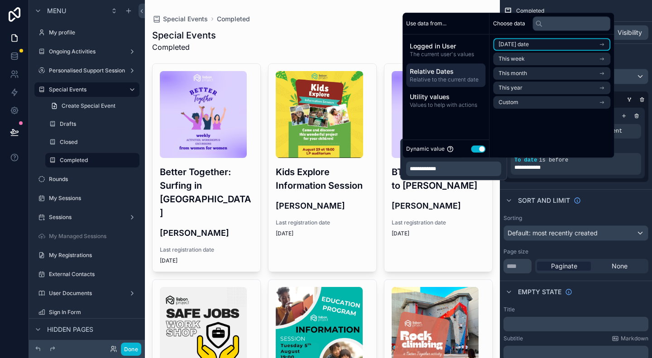
click at [478, 47] on li "[DATE] date" at bounding box center [551, 44] width 117 height 13
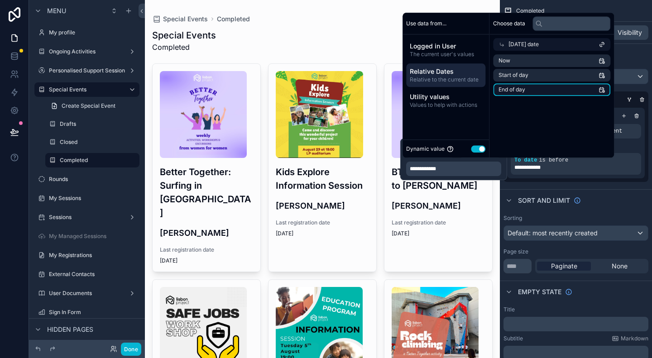
click at [478, 90] on li "End of day" at bounding box center [551, 89] width 117 height 13
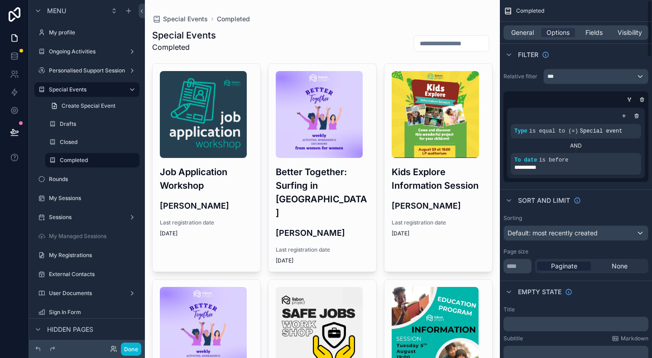
click at [478, 185] on div "**********" at bounding box center [576, 125] width 152 height 120
click at [478, 153] on icon "scrollable content" at bounding box center [619, 153] width 3 height 3
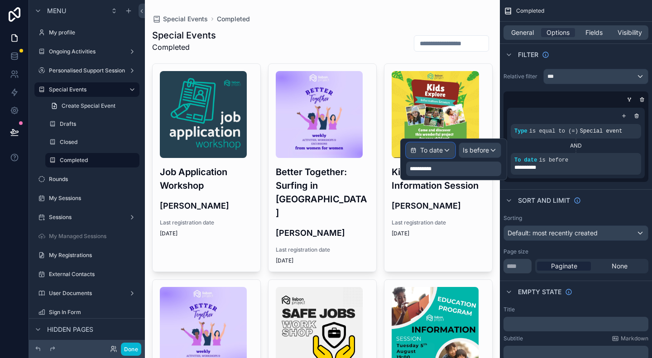
click at [430, 152] on span "To date" at bounding box center [431, 150] width 23 height 9
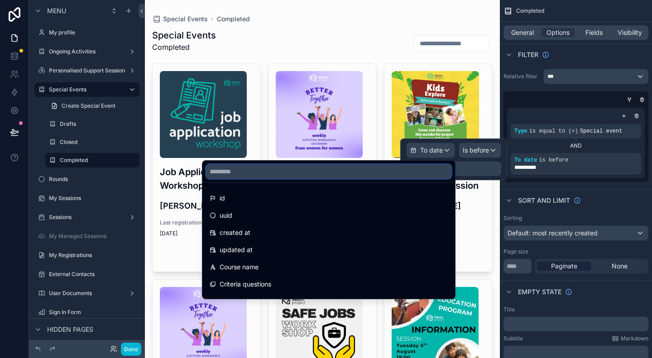
click at [418, 164] on input "text" at bounding box center [328, 171] width 245 height 14
type input "*"
click at [412, 173] on input "****" at bounding box center [328, 171] width 245 height 14
type input "*"
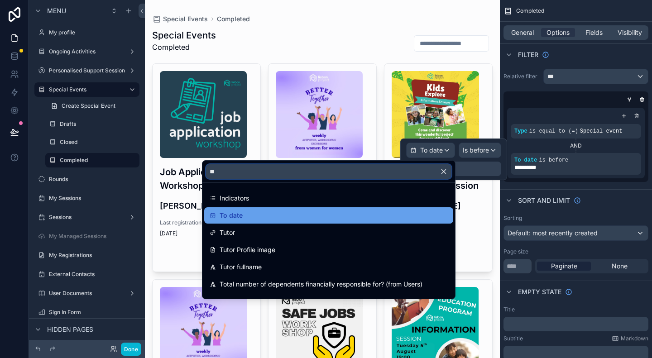
type input "**"
click at [392, 219] on div "To date" at bounding box center [329, 215] width 238 height 11
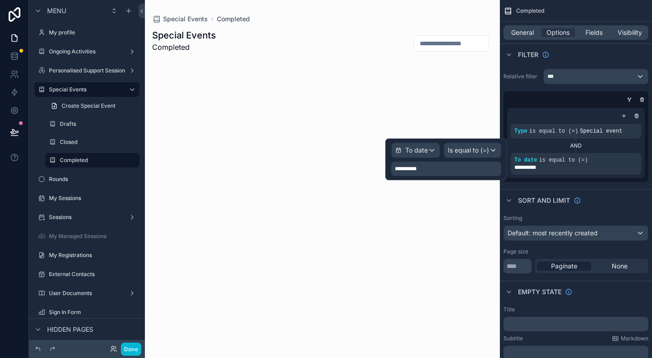
click at [478, 183] on div "**********" at bounding box center [576, 125] width 152 height 120
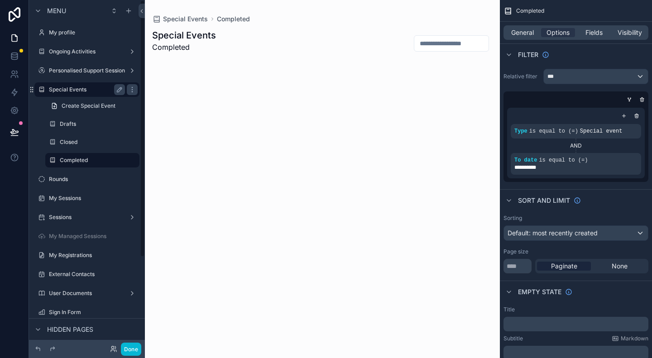
click at [82, 88] on label "Special Events" at bounding box center [85, 89] width 72 height 7
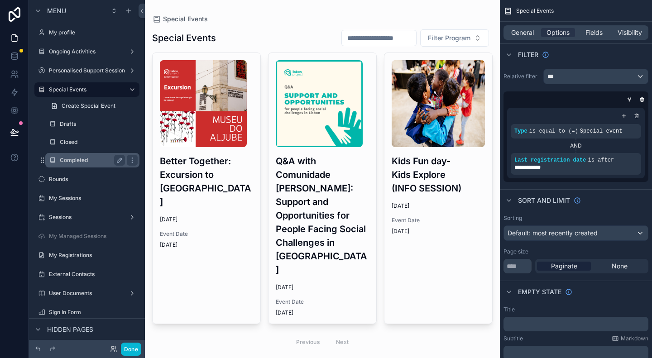
click at [74, 158] on label "Completed" at bounding box center [91, 160] width 62 height 7
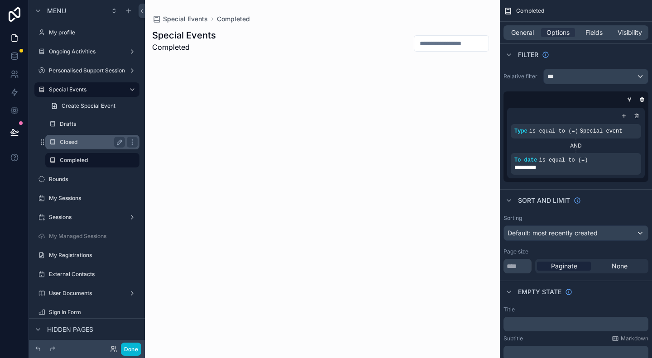
click at [74, 147] on div "Closed" at bounding box center [92, 142] width 65 height 11
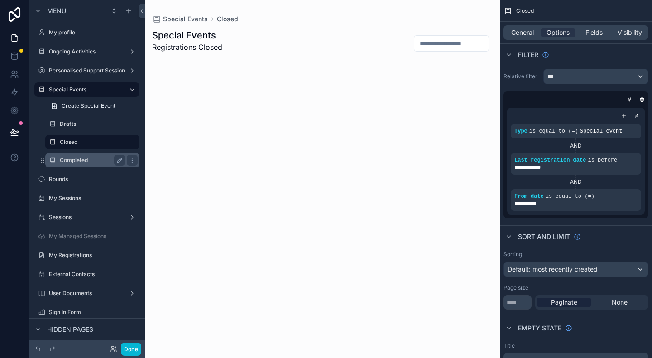
click at [76, 157] on label "Completed" at bounding box center [91, 160] width 62 height 7
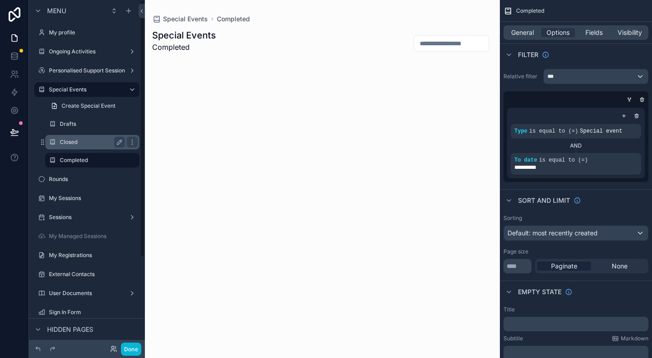
click at [75, 142] on label "Closed" at bounding box center [91, 142] width 62 height 7
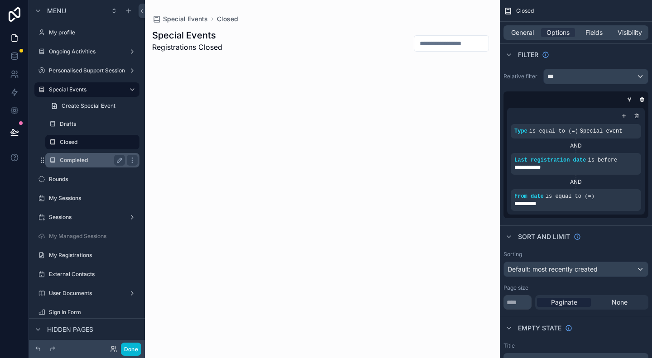
click at [83, 159] on label "Completed" at bounding box center [91, 160] width 62 height 7
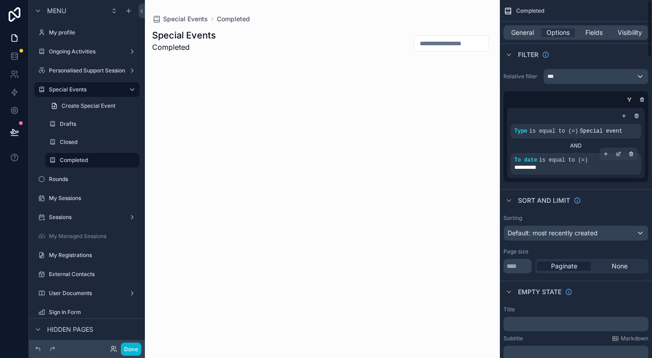
click at [478, 162] on span "is equal to (=)" at bounding box center [563, 160] width 49 height 6
click at [478, 154] on icon "scrollable content" at bounding box center [618, 153] width 5 height 5
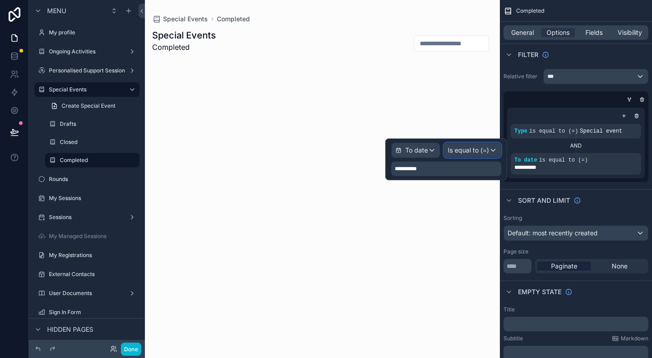
click at [478, 149] on span "Is equal to (=)" at bounding box center [468, 150] width 41 height 9
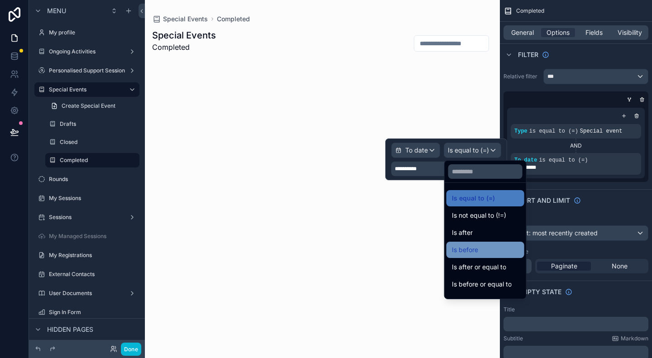
click at [478, 249] on div "Is before" at bounding box center [485, 249] width 67 height 11
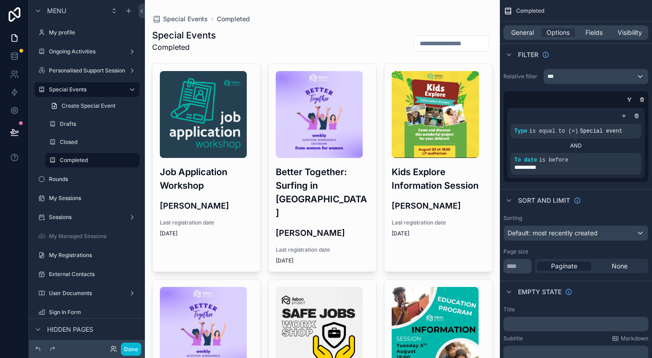
click at [478, 190] on div "Sort And Limit" at bounding box center [576, 200] width 152 height 22
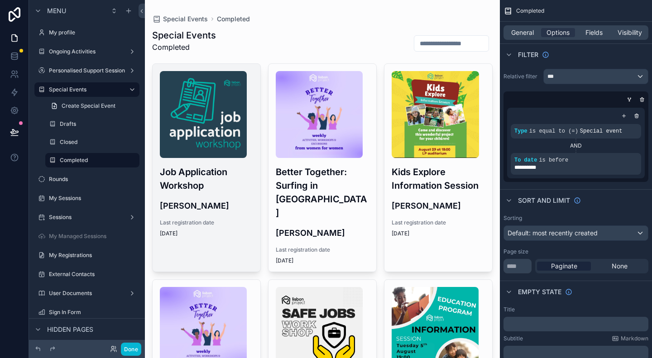
click at [226, 190] on h3 "Job Application Workshop" at bounding box center [206, 178] width 93 height 27
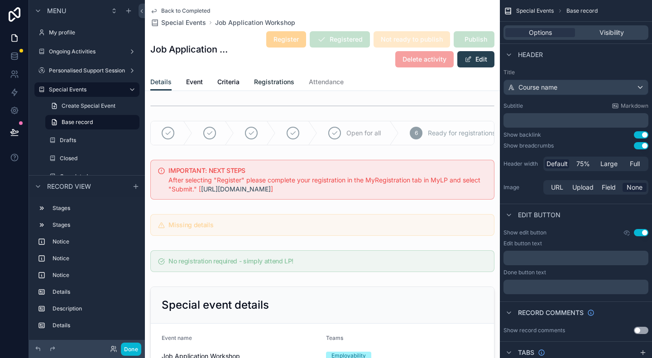
click at [273, 86] on link "Registrations" at bounding box center [274, 83] width 40 height 18
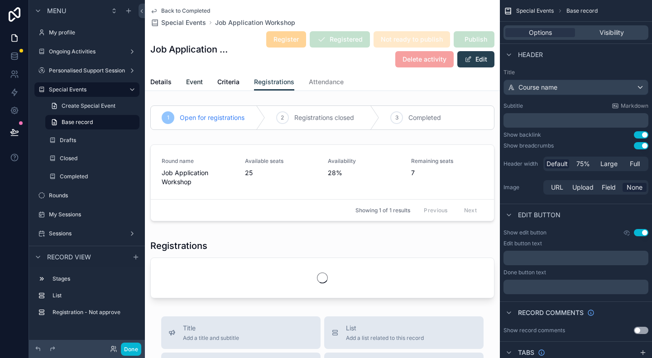
click at [193, 82] on span "Event" at bounding box center [194, 81] width 17 height 9
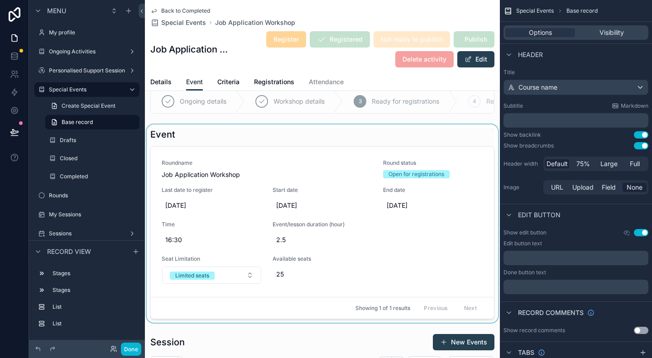
scroll to position [45, 0]
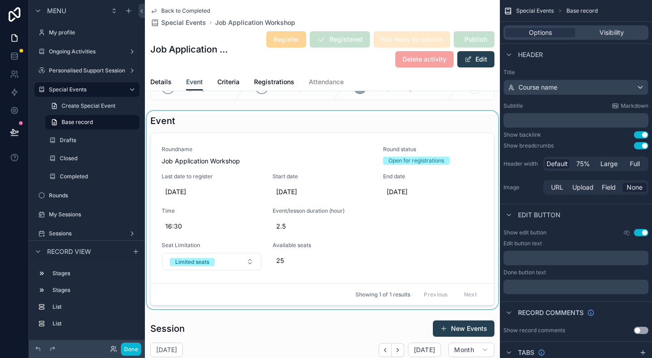
click at [209, 197] on div "scrollable content" at bounding box center [322, 210] width 355 height 198
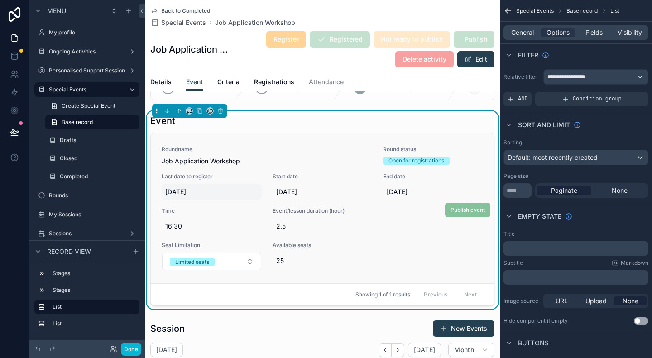
click at [187, 196] on span "[DATE]" at bounding box center [211, 191] width 93 height 9
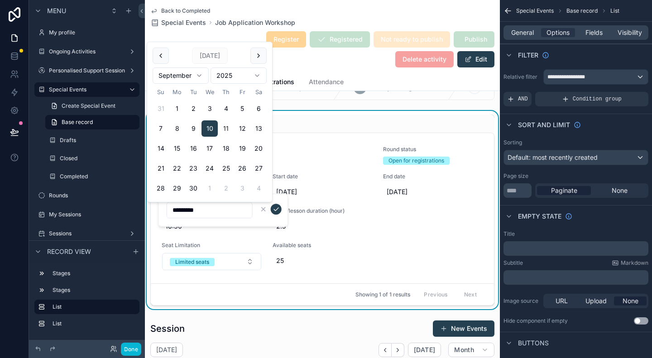
click at [225, 129] on button "11" at bounding box center [226, 128] width 16 height 16
type input "*********"
click at [275, 209] on icon "scrollable content" at bounding box center [276, 209] width 7 height 7
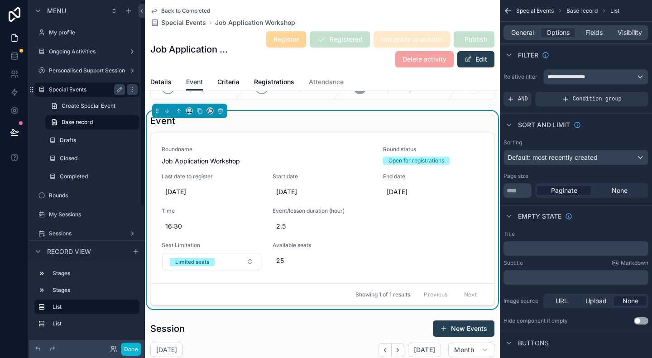
click at [72, 90] on label "Special Events" at bounding box center [85, 89] width 72 height 7
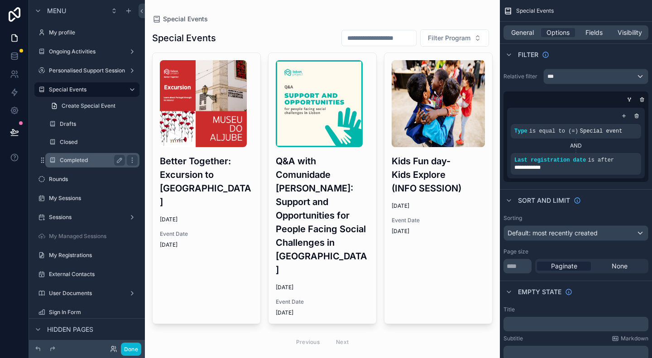
click at [75, 158] on label "Completed" at bounding box center [91, 160] width 62 height 7
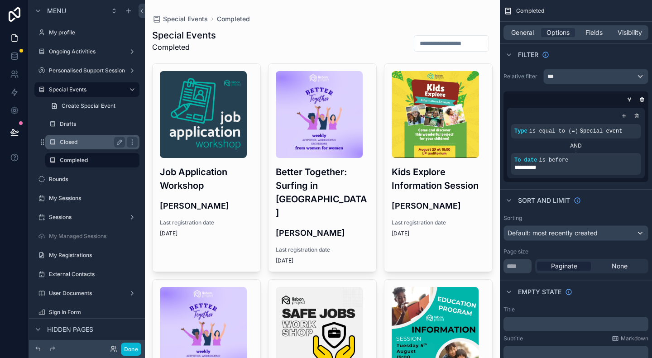
click at [77, 144] on label "Closed" at bounding box center [91, 142] width 62 height 7
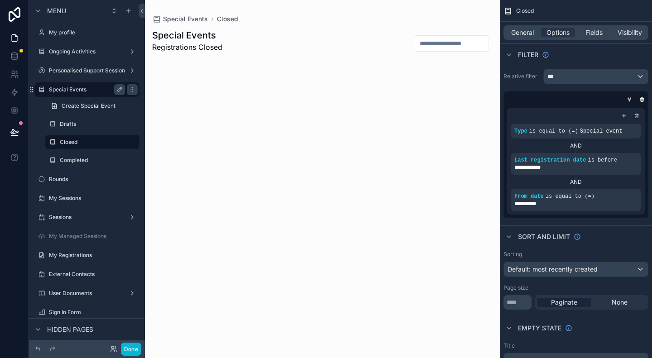
click at [79, 91] on label "Special Events" at bounding box center [85, 89] width 72 height 7
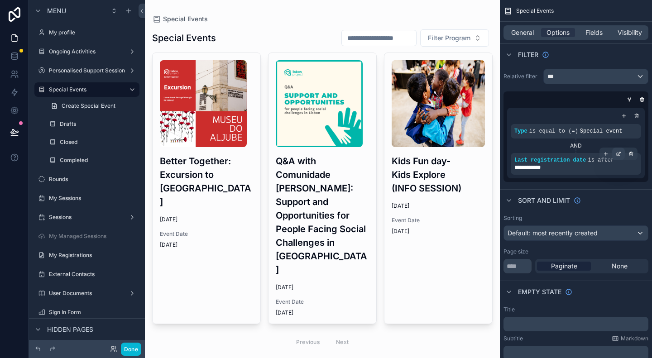
click at [478, 154] on icon "scrollable content" at bounding box center [619, 153] width 3 height 3
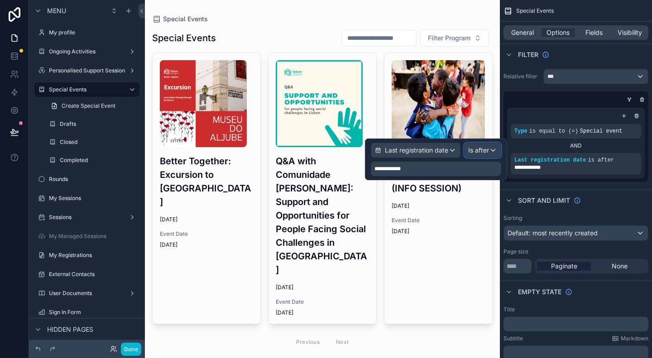
click at [478, 153] on div "Is after" at bounding box center [482, 150] width 36 height 14
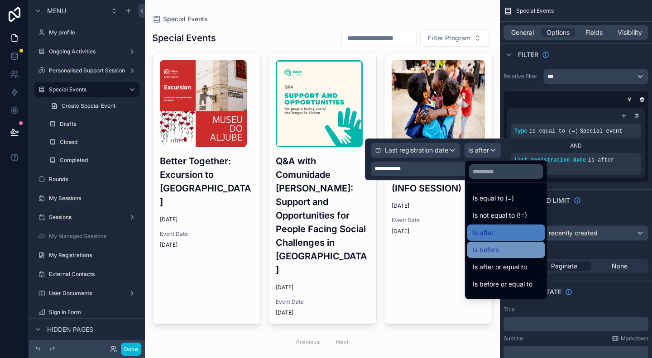
click at [478, 249] on div "Is before" at bounding box center [506, 249] width 67 height 11
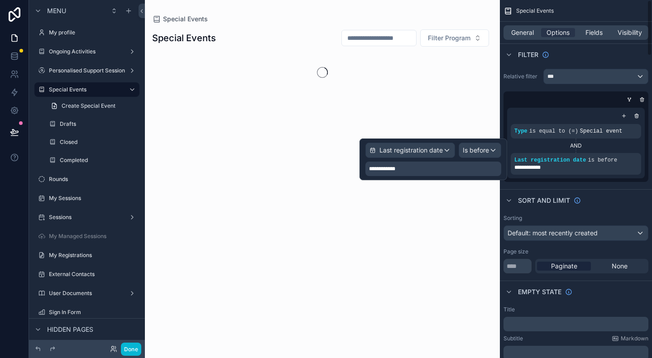
click at [464, 173] on div "**********" at bounding box center [433, 169] width 136 height 14
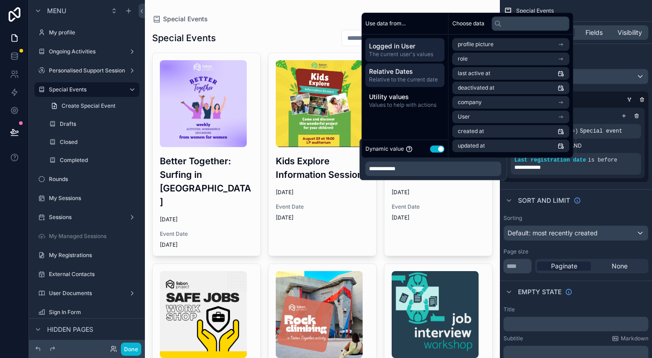
click at [407, 83] on span "Relative to the current date" at bounding box center [405, 79] width 72 height 7
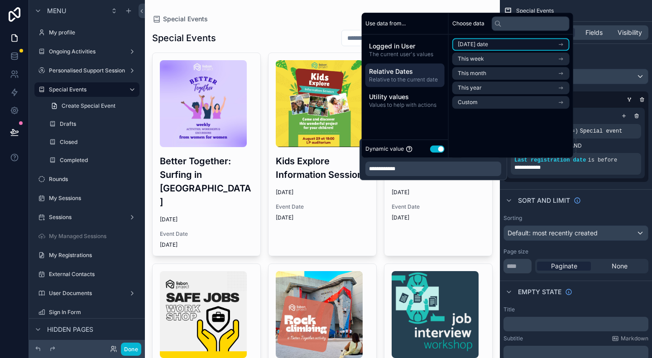
click at [478, 48] on li "[DATE] date" at bounding box center [510, 44] width 117 height 13
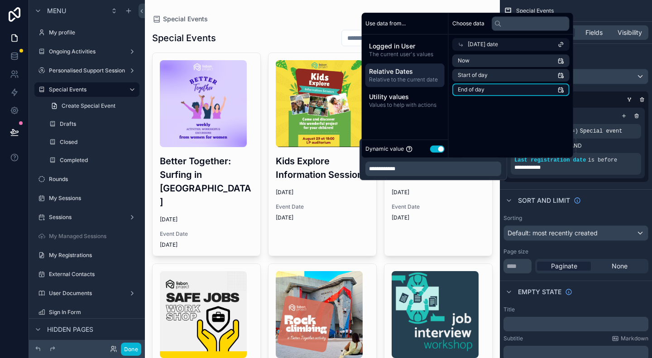
click at [478, 88] on li "End of day" at bounding box center [510, 89] width 117 height 13
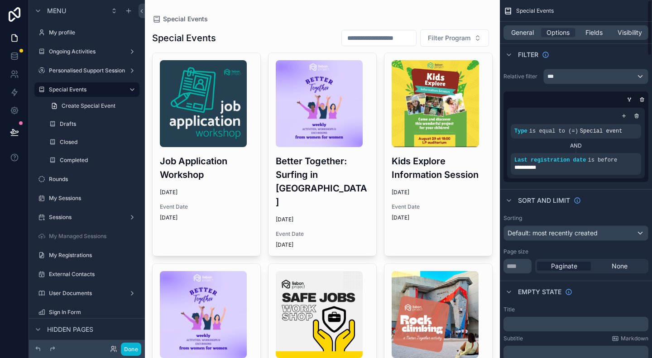
click at [478, 184] on div "**********" at bounding box center [576, 125] width 152 height 120
click at [478, 116] on icon "scrollable content" at bounding box center [623, 115] width 5 height 5
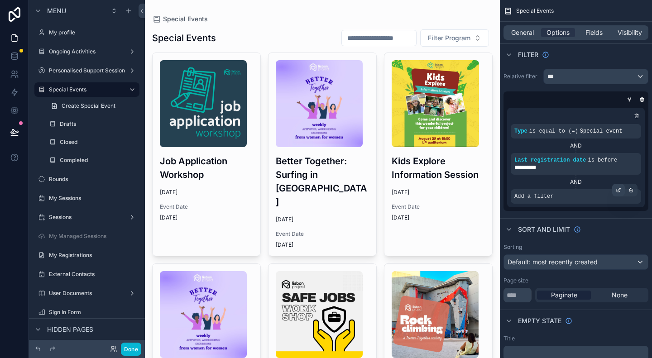
click at [478, 190] on icon "scrollable content" at bounding box center [618, 189] width 5 height 5
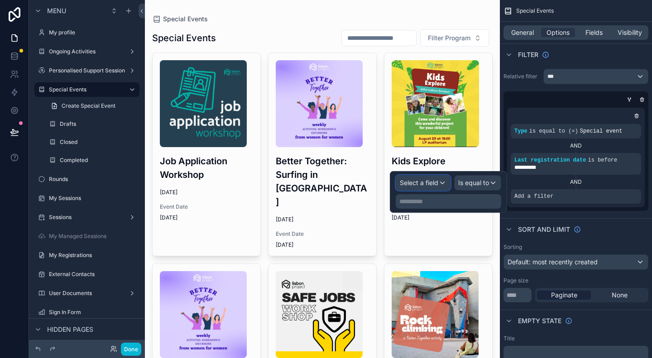
click at [440, 182] on div "Select a field" at bounding box center [423, 183] width 54 height 14
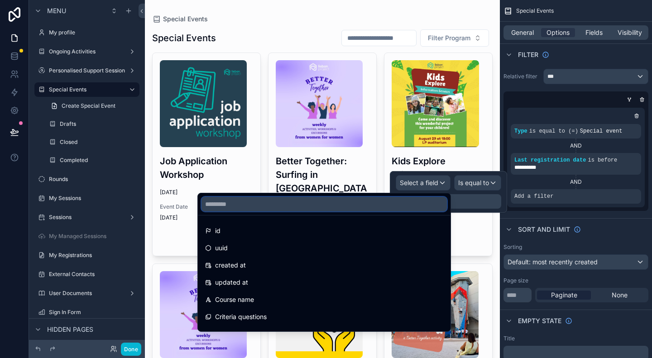
click at [431, 200] on input "text" at bounding box center [323, 204] width 245 height 14
type input "****"
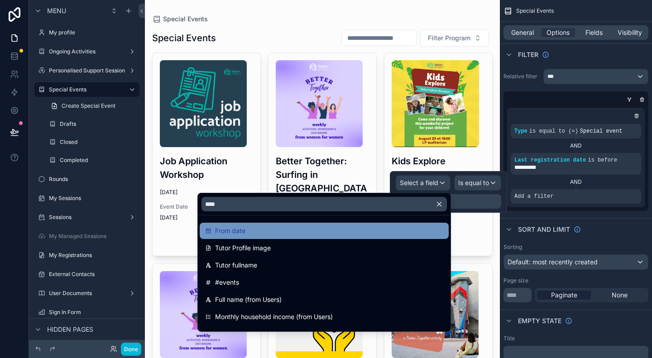
click at [316, 231] on div "From date" at bounding box center [324, 230] width 238 height 11
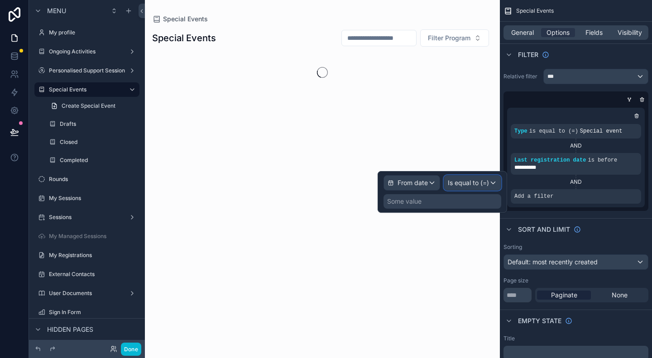
click at [468, 182] on span "Is equal to (=)" at bounding box center [468, 182] width 41 height 9
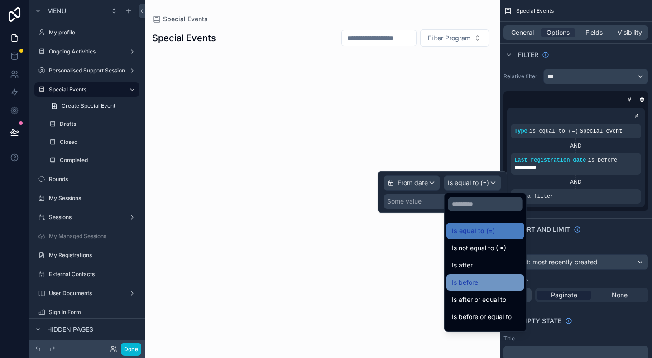
click at [478, 279] on div "Is before" at bounding box center [485, 282] width 67 height 11
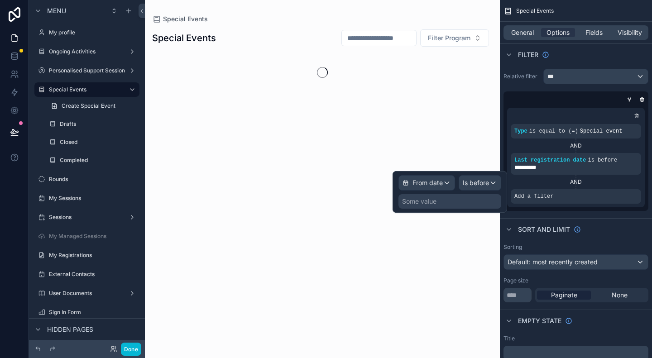
click at [445, 201] on div "Some value" at bounding box center [449, 201] width 103 height 14
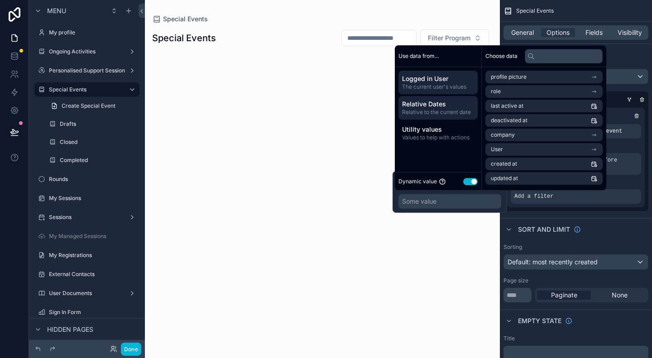
click at [432, 104] on span "Relative Dates" at bounding box center [438, 104] width 72 height 9
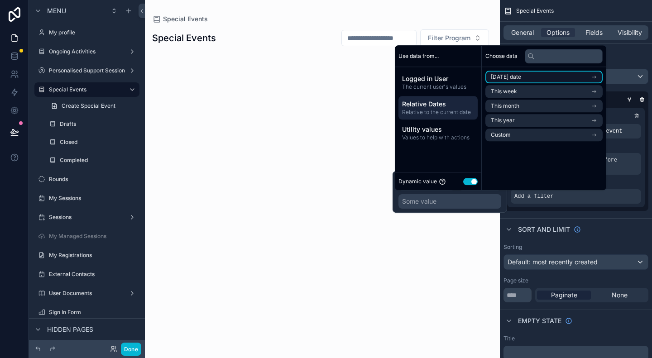
click at [478, 72] on li "[DATE] date" at bounding box center [543, 77] width 117 height 13
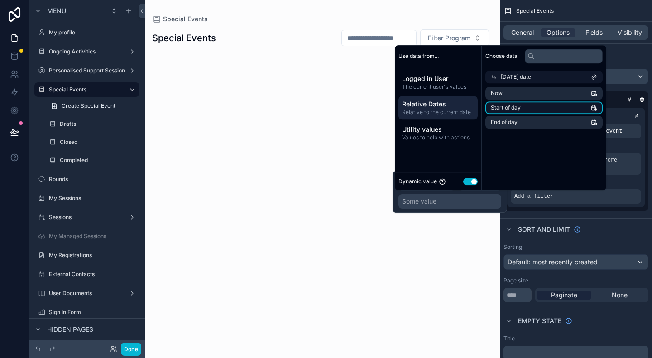
click at [478, 106] on li "Start of day" at bounding box center [543, 107] width 117 height 13
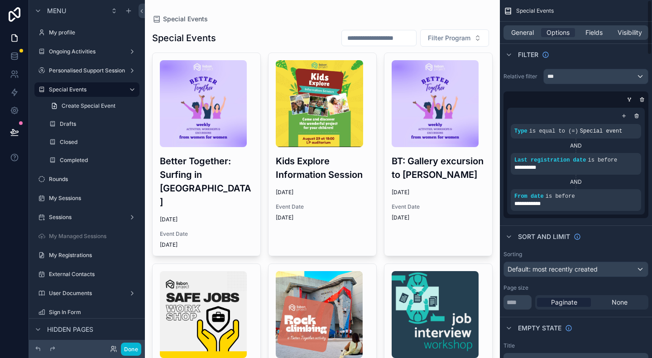
click at [478, 221] on div "**********" at bounding box center [576, 143] width 152 height 157
click at [478, 189] on icon "scrollable content" at bounding box center [618, 189] width 5 height 5
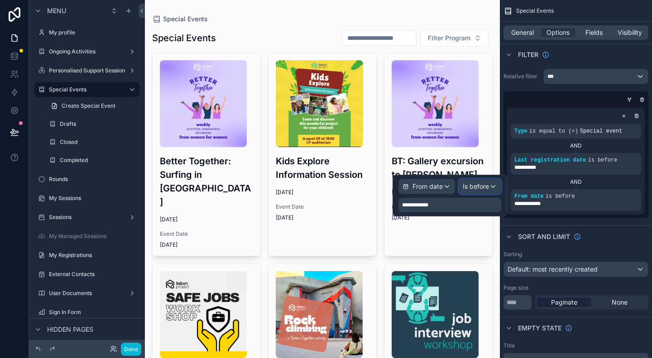
click at [478, 187] on span "Is before" at bounding box center [476, 186] width 26 height 9
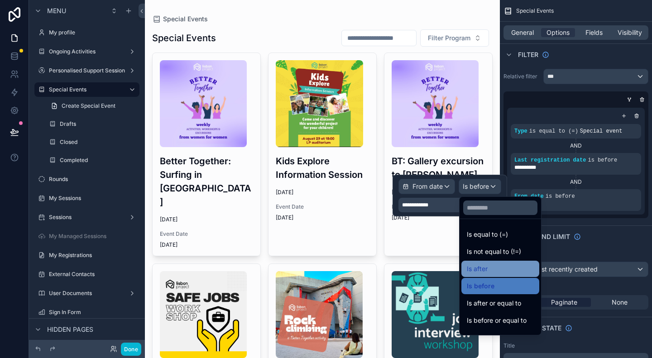
click at [478, 263] on div "Is after" at bounding box center [500, 268] width 67 height 11
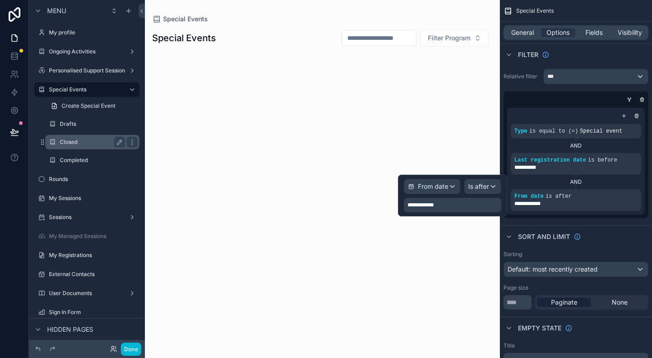
click at [77, 140] on label "Closed" at bounding box center [91, 142] width 62 height 7
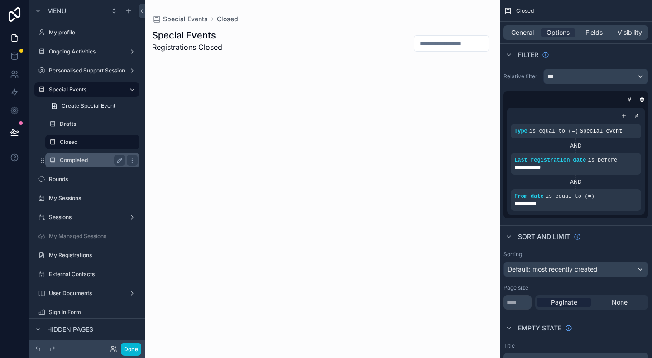
click at [77, 161] on label "Completed" at bounding box center [91, 160] width 62 height 7
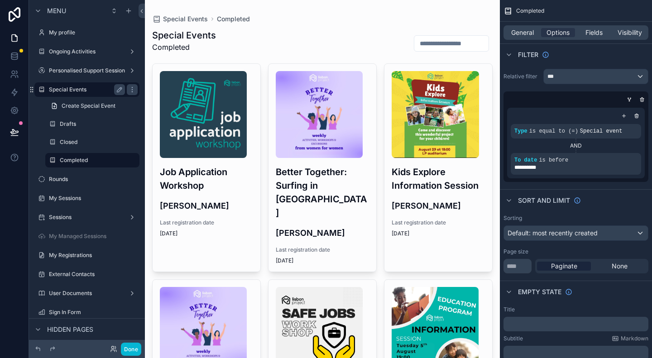
click at [78, 92] on label "Special Events" at bounding box center [85, 89] width 72 height 7
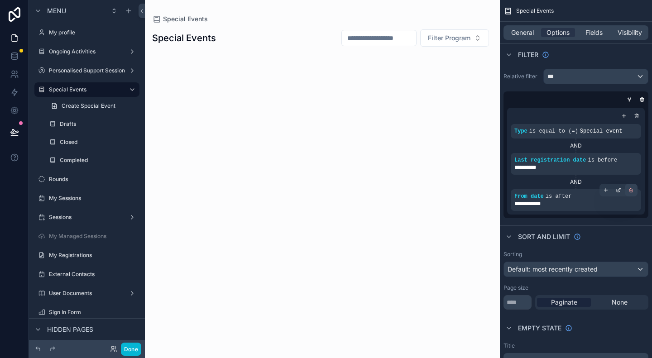
click at [478, 190] on icon "scrollable content" at bounding box center [631, 190] width 0 height 1
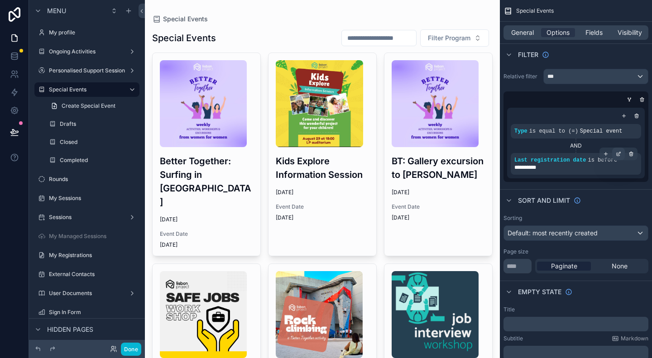
click at [478, 154] on icon "scrollable content" at bounding box center [618, 153] width 5 height 5
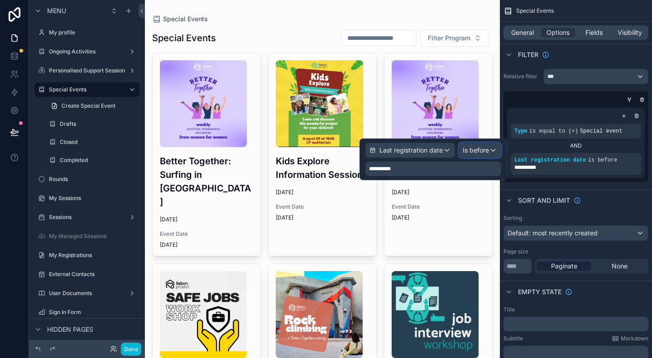
click at [478, 149] on div "Is before" at bounding box center [480, 150] width 42 height 14
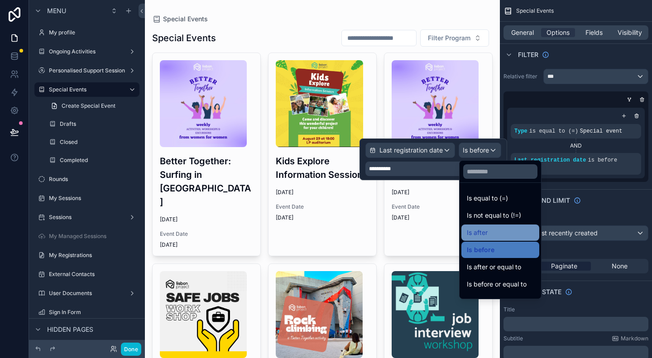
click at [478, 233] on div "Is after" at bounding box center [500, 232] width 67 height 11
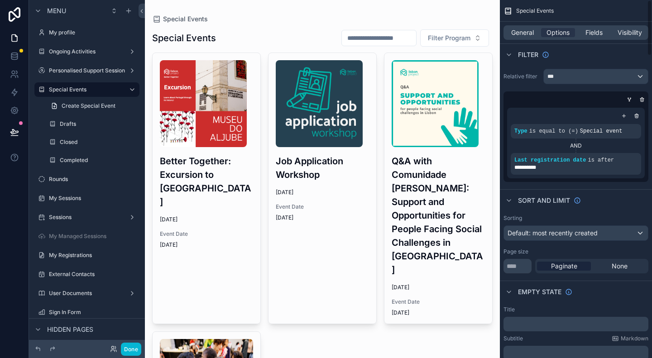
click at [478, 192] on div "Sort And Limit" at bounding box center [576, 200] width 152 height 22
click at [80, 143] on label "Closed" at bounding box center [91, 142] width 62 height 7
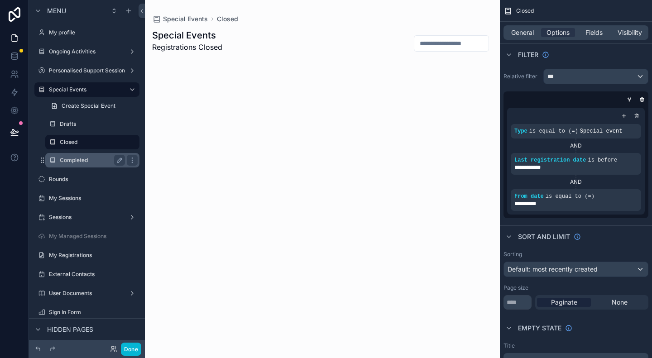
click at [78, 157] on label "Completed" at bounding box center [91, 160] width 62 height 7
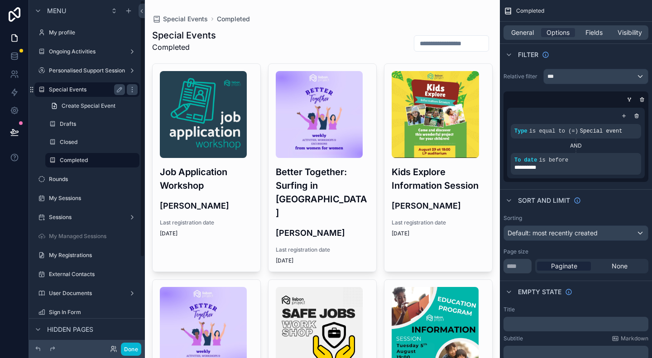
click at [88, 87] on label "Special Events" at bounding box center [85, 89] width 72 height 7
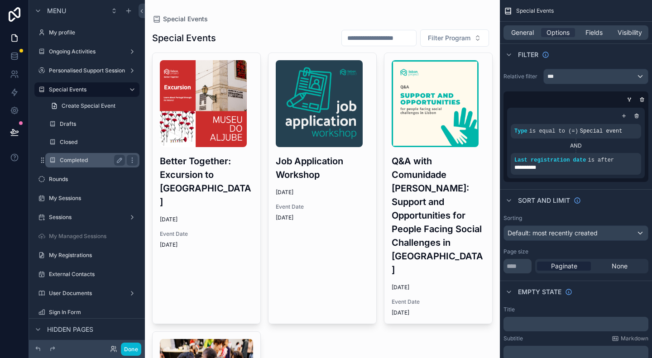
click at [78, 160] on label "Completed" at bounding box center [91, 160] width 62 height 7
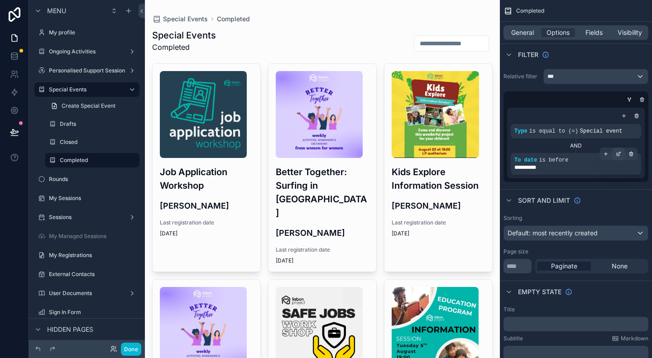
click at [478, 154] on icon "scrollable content" at bounding box center [618, 153] width 5 height 5
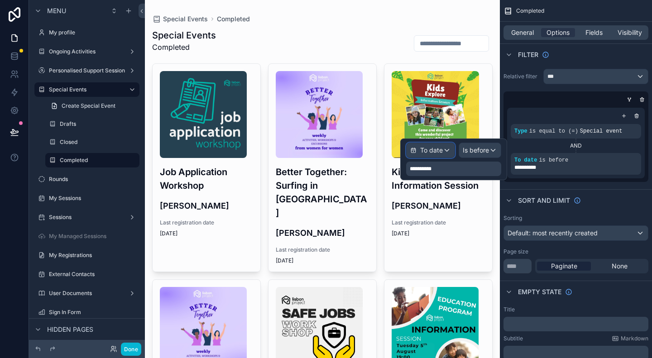
click at [435, 148] on span "To date" at bounding box center [431, 150] width 23 height 9
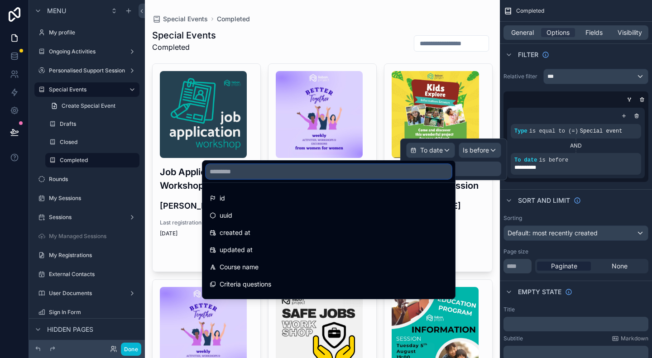
click at [404, 172] on input "text" at bounding box center [328, 171] width 245 height 14
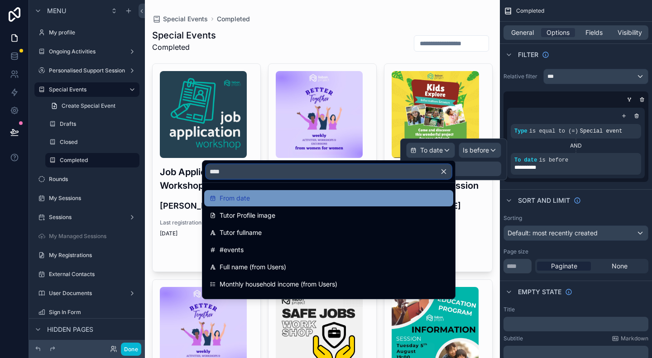
type input "****"
click at [391, 191] on div "From date" at bounding box center [328, 198] width 249 height 16
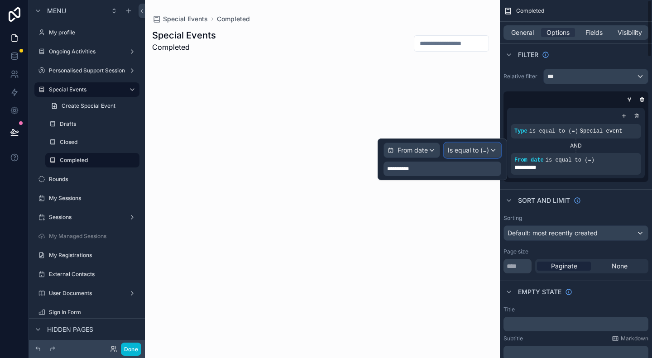
click at [478, 149] on span "Is equal to (=)" at bounding box center [468, 150] width 41 height 9
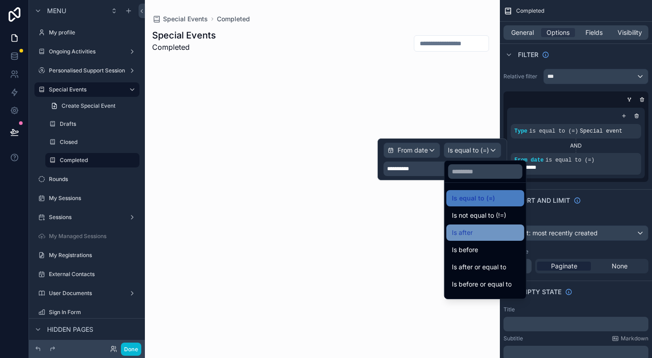
click at [478, 230] on div "Is after" at bounding box center [485, 232] width 67 height 11
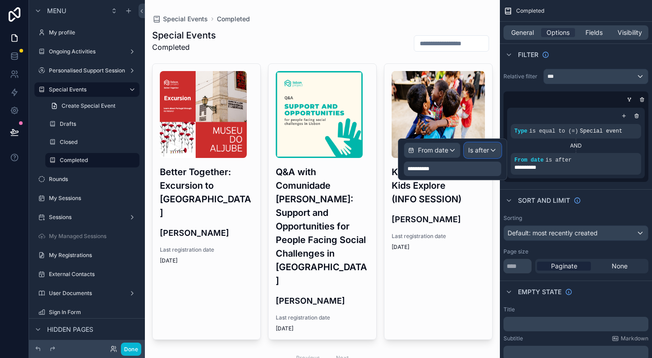
click at [478, 154] on span "Is after" at bounding box center [478, 150] width 21 height 9
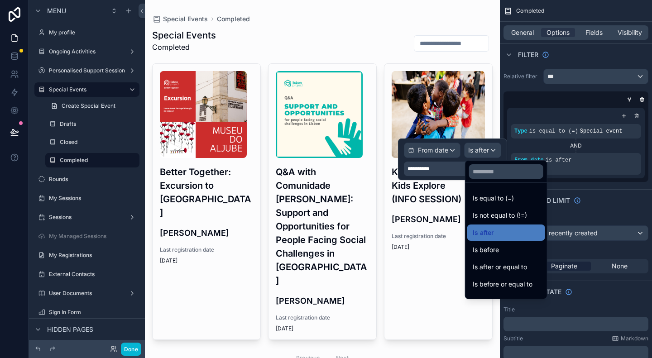
click at [435, 158] on div at bounding box center [452, 160] width 109 height 42
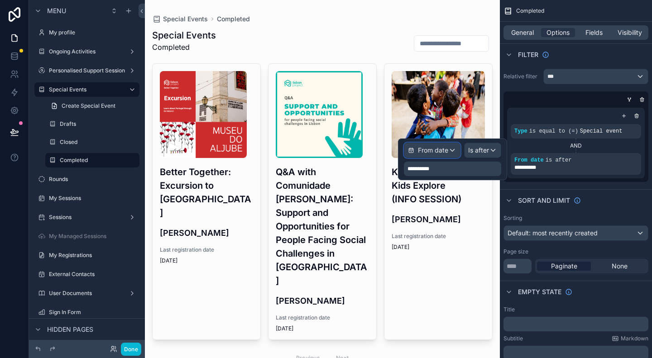
click at [440, 154] on div "From date" at bounding box center [432, 150] width 56 height 14
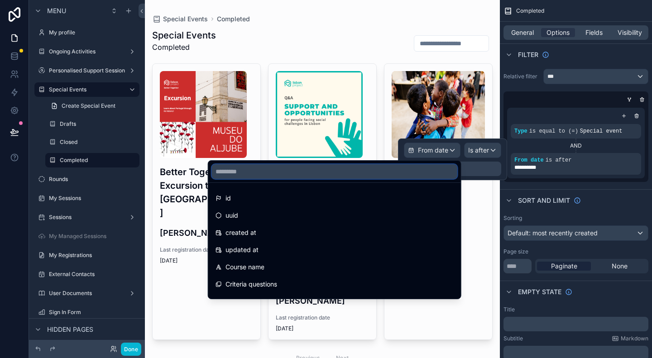
click at [396, 172] on input "text" at bounding box center [334, 171] width 245 height 14
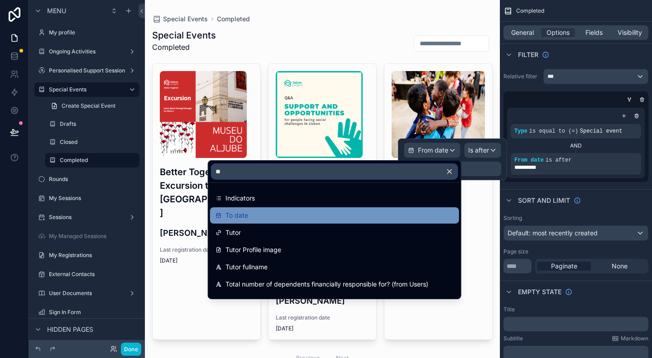
type input "**"
click at [378, 210] on div "To date" at bounding box center [334, 215] width 238 height 11
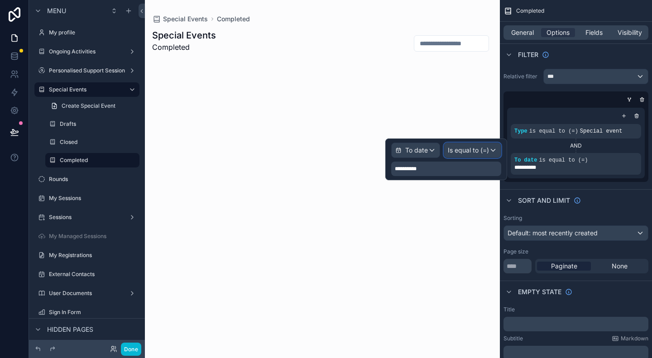
click at [467, 148] on span "Is equal to (=)" at bounding box center [468, 150] width 41 height 9
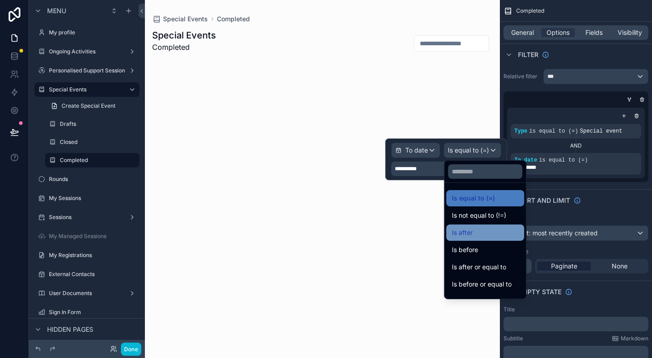
click at [478, 231] on div "Is after" at bounding box center [485, 232] width 67 height 11
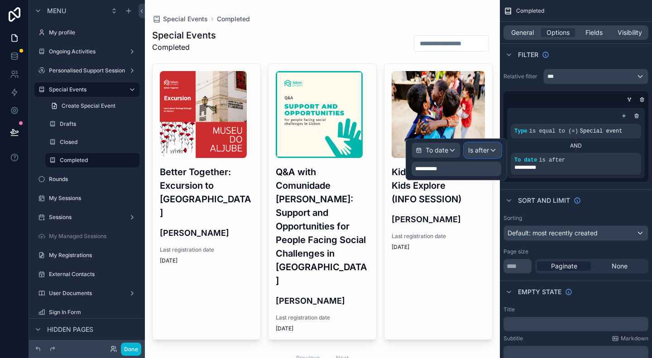
click at [478, 153] on div "Is after" at bounding box center [482, 150] width 36 height 14
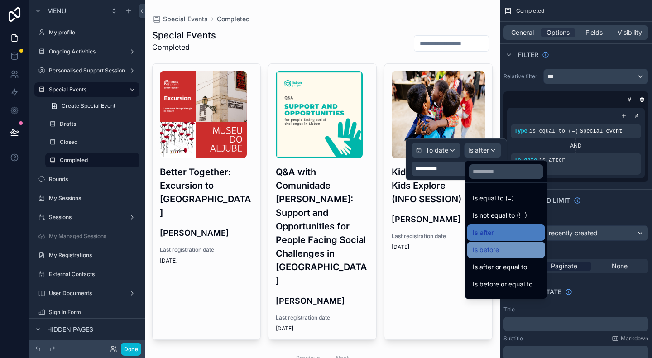
click at [478, 249] on span "Is before" at bounding box center [486, 249] width 26 height 11
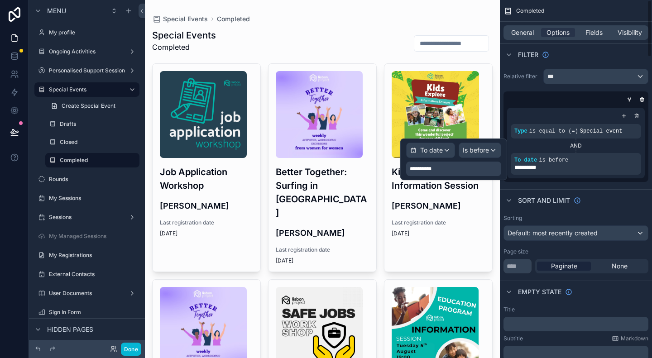
click at [478, 189] on div "Sort And Limit" at bounding box center [576, 200] width 152 height 22
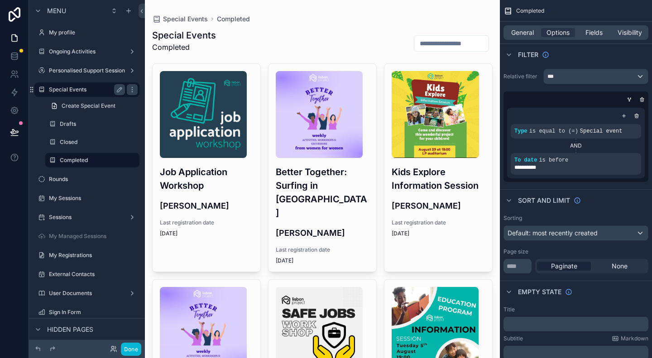
click at [82, 89] on label "Special Events" at bounding box center [85, 89] width 72 height 7
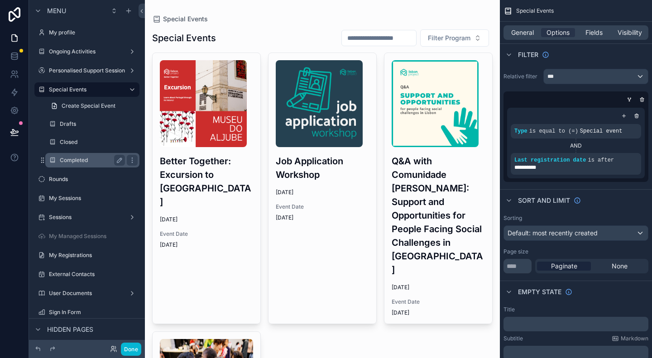
click at [71, 159] on label "Completed" at bounding box center [91, 160] width 62 height 7
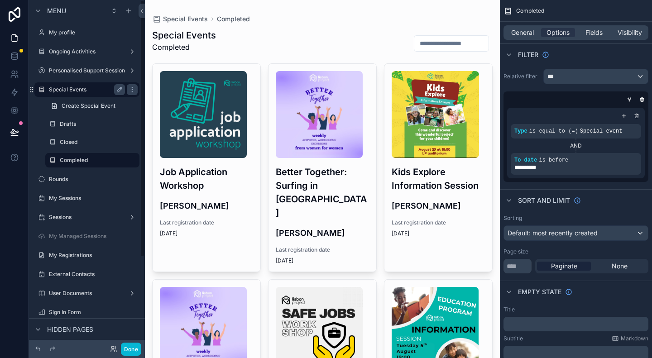
click at [80, 89] on label "Special Events" at bounding box center [85, 89] width 72 height 7
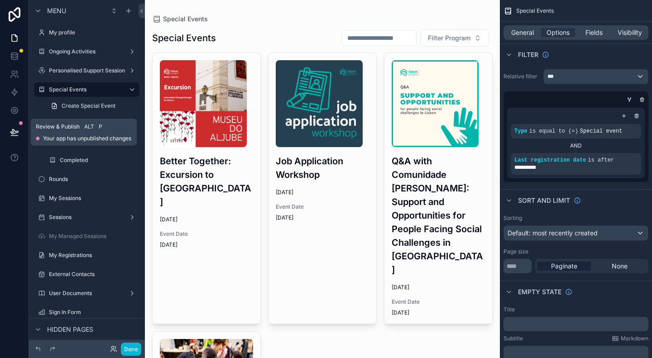
click at [12, 131] on icon at bounding box center [14, 132] width 9 height 9
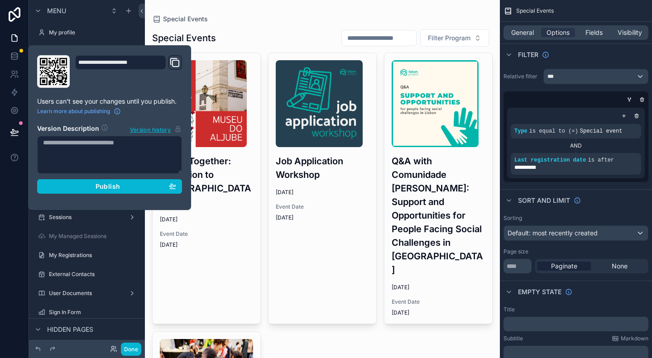
click at [69, 149] on textarea at bounding box center [109, 155] width 145 height 38
type textarea "**********"
click at [478, 169] on div "**********" at bounding box center [575, 167] width 123 height 7
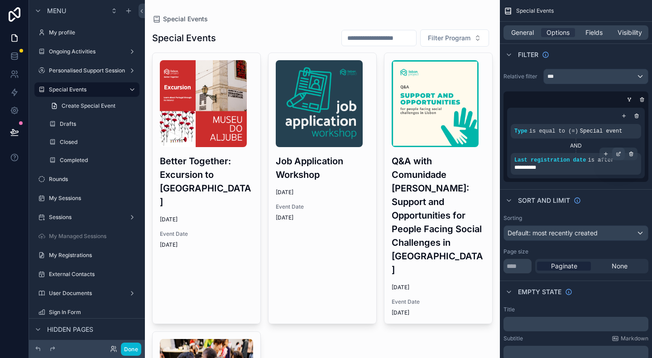
click at [478, 153] on icon "scrollable content" at bounding box center [618, 153] width 5 height 5
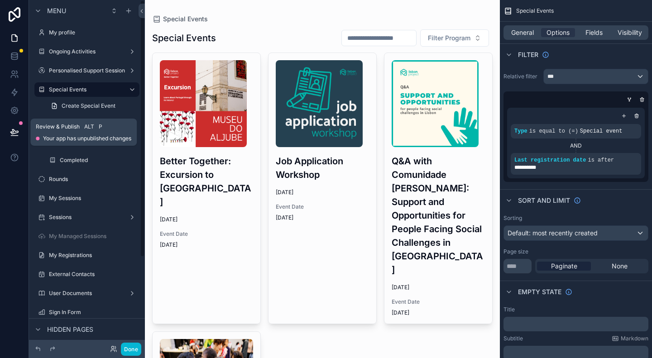
click at [7, 129] on button at bounding box center [15, 132] width 20 height 25
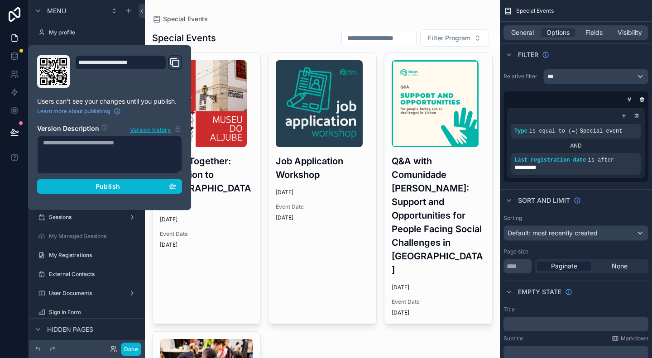
click at [84, 153] on textarea at bounding box center [109, 155] width 145 height 38
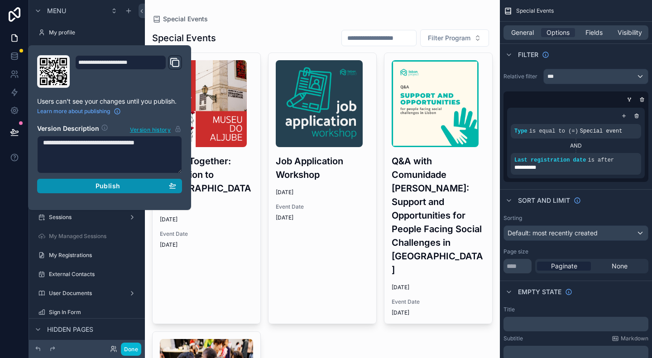
type textarea "**********"
click at [106, 186] on span "Publish" at bounding box center [108, 186] width 24 height 8
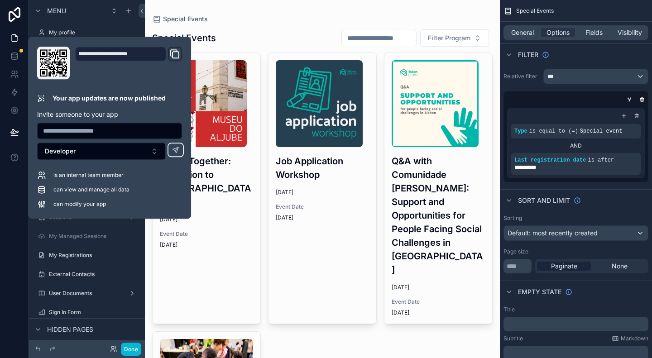
click at [272, 24] on div "Special Events Filter Program Better Together: Excursion to Museo do Aljube 9/1…" at bounding box center [322, 301] width 340 height 555
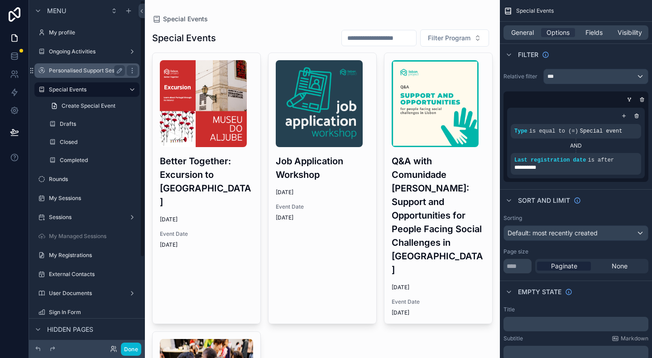
click at [105, 73] on label "Personalised Support Sessions" at bounding box center [88, 70] width 79 height 7
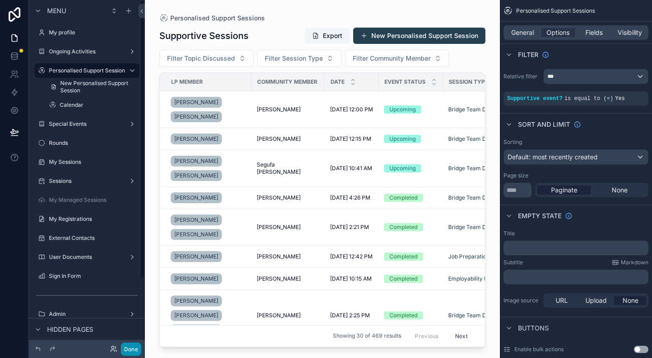
click at [127, 350] on button "Done" at bounding box center [131, 349] width 20 height 13
